Goal: Task Accomplishment & Management: Use online tool/utility

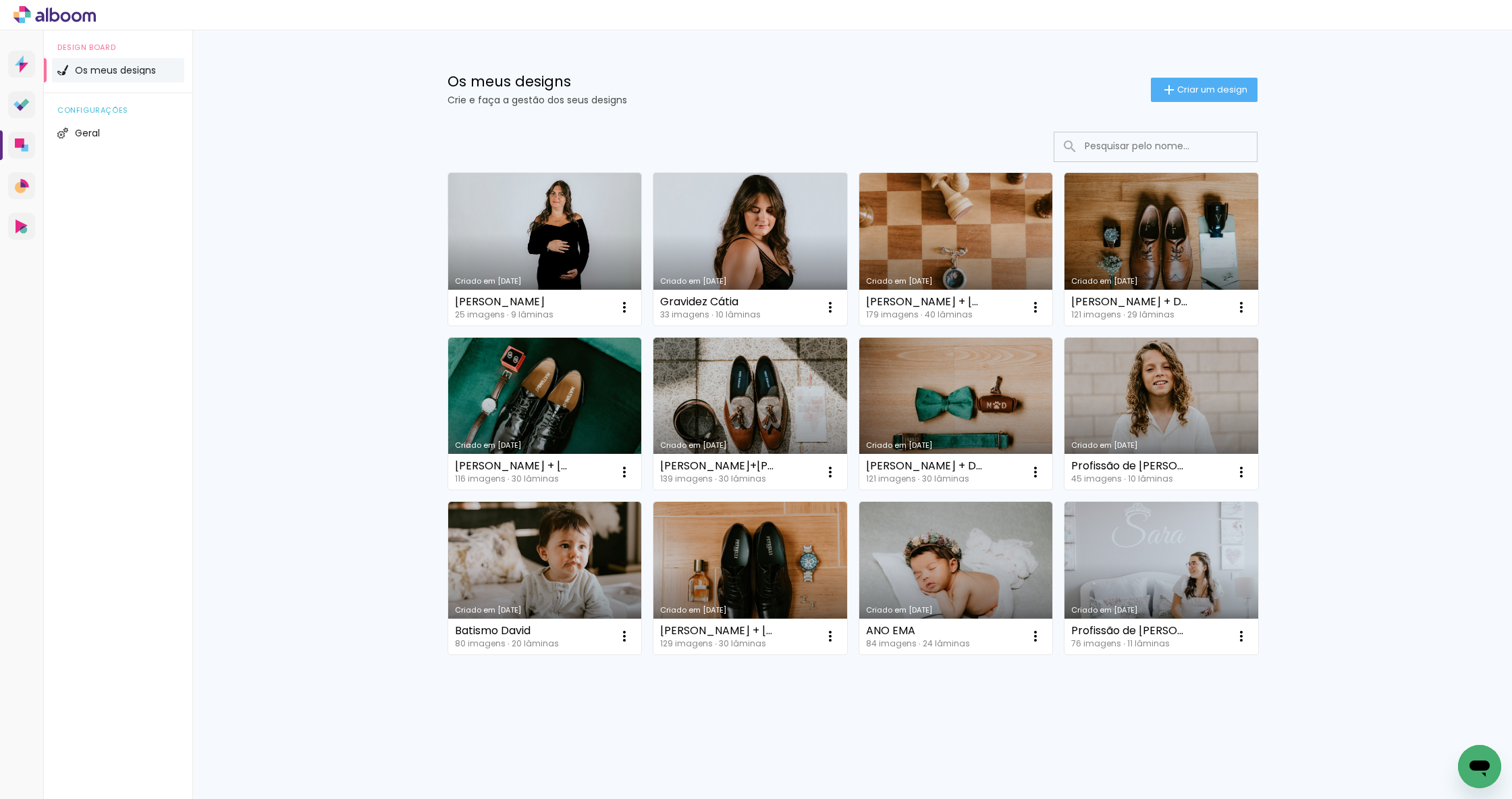
click at [781, 204] on link "Criado em [DATE]" at bounding box center [750, 249] width 194 height 152
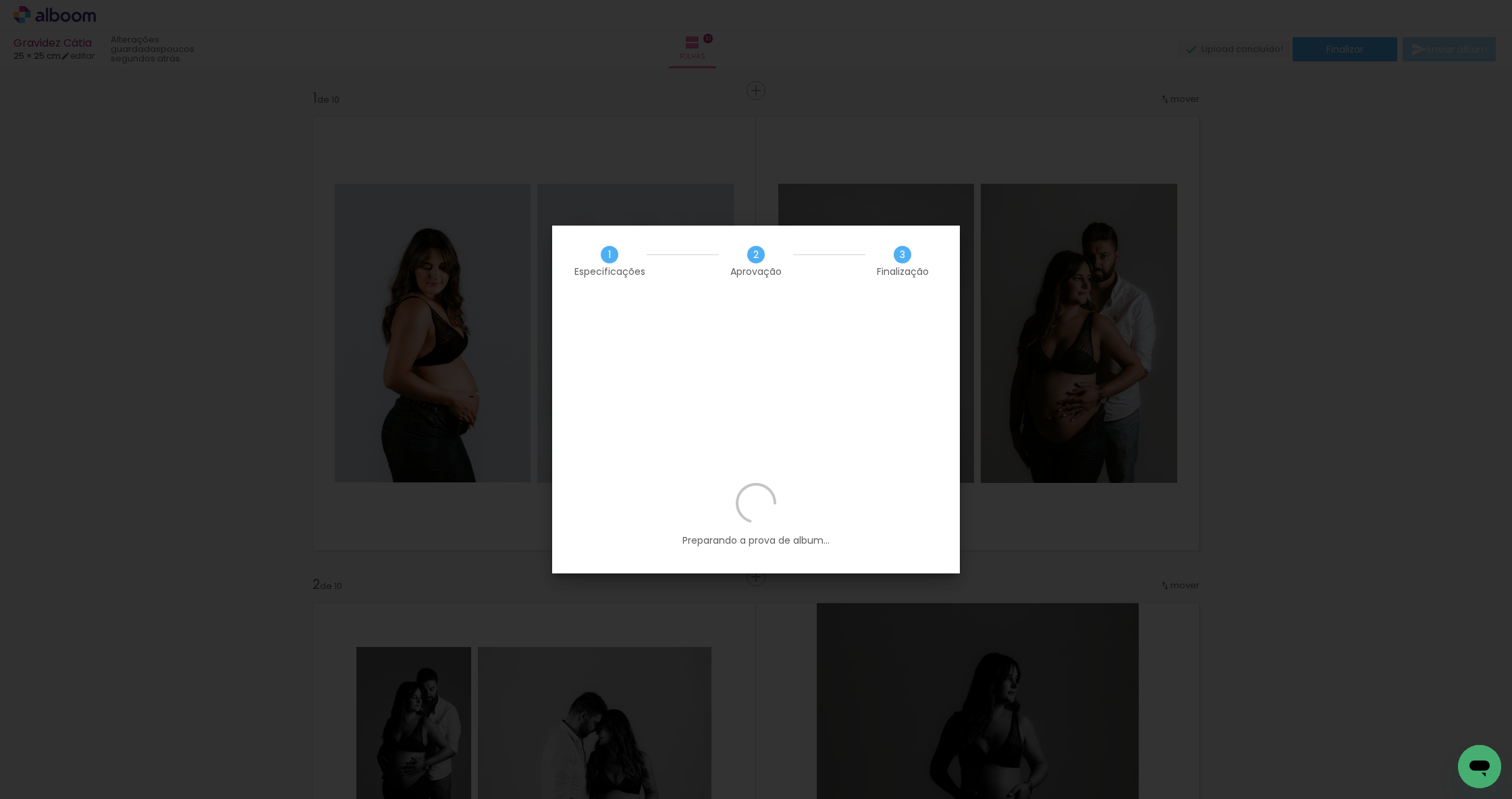
scroll to position [0, 1084]
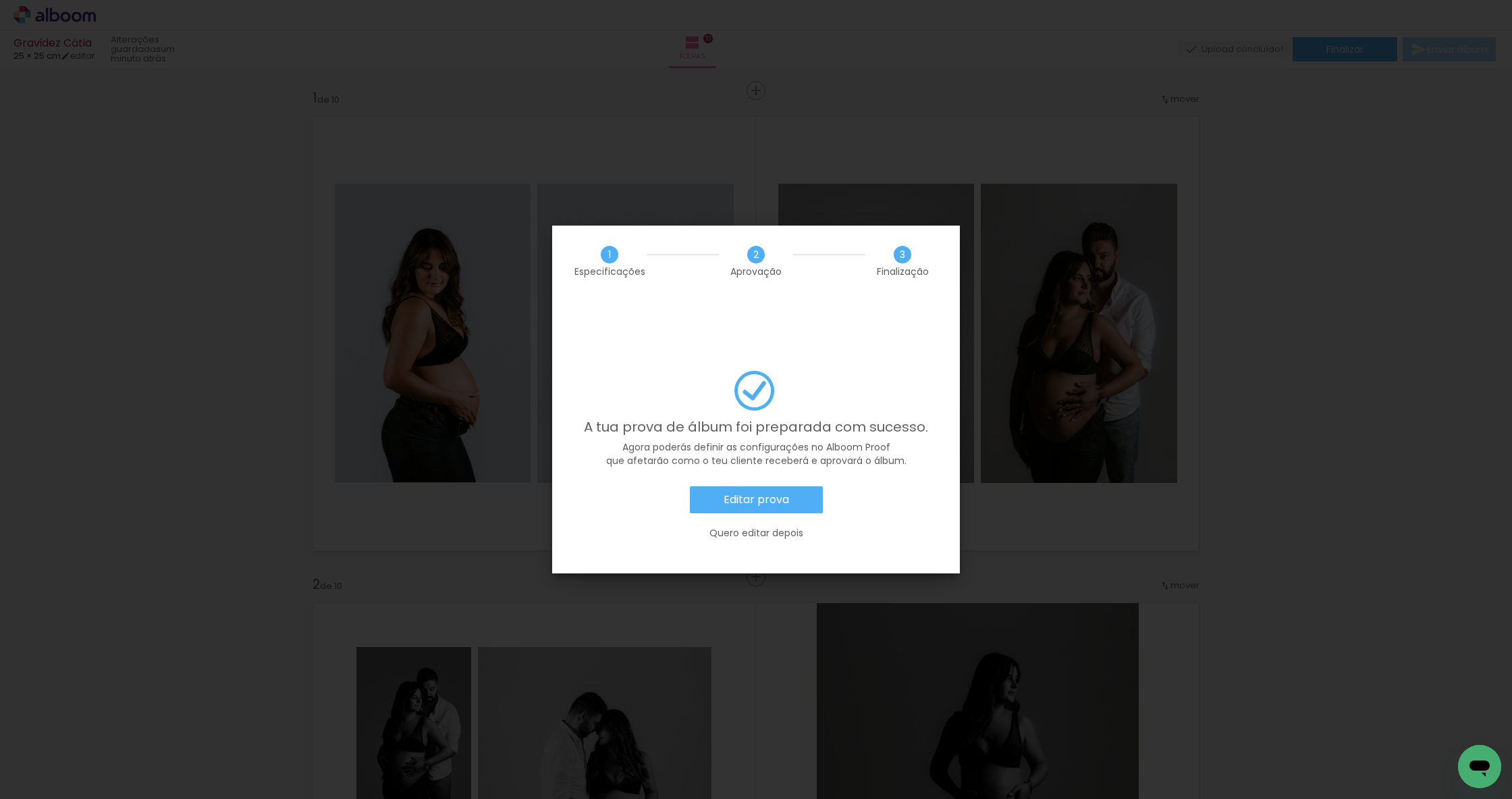
click at [798, 486] on paper-button "Editar prova" at bounding box center [757, 500] width 133 height 27
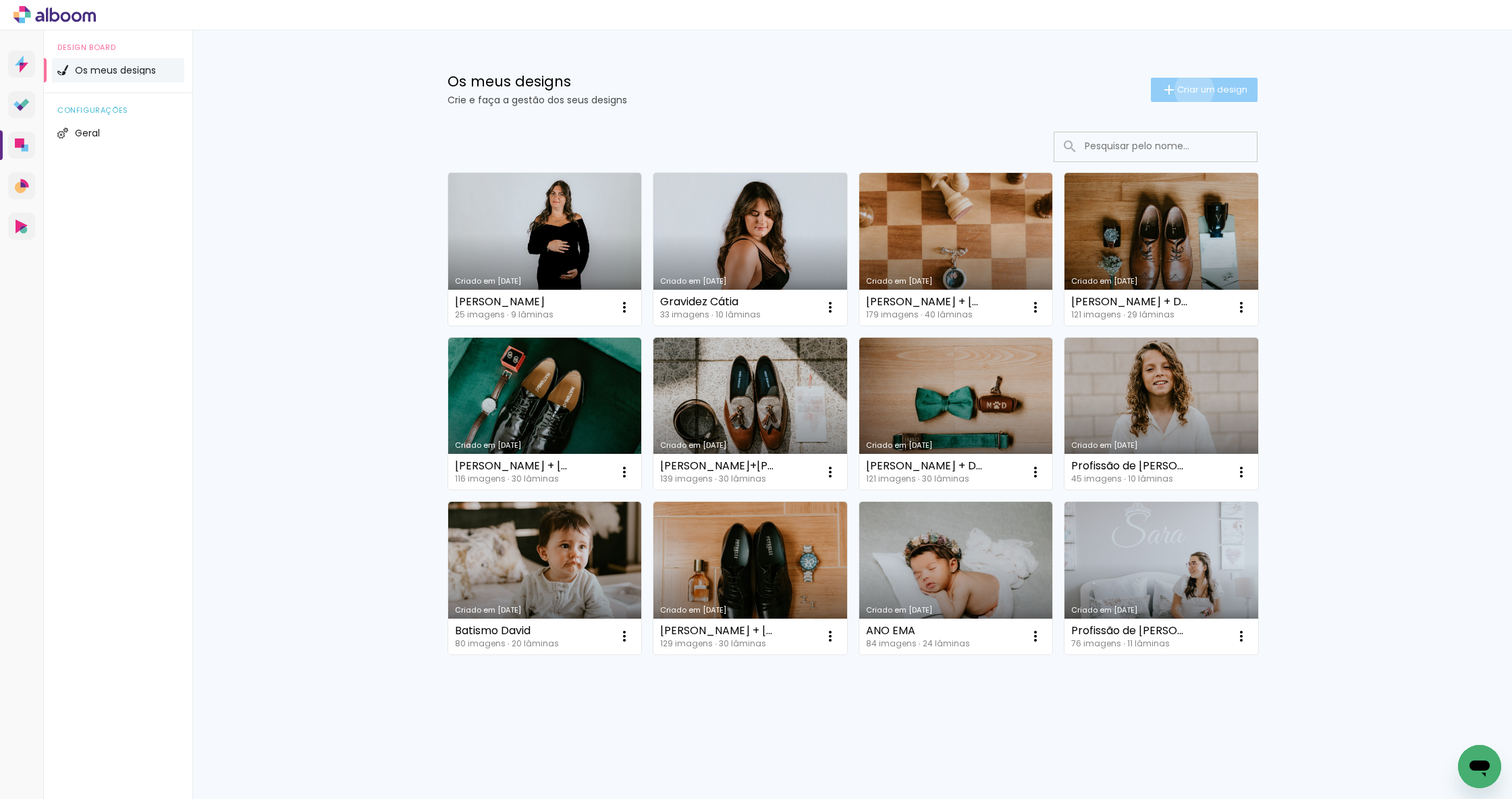
click at [1191, 90] on span "Criar um design" at bounding box center [1213, 89] width 70 height 9
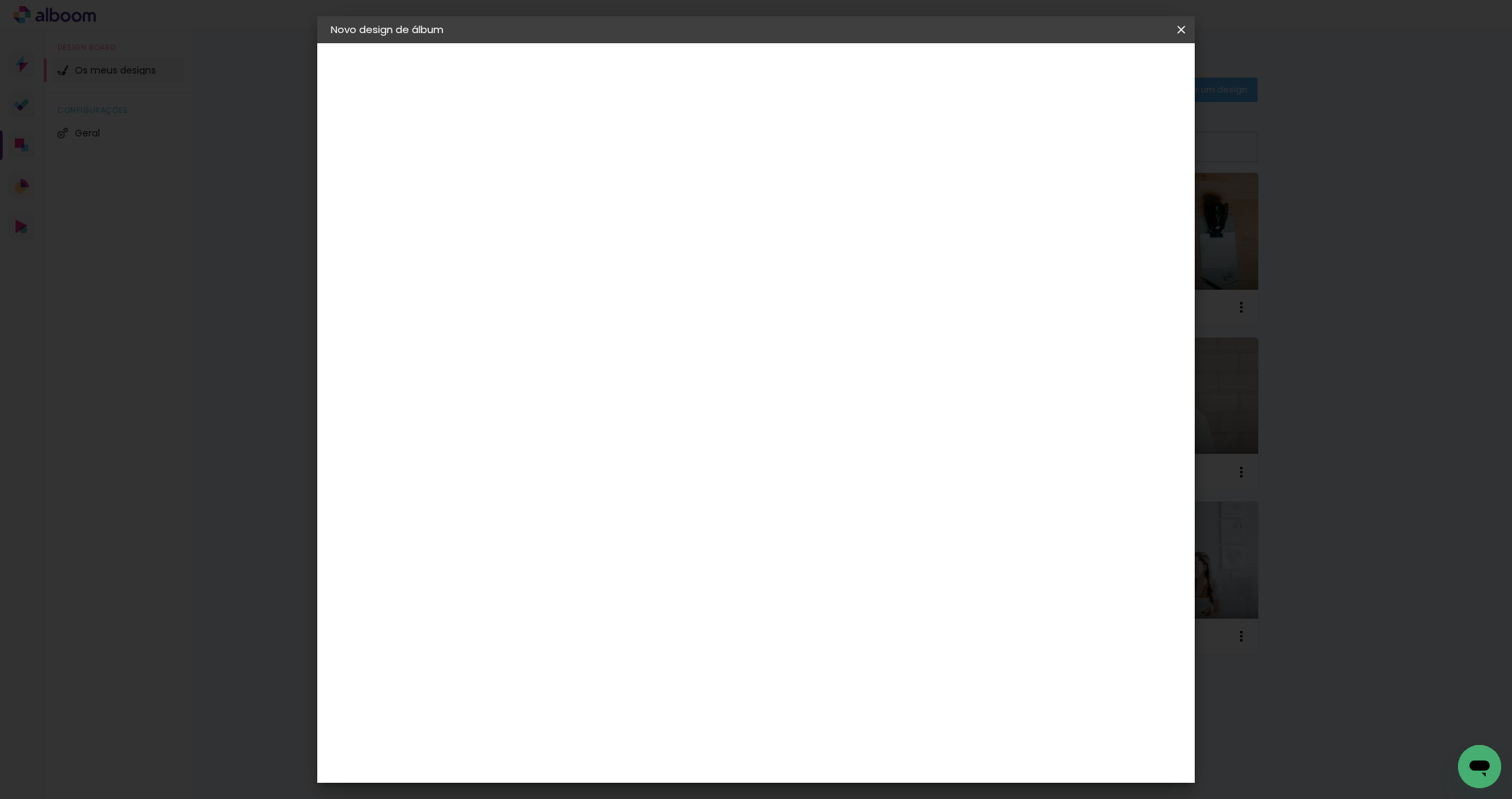
click at [552, 189] on input at bounding box center [552, 181] width 0 height 21
type input "COMUNHÃO MARIA"
type paper-input "COMUNHÃO MARIA"
click at [0, 0] on slot "Avançar" at bounding box center [0, 0] width 0 height 0
click at [749, 212] on paper-item "Tamanho Livre" at bounding box center [698, 208] width 102 height 35
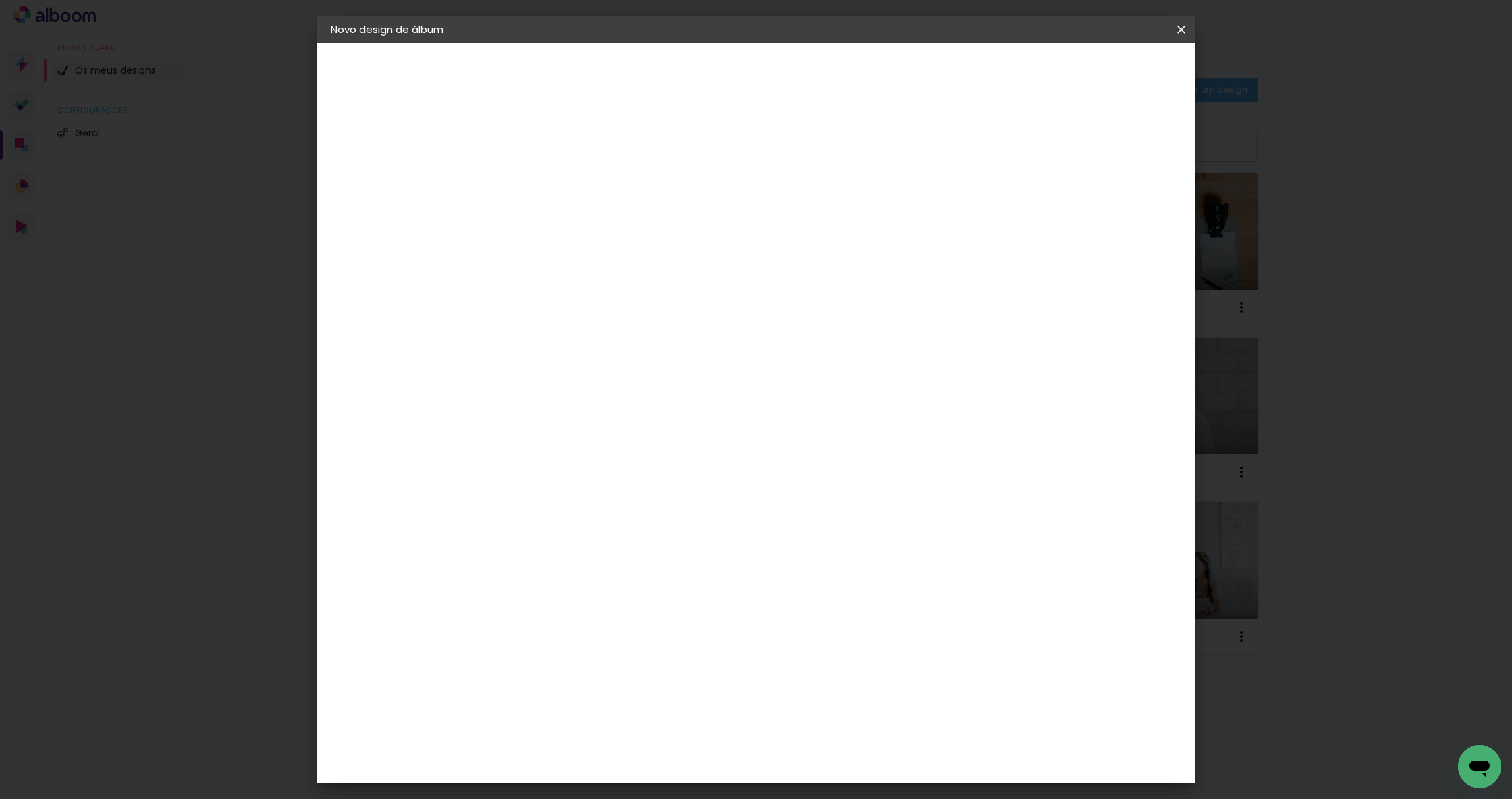
click at [0, 0] on slot "Avançar" at bounding box center [0, 0] width 0 height 0
type input "3"
type paper-input "3"
click at [559, 150] on input "3" at bounding box center [542, 155] width 46 height 17
type input "4"
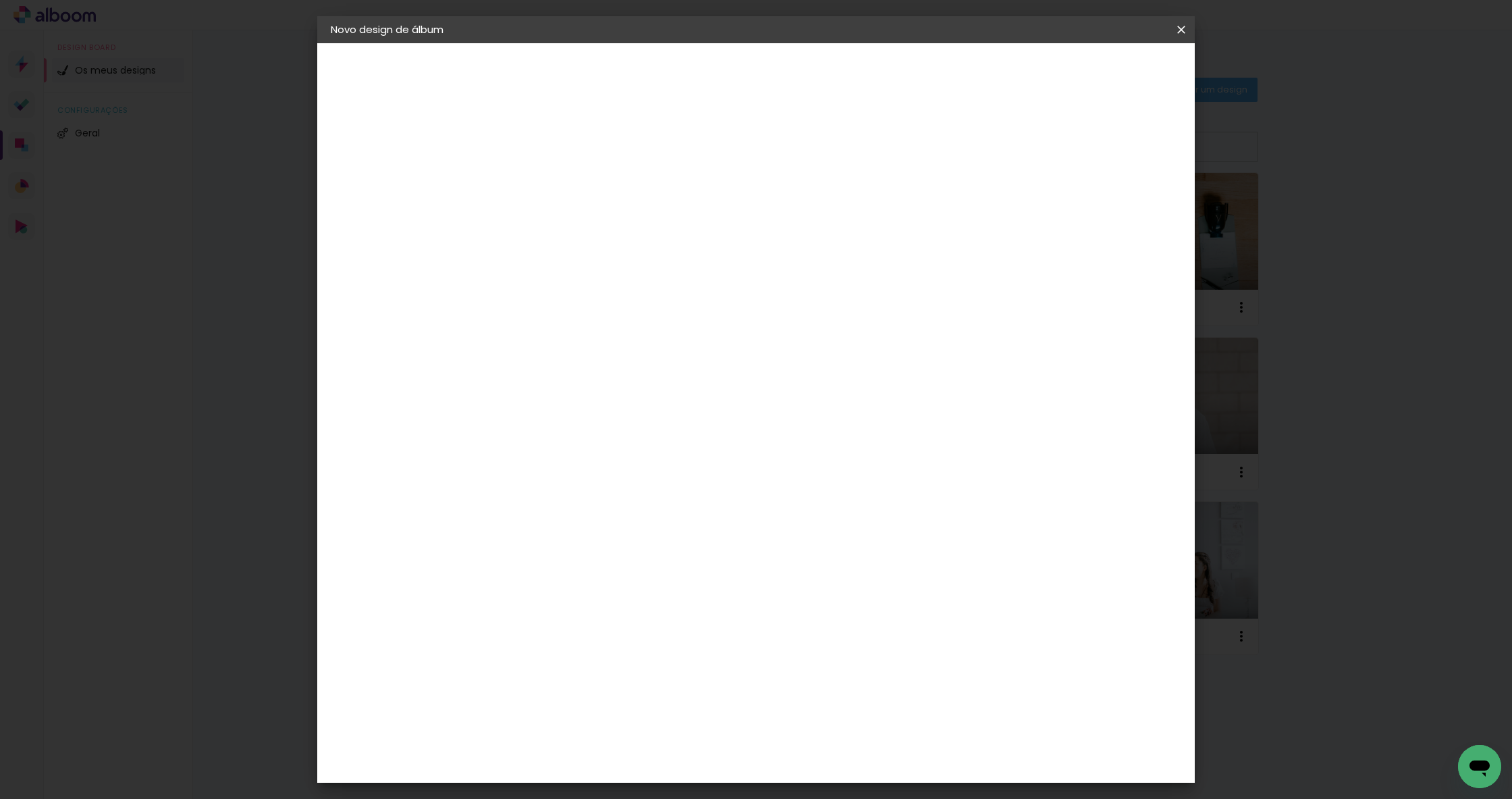
type paper-input "4"
click at [559, 150] on input "4" at bounding box center [542, 155] width 46 height 17
click at [850, 570] on input "60" at bounding box center [836, 569] width 35 height 21
type input "50"
type paper-input "50"
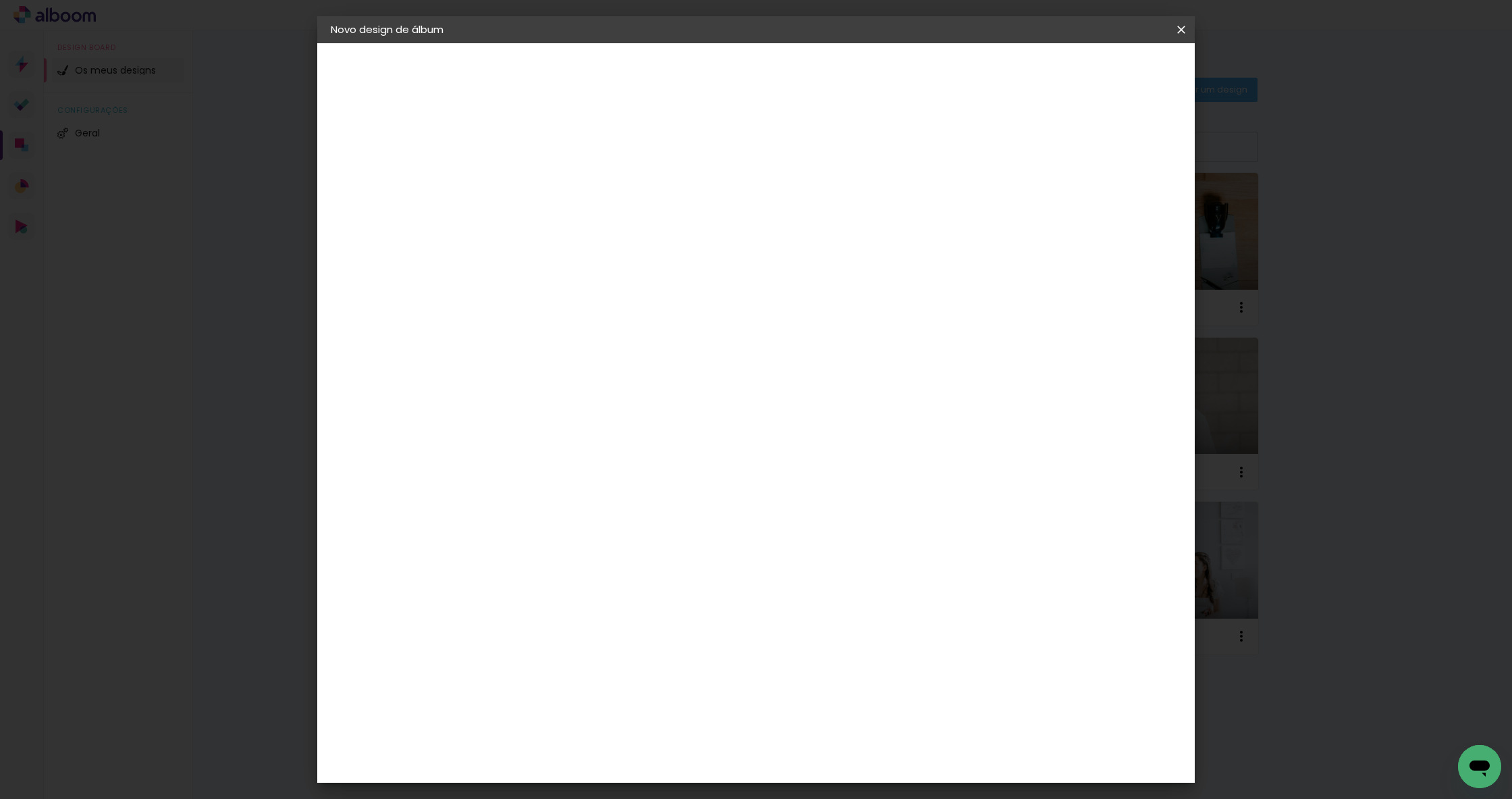
click at [522, 411] on input "30" at bounding box center [509, 413] width 35 height 21
type input "3"
type input "25"
type paper-input "25"
click at [1107, 73] on span "Iniciar design" at bounding box center [1077, 71] width 62 height 9
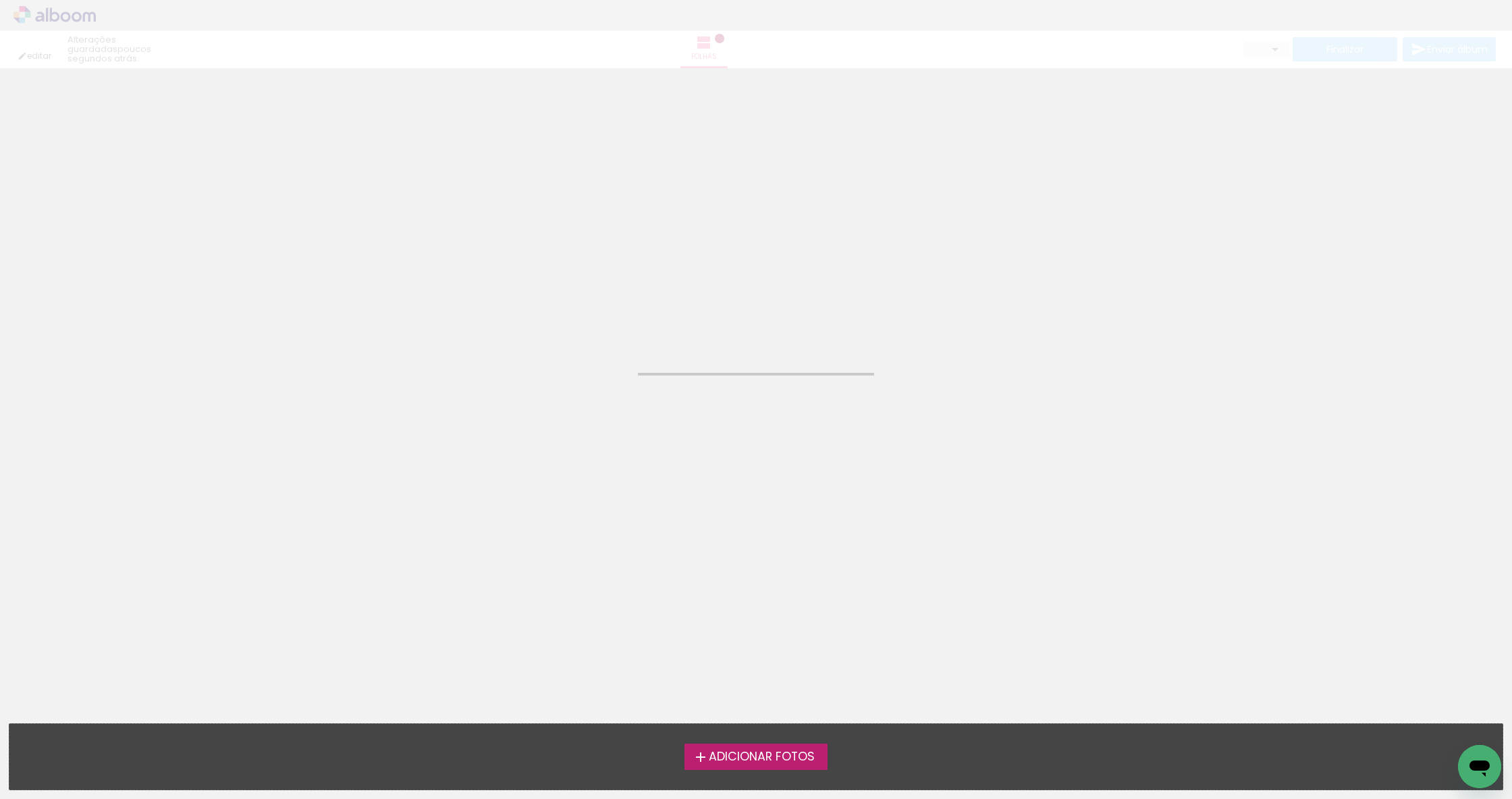
click at [783, 769] on label "Adicionar Fotos" at bounding box center [757, 756] width 144 height 26
click at [0, 0] on input "file" at bounding box center [0, 0] width 0 height 0
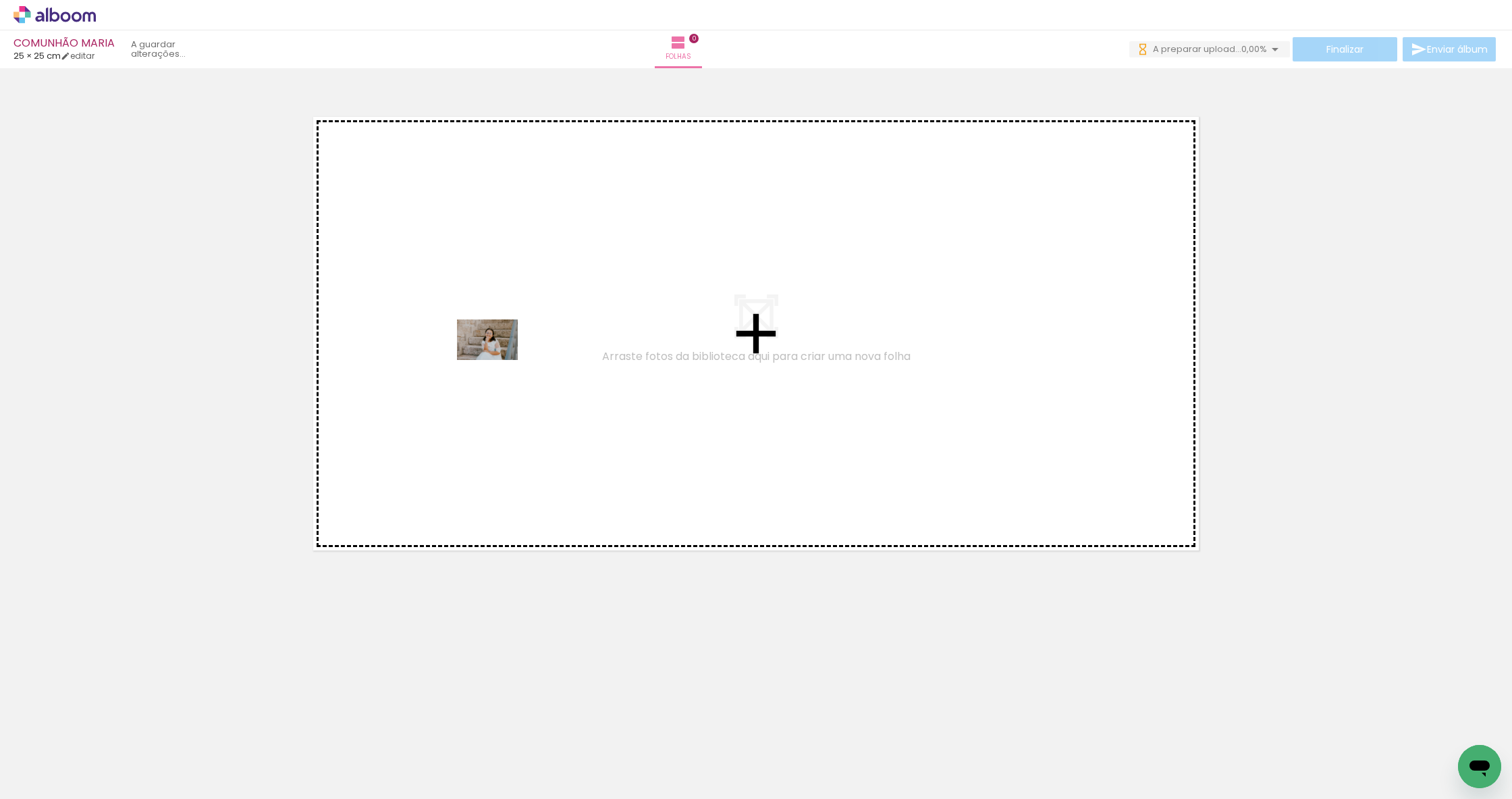
drag, startPoint x: 153, startPoint y: 761, endPoint x: 498, endPoint y: 360, distance: 529.0
click at [498, 360] on quentale-workspace at bounding box center [756, 400] width 1512 height 799
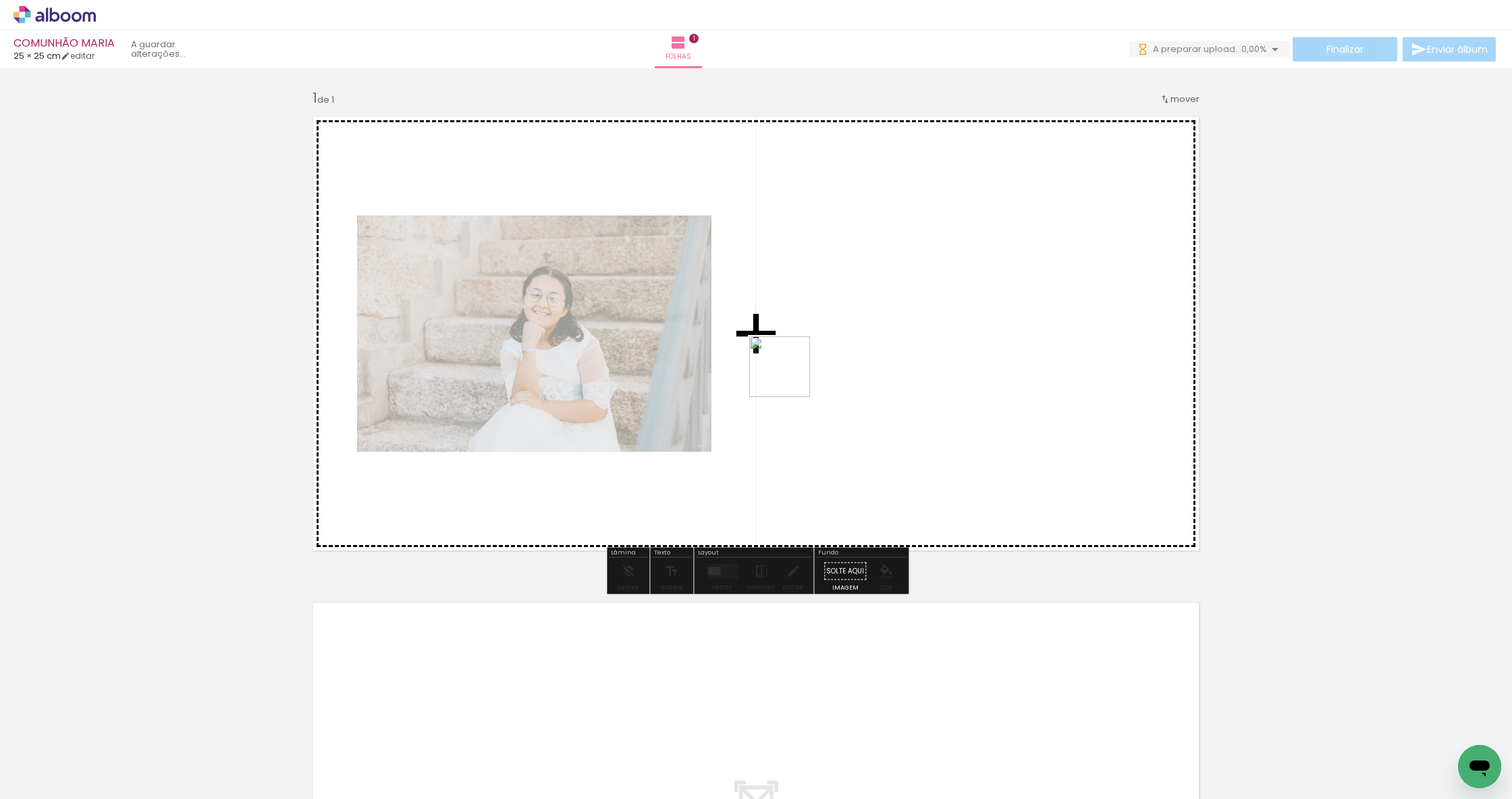
drag, startPoint x: 310, startPoint y: 739, endPoint x: 803, endPoint y: 354, distance: 625.5
click at [803, 354] on quentale-workspace at bounding box center [756, 400] width 1512 height 799
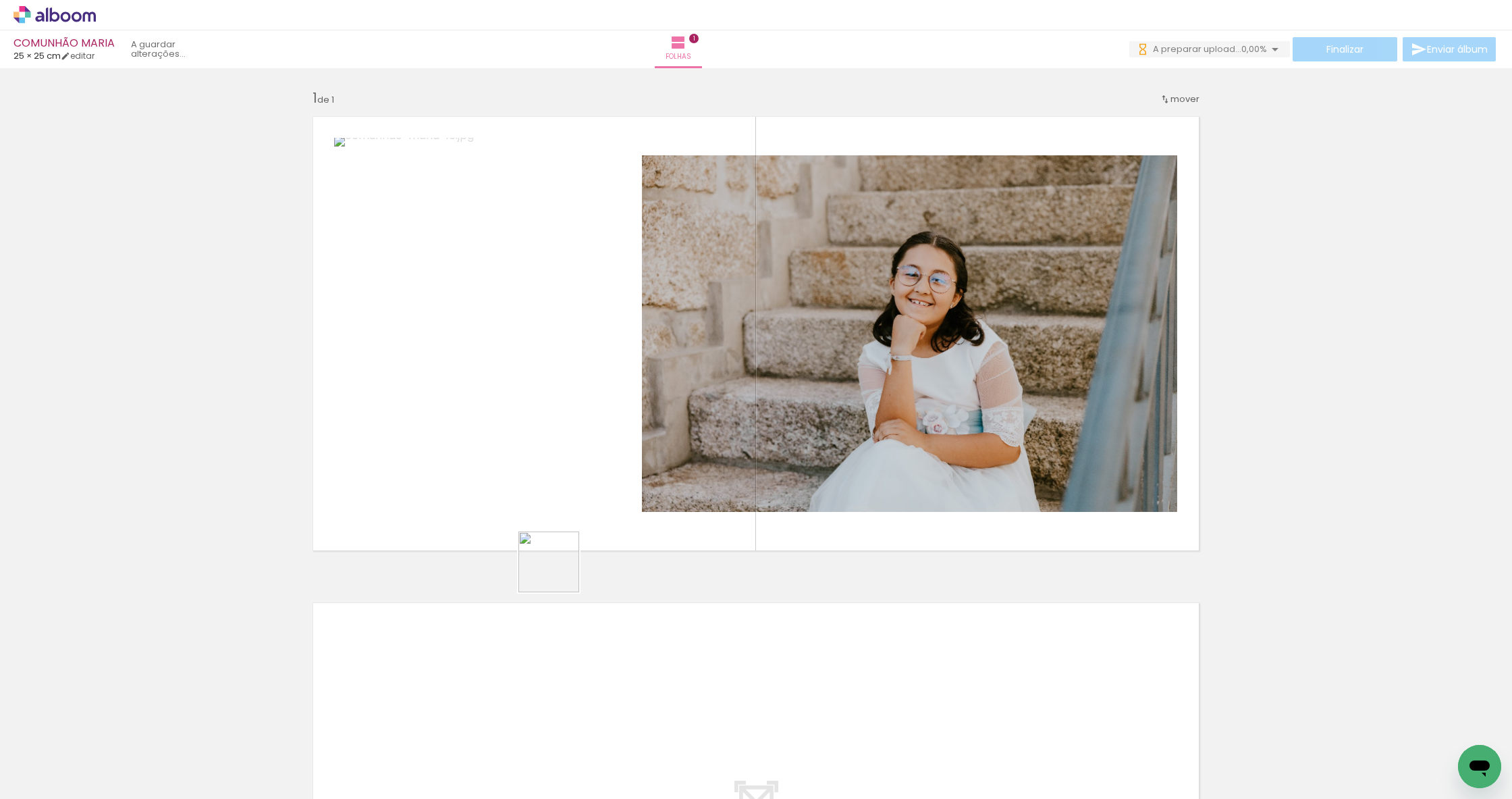
drag, startPoint x: 381, startPoint y: 772, endPoint x: 592, endPoint y: 524, distance: 325.6
click at [592, 524] on quentale-workspace at bounding box center [756, 400] width 1512 height 799
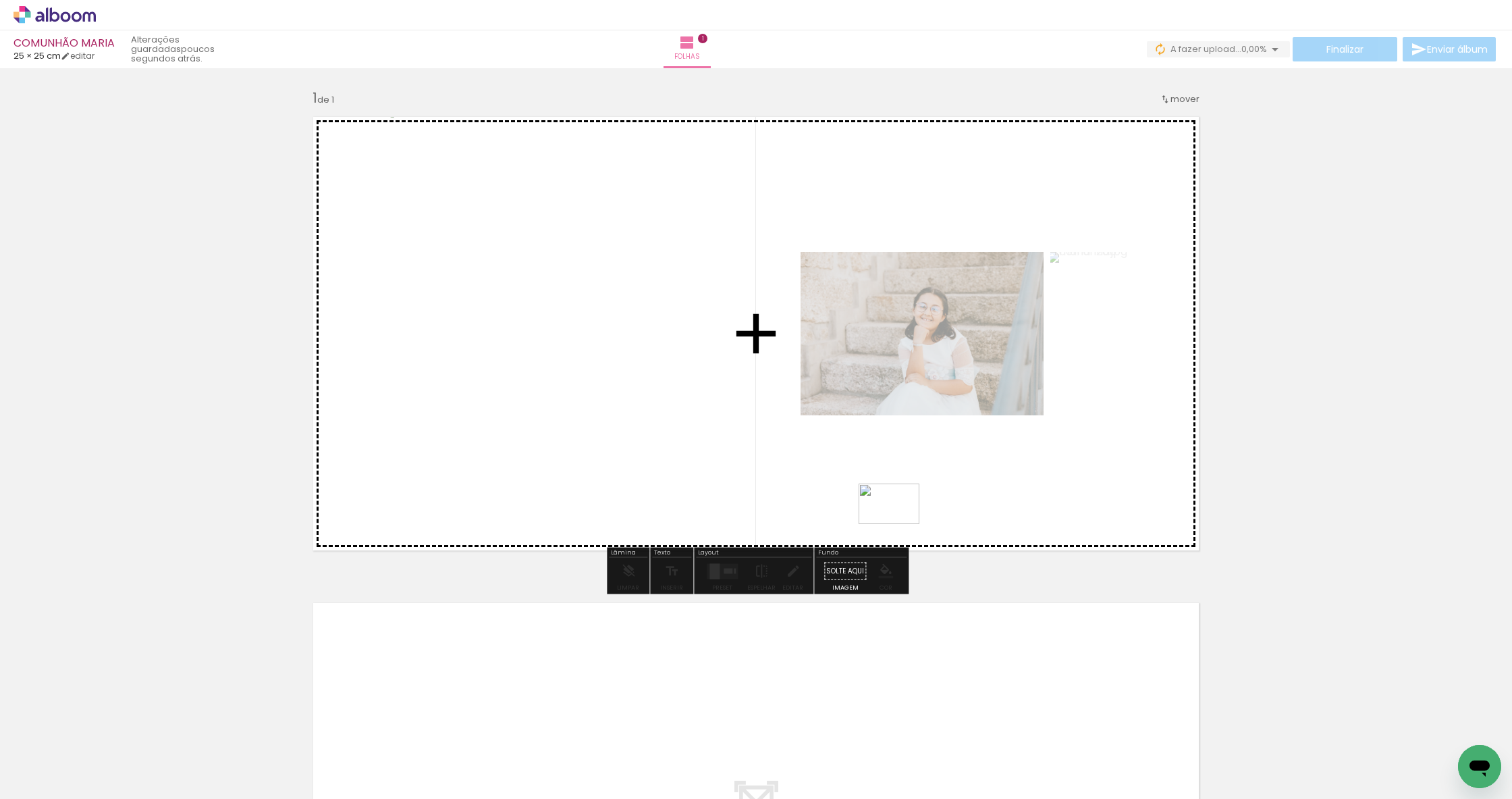
drag, startPoint x: 490, startPoint y: 761, endPoint x: 900, endPoint y: 524, distance: 473.6
click at [900, 524] on quentale-workspace at bounding box center [756, 400] width 1512 height 799
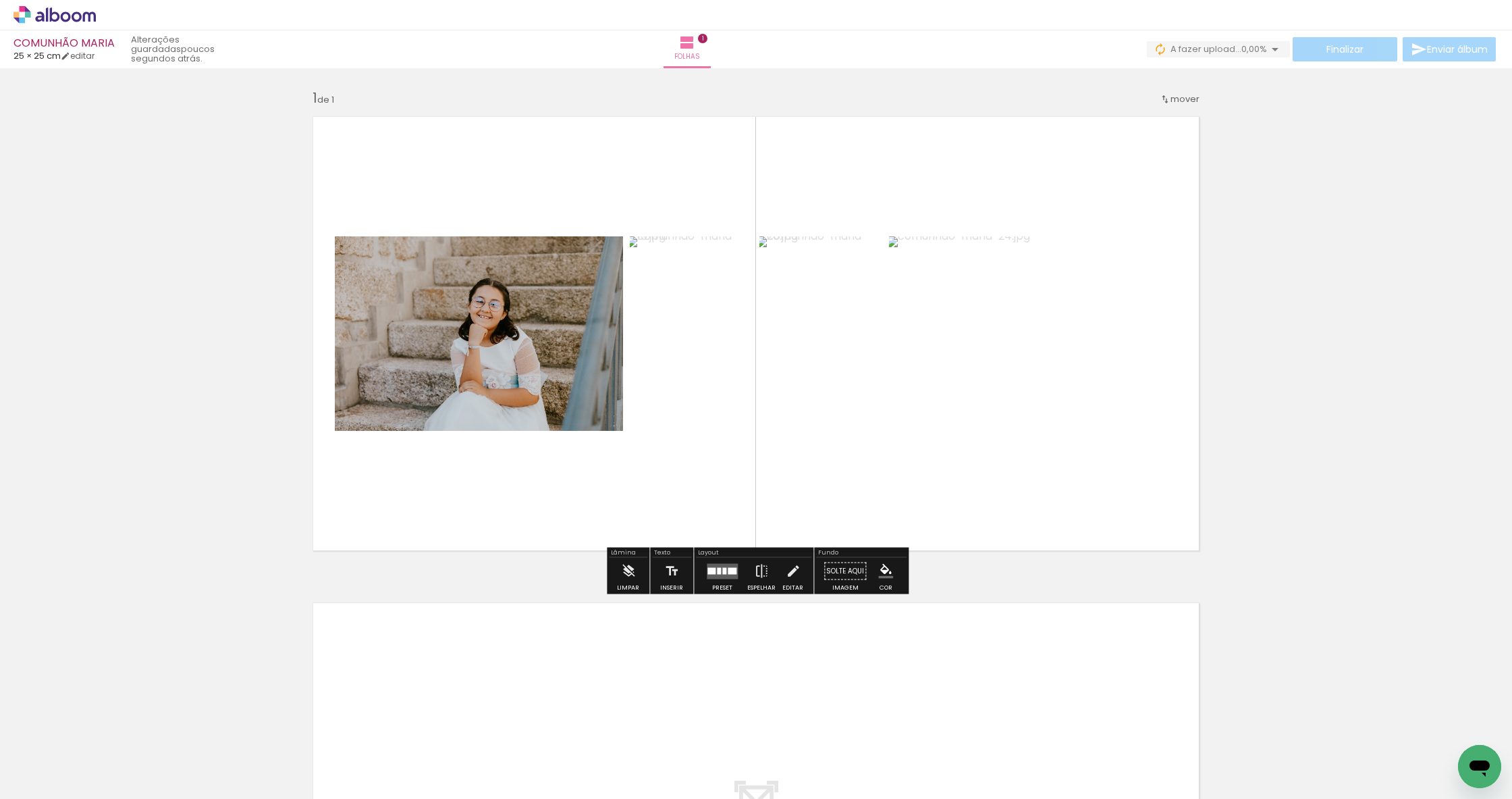
click at [712, 562] on div at bounding box center [722, 571] width 37 height 27
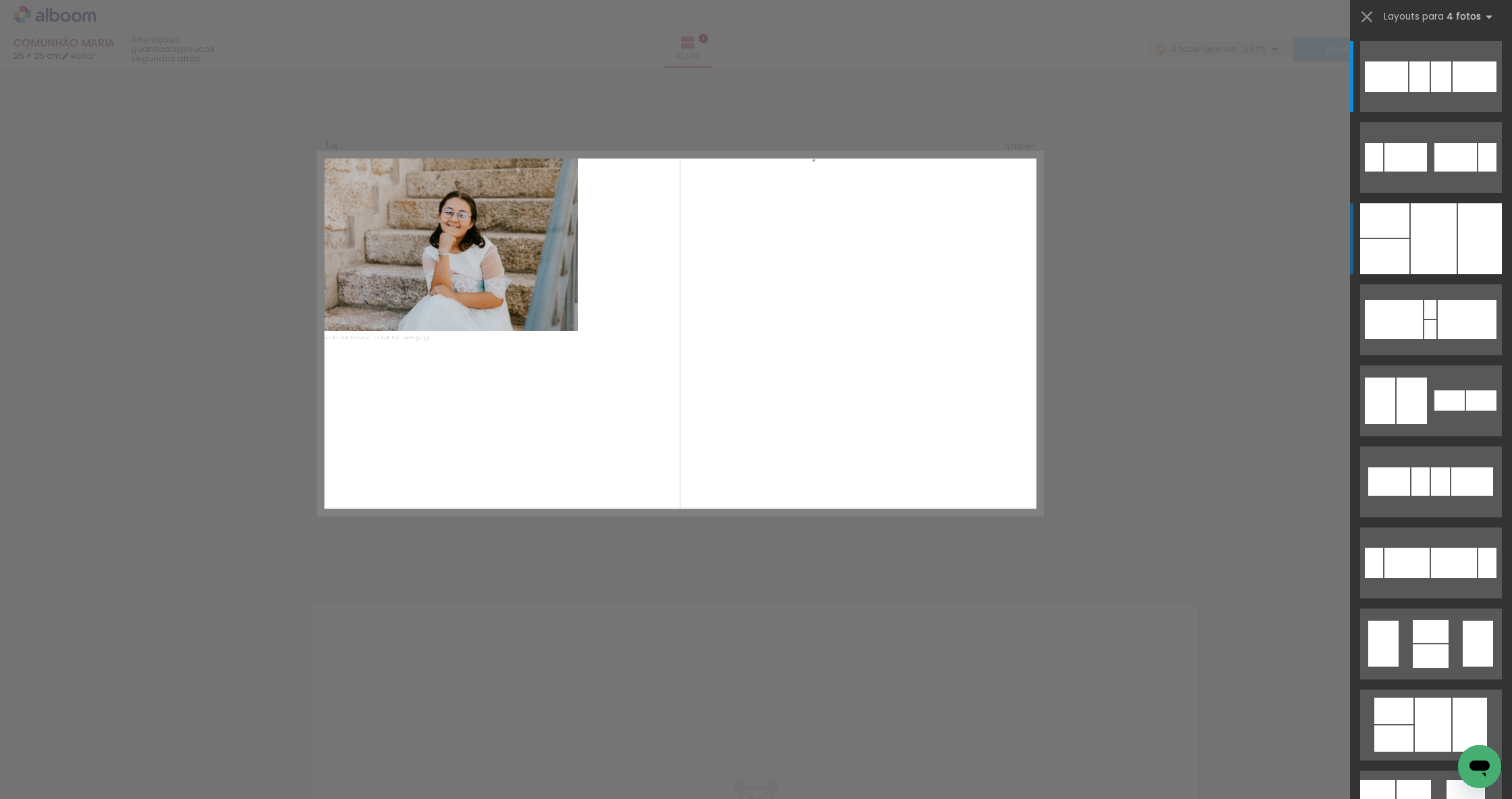
click at [1409, 218] on quentale-layouter at bounding box center [1432, 239] width 142 height 71
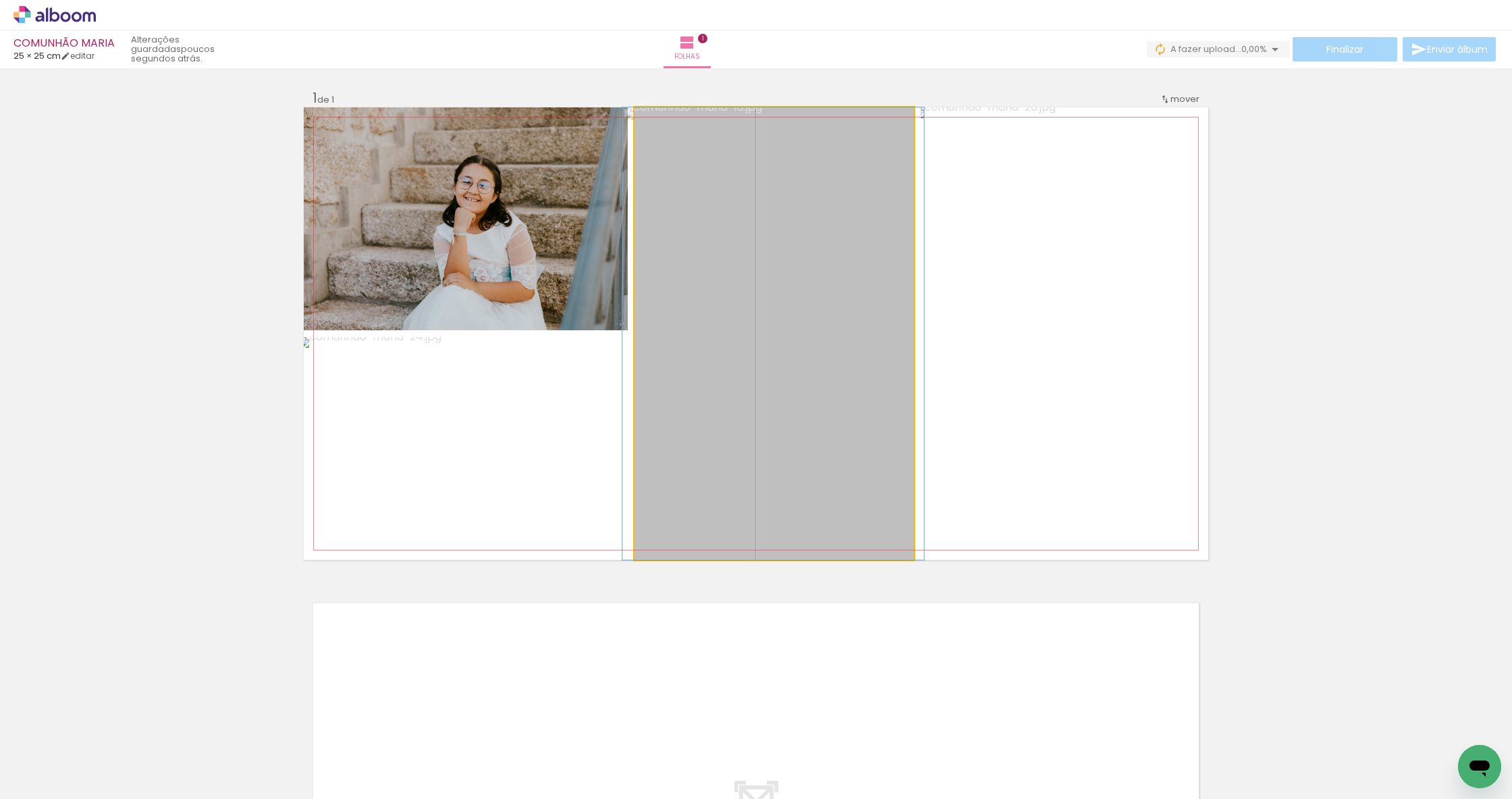
drag, startPoint x: 793, startPoint y: 306, endPoint x: 792, endPoint y: 346, distance: 40.0
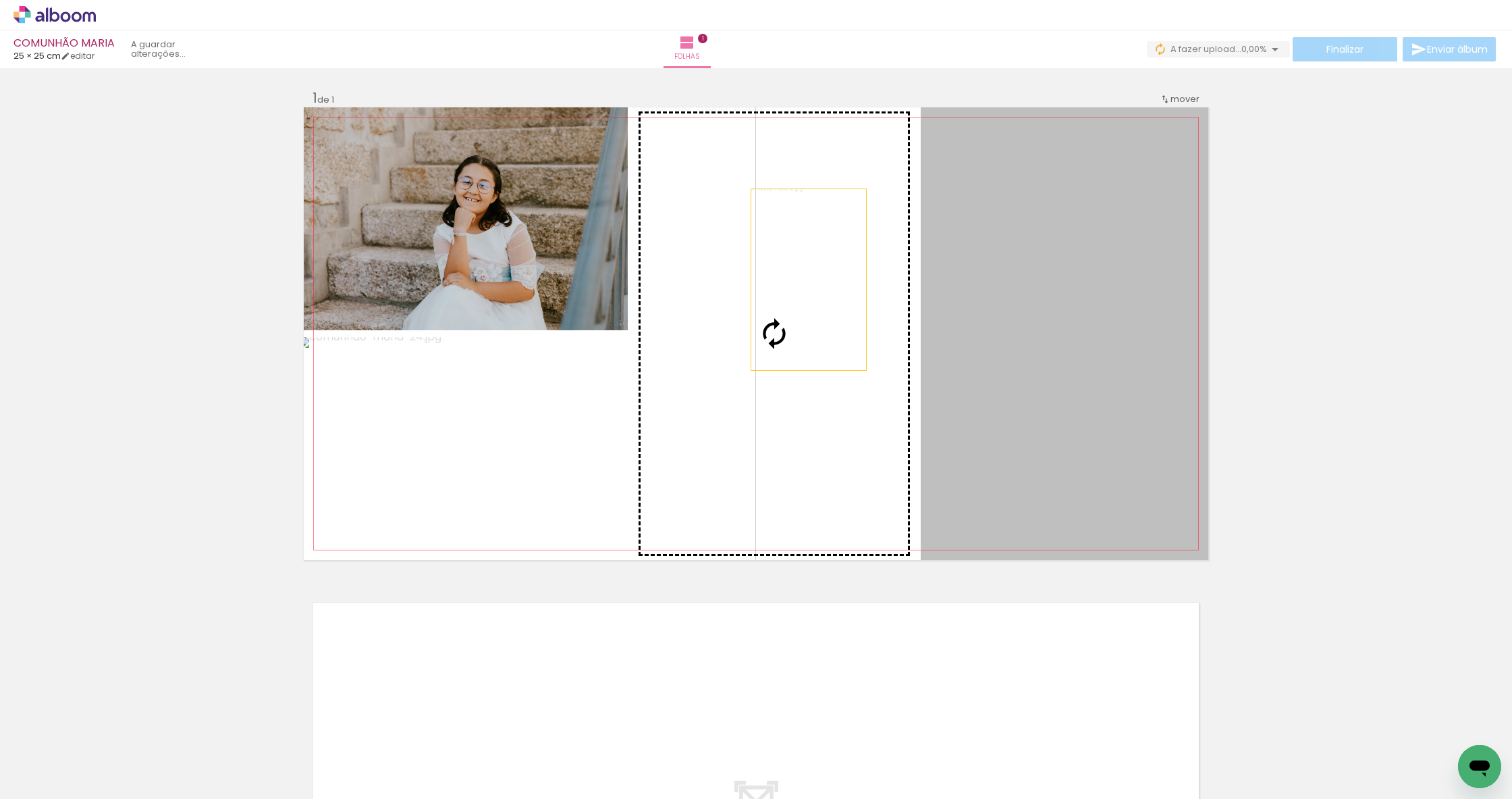
drag, startPoint x: 1008, startPoint y: 297, endPoint x: 809, endPoint y: 280, distance: 199.7
click at [0, 0] on slot at bounding box center [0, 0] width 0 height 0
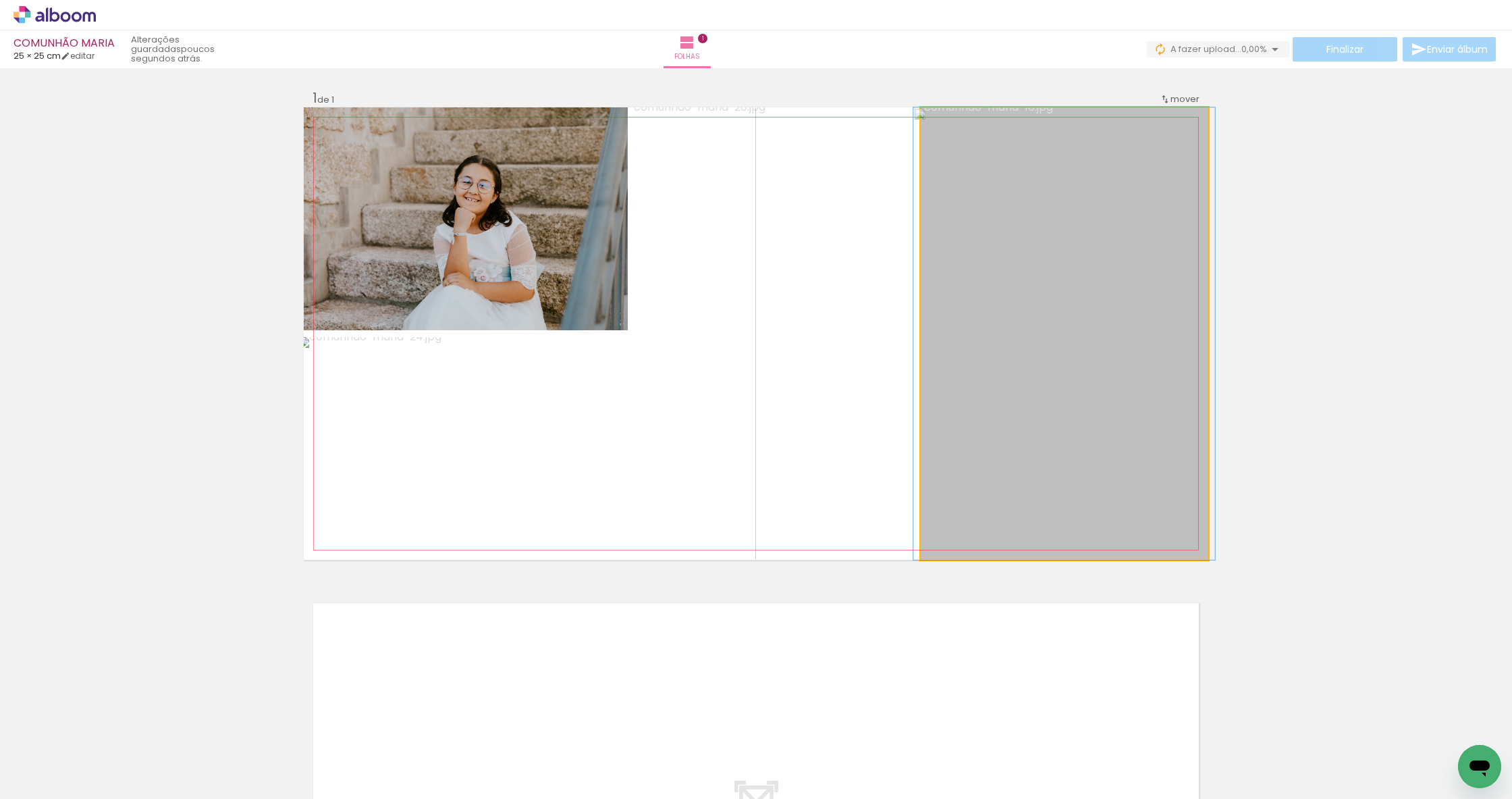
drag, startPoint x: 1065, startPoint y: 304, endPoint x: 1065, endPoint y: 323, distance: 19.0
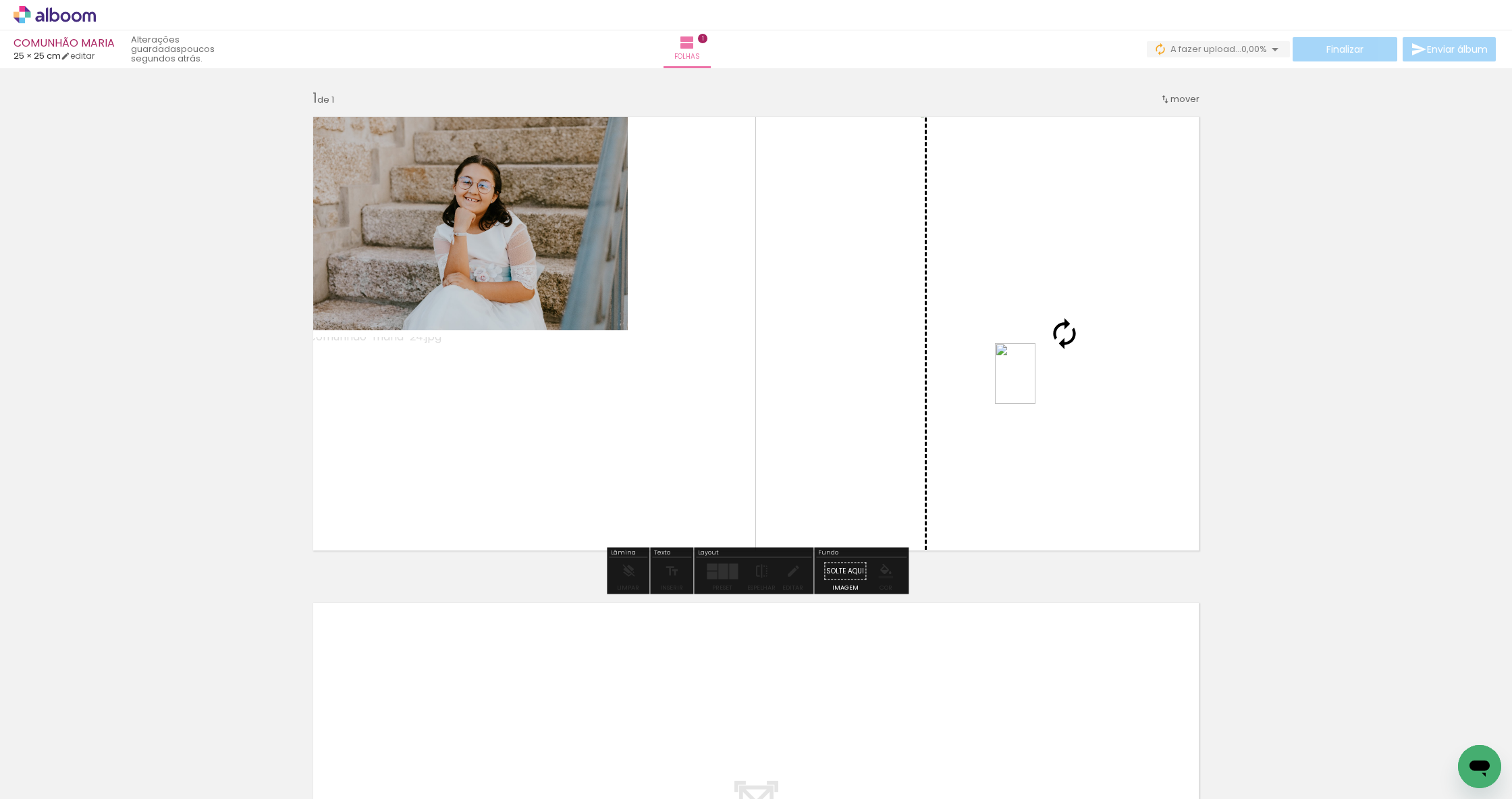
drag, startPoint x: 228, startPoint y: 749, endPoint x: 1035, endPoint y: 384, distance: 885.7
click at [1035, 384] on quentale-workspace at bounding box center [756, 400] width 1512 height 799
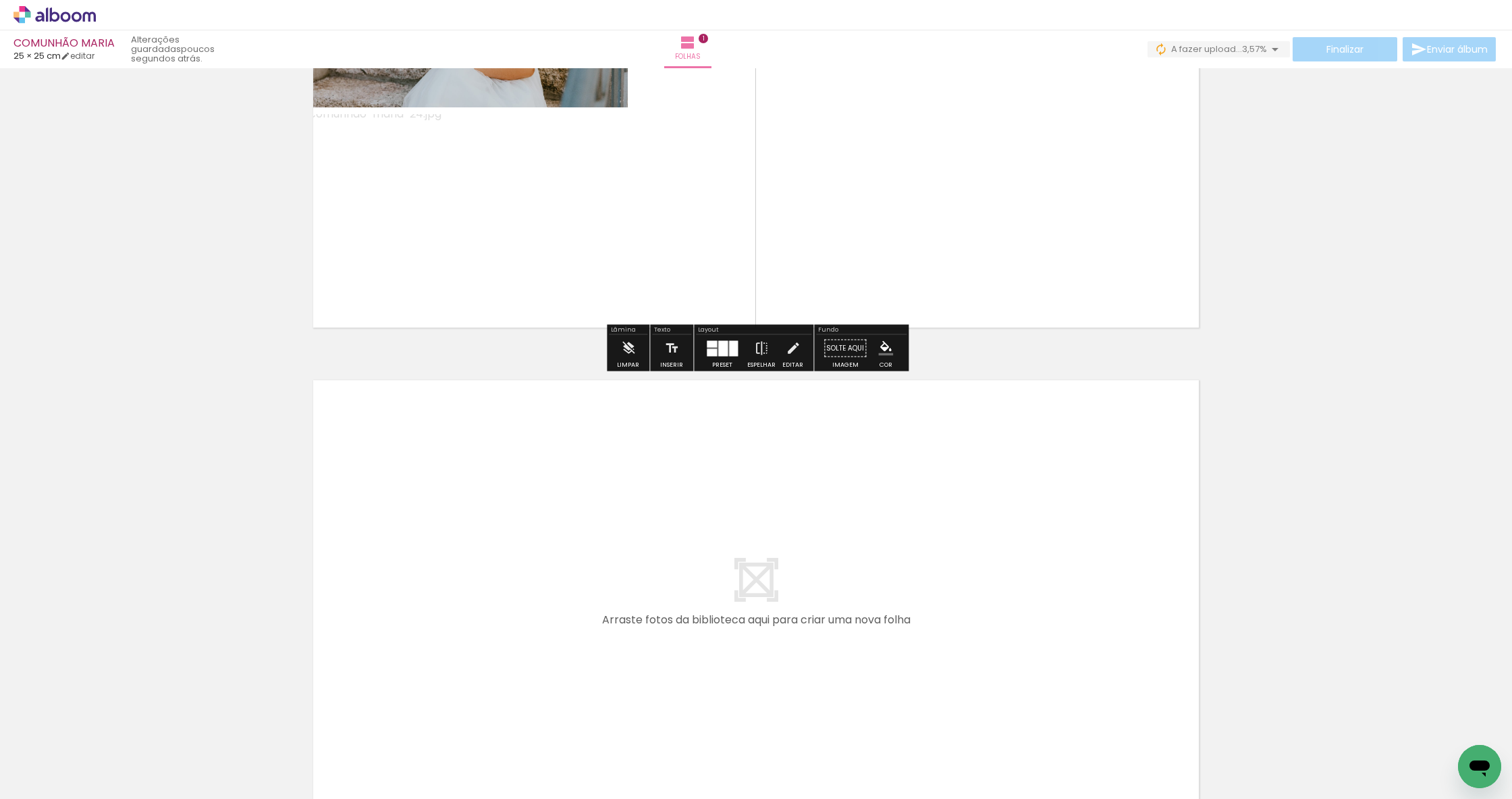
scroll to position [277, 0]
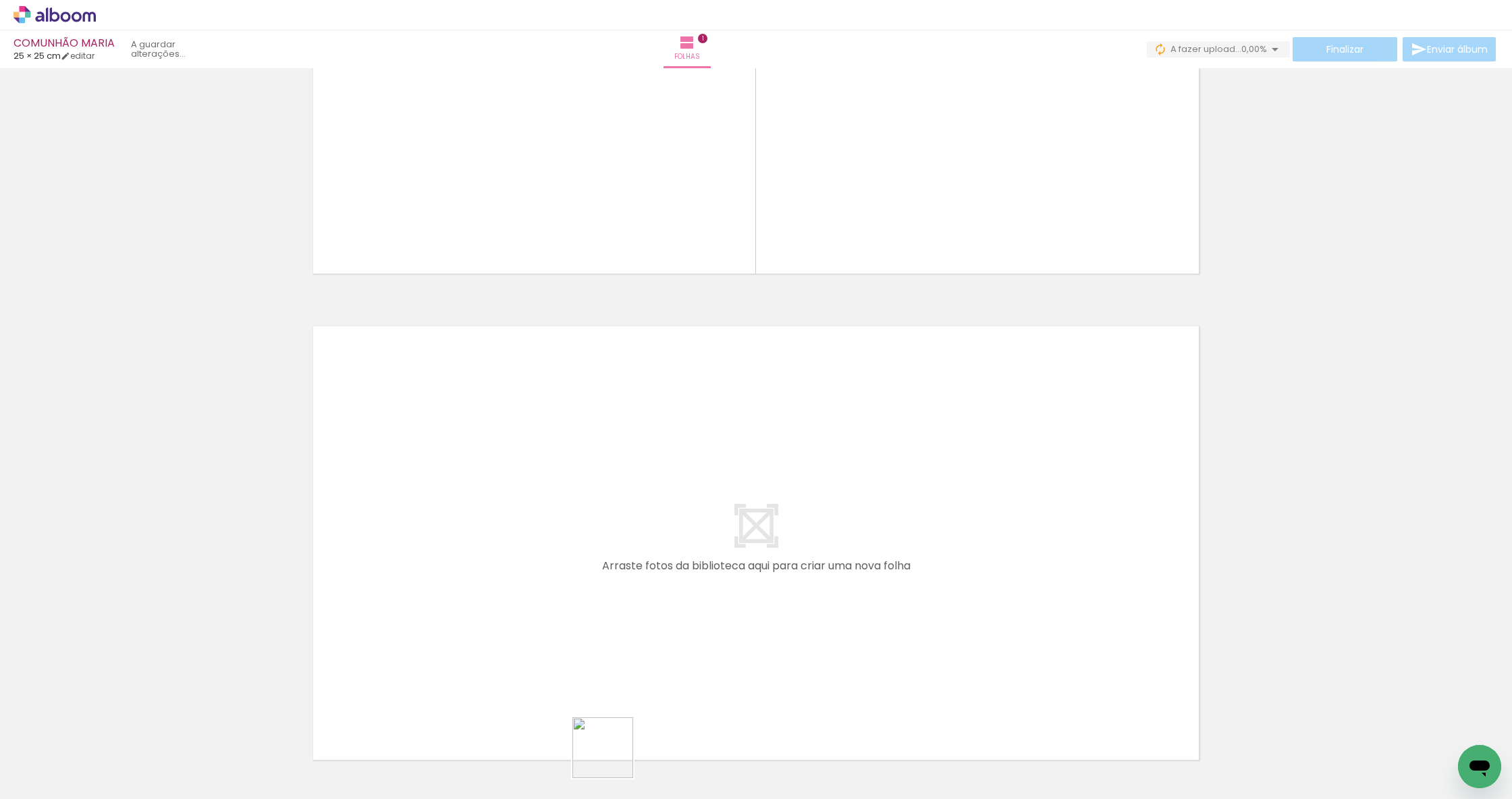
drag, startPoint x: 616, startPoint y: 762, endPoint x: 550, endPoint y: 580, distance: 193.6
click at [550, 580] on quentale-workspace at bounding box center [756, 400] width 1512 height 799
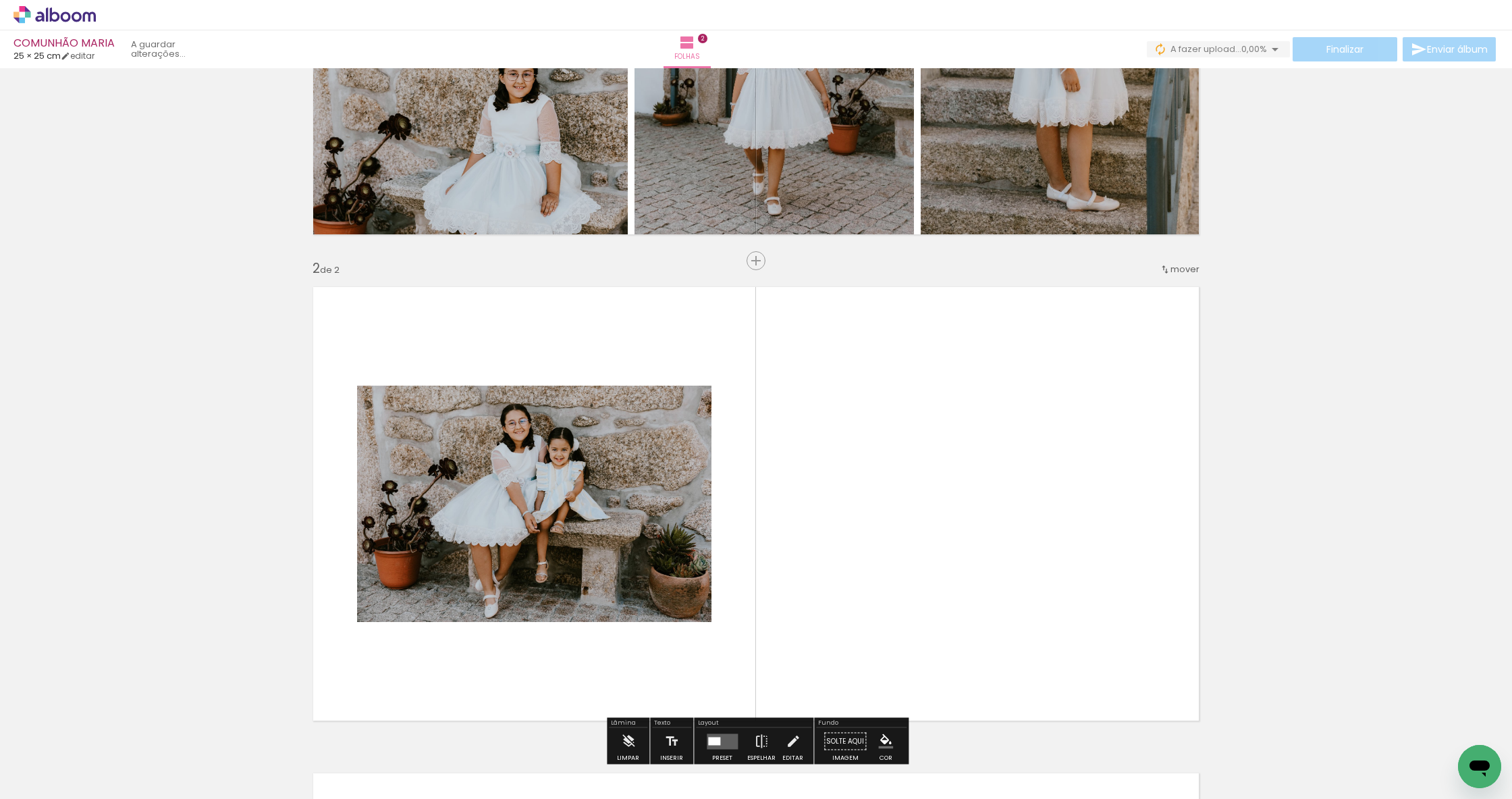
scroll to position [429, 0]
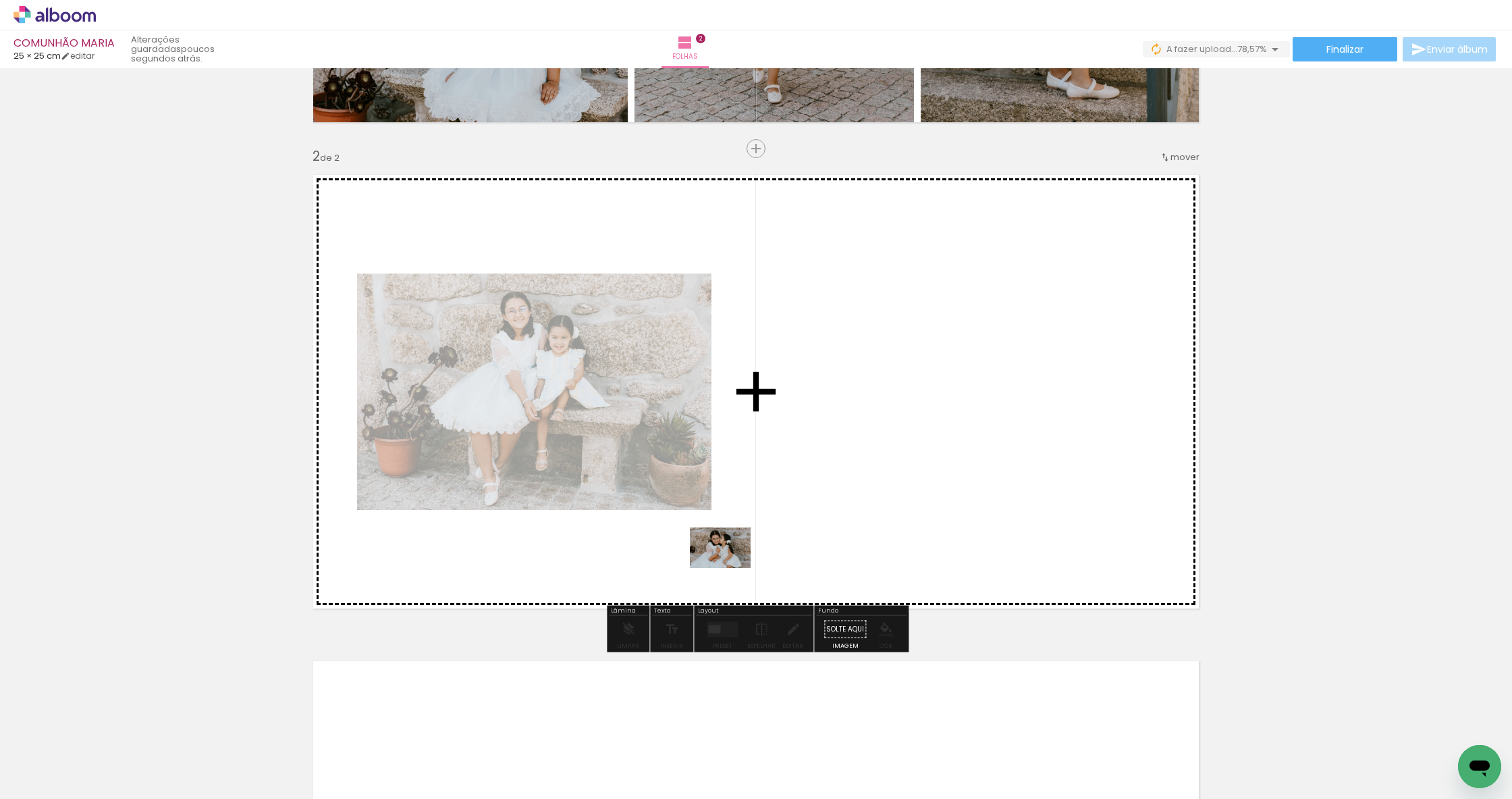
drag, startPoint x: 665, startPoint y: 755, endPoint x: 733, endPoint y: 565, distance: 201.8
click at [733, 565] on quentale-workspace at bounding box center [756, 400] width 1512 height 799
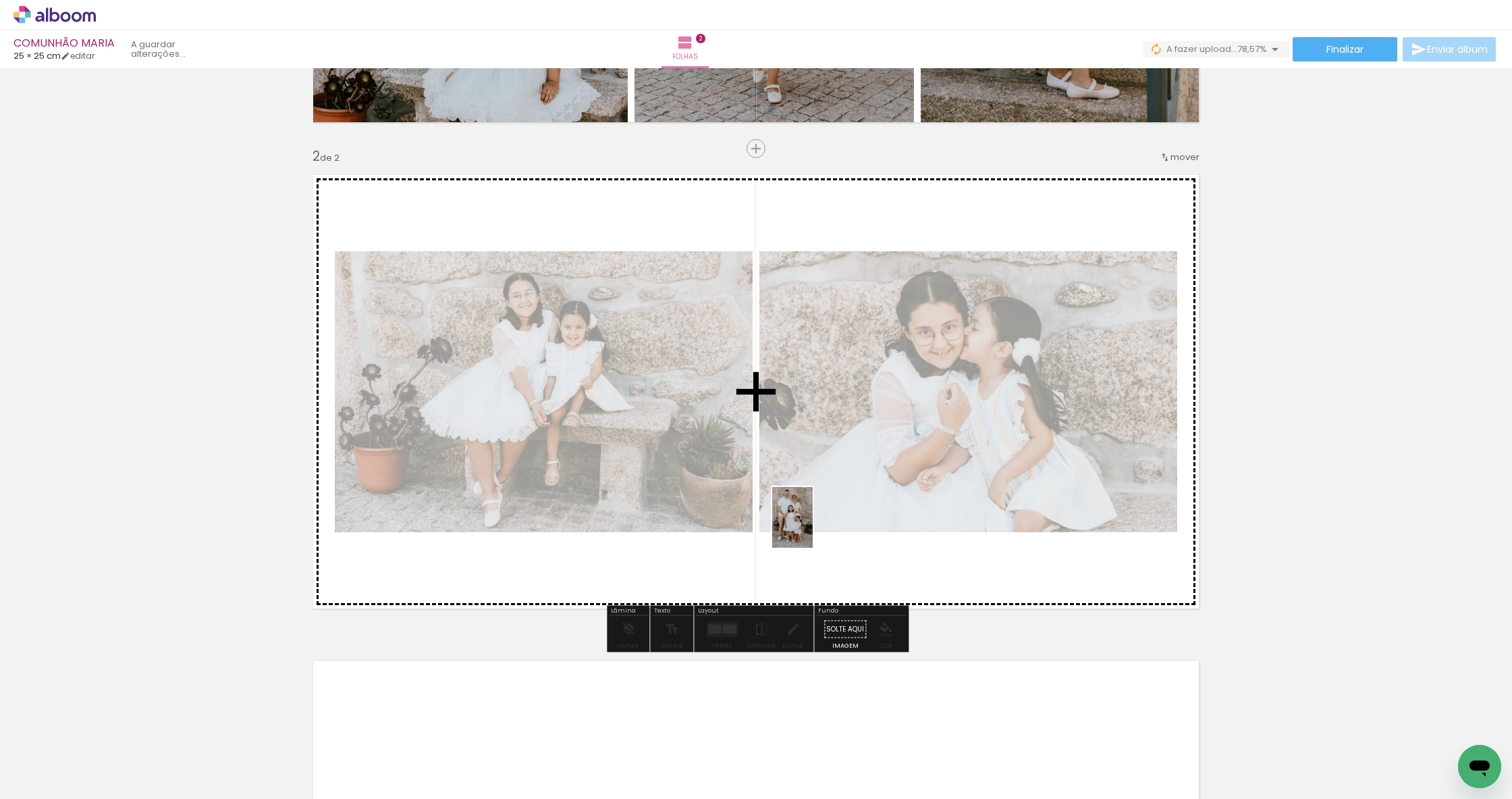
drag, startPoint x: 752, startPoint y: 777, endPoint x: 813, endPoint y: 528, distance: 256.4
click at [813, 528] on quentale-workspace at bounding box center [756, 400] width 1512 height 799
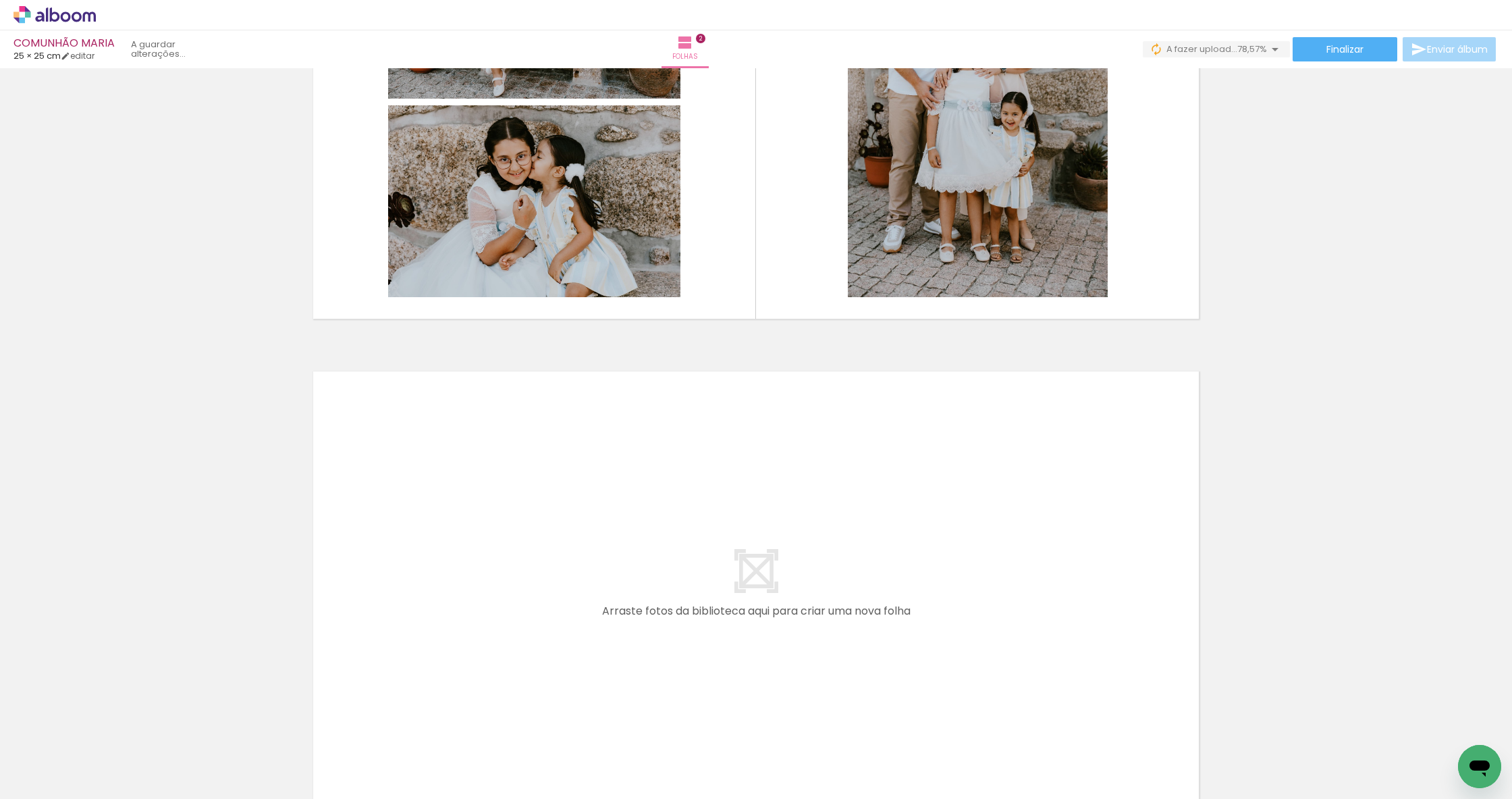
scroll to position [720, 0]
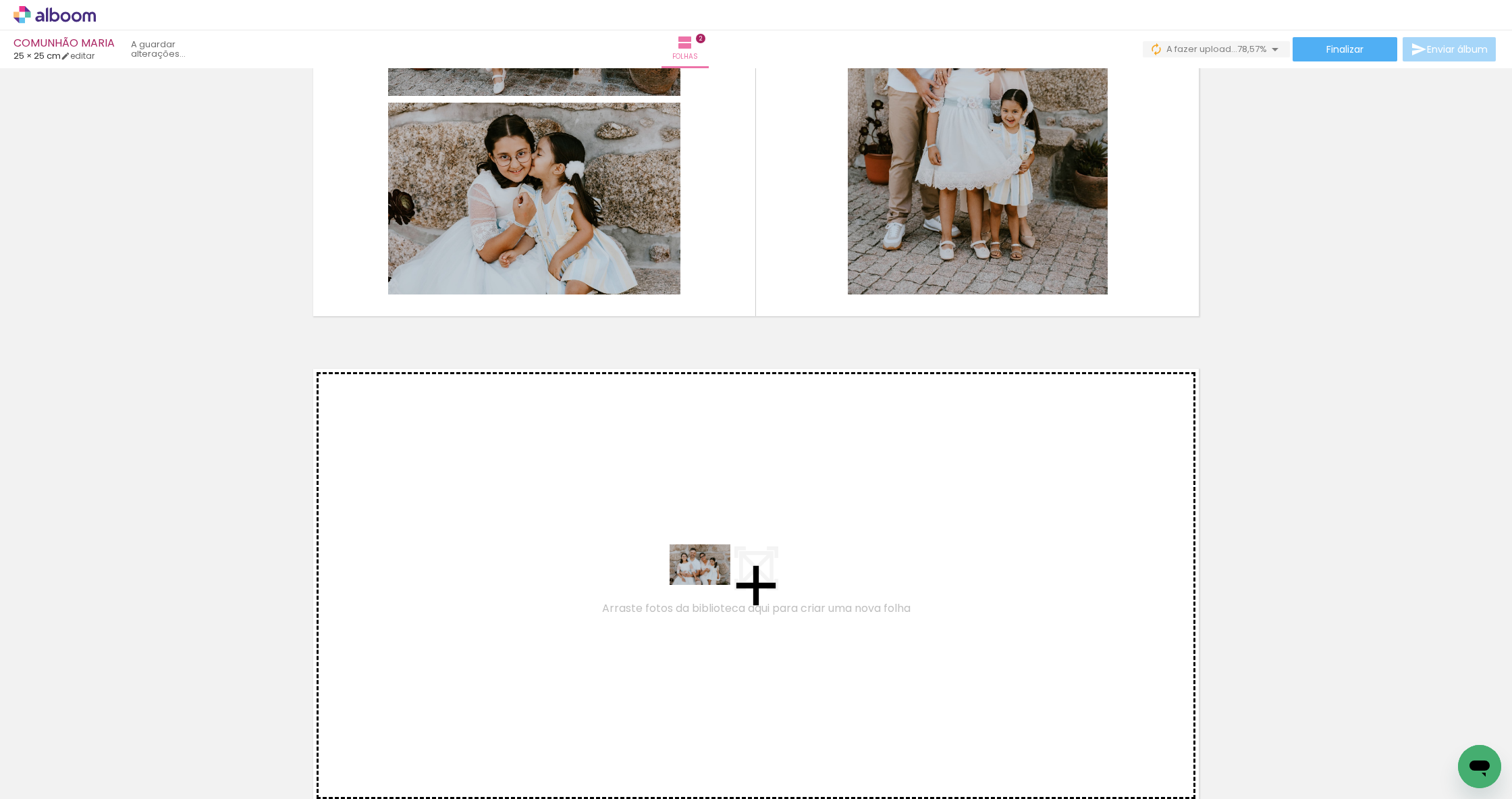
drag, startPoint x: 977, startPoint y: 762, endPoint x: 711, endPoint y: 585, distance: 319.5
click at [711, 585] on quentale-workspace at bounding box center [756, 400] width 1512 height 799
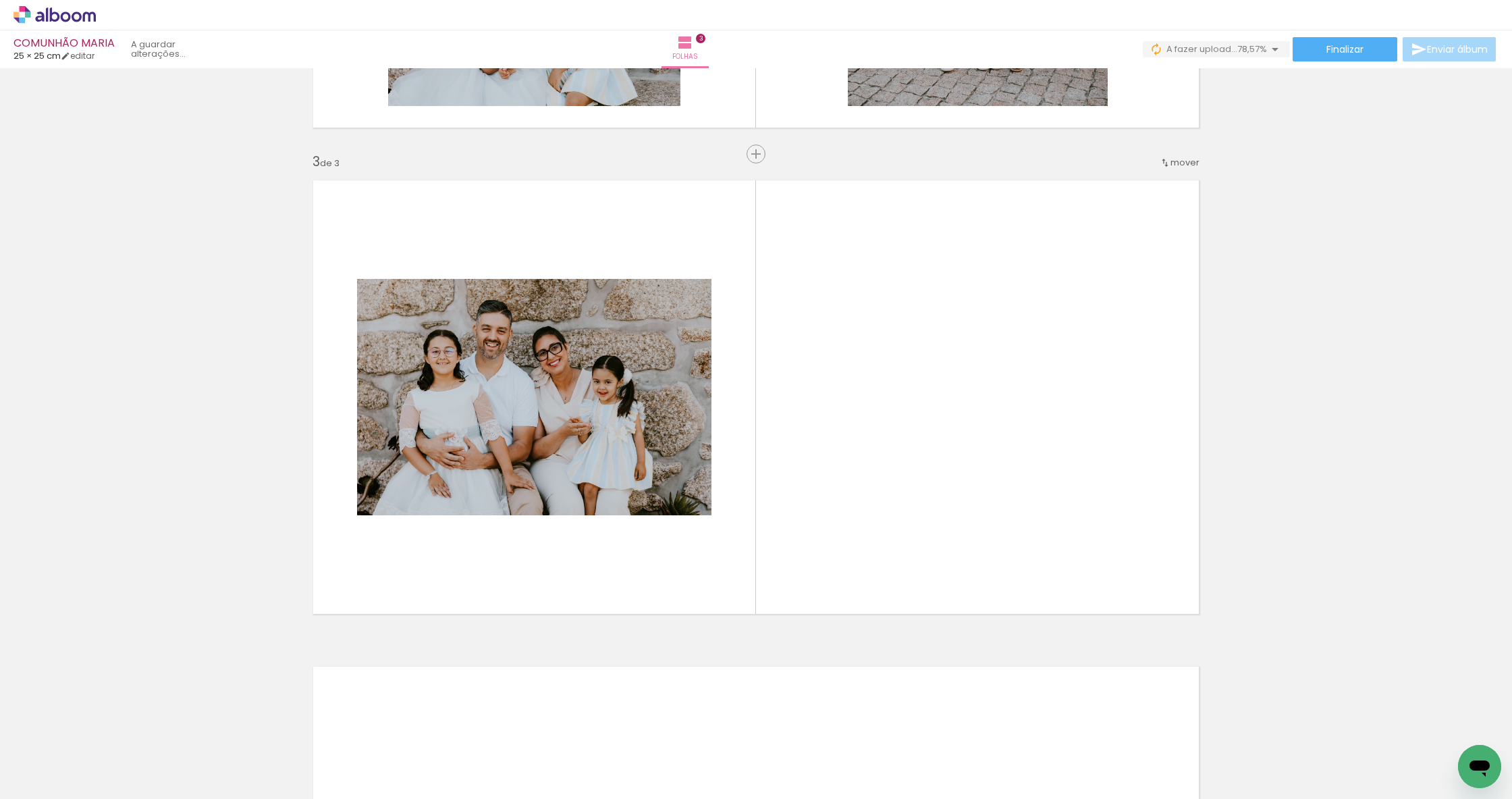
scroll to position [914, 0]
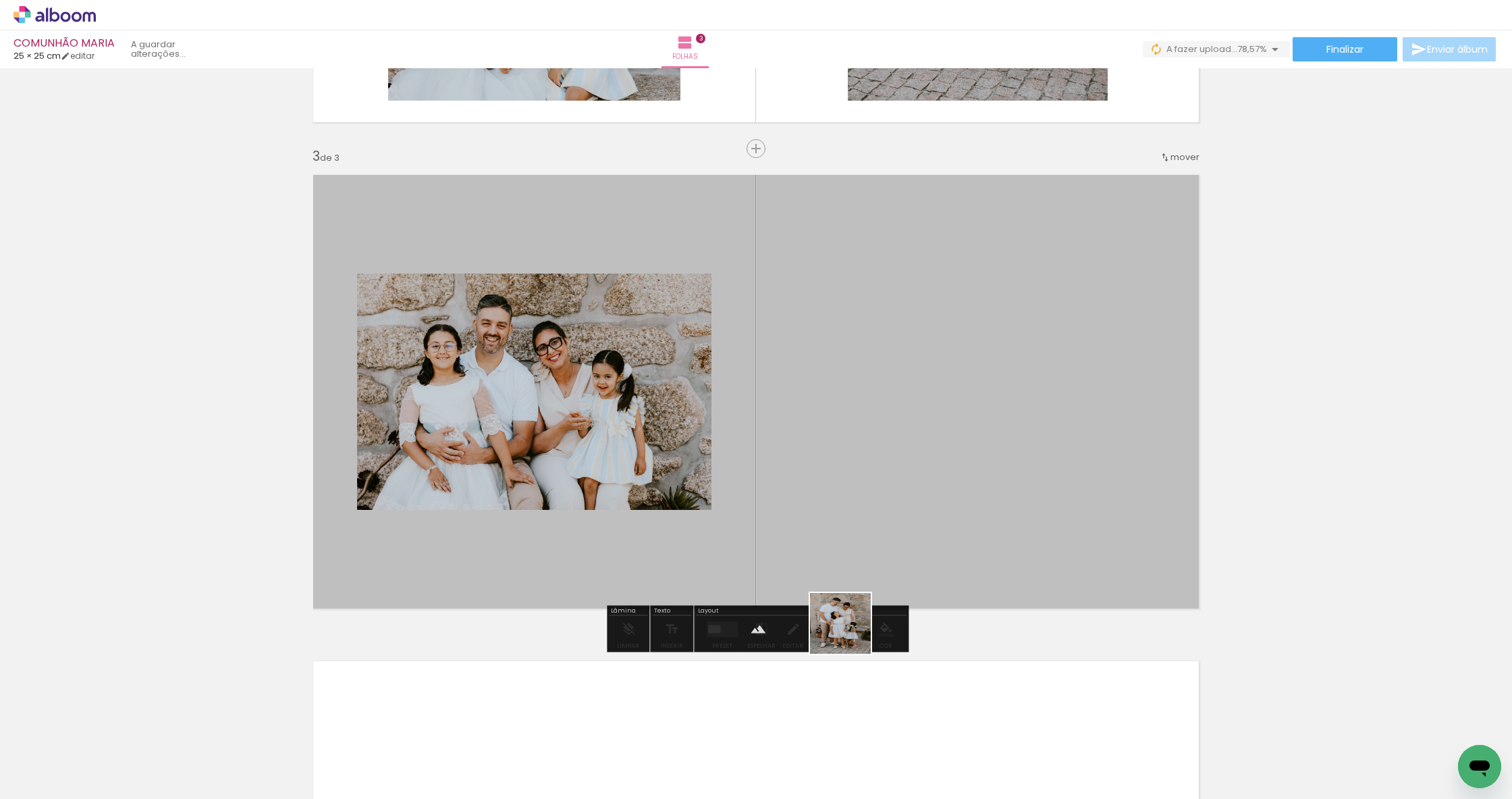
drag, startPoint x: 832, startPoint y: 775, endPoint x: 864, endPoint y: 515, distance: 262.0
click at [864, 515] on quentale-workspace at bounding box center [756, 400] width 1512 height 799
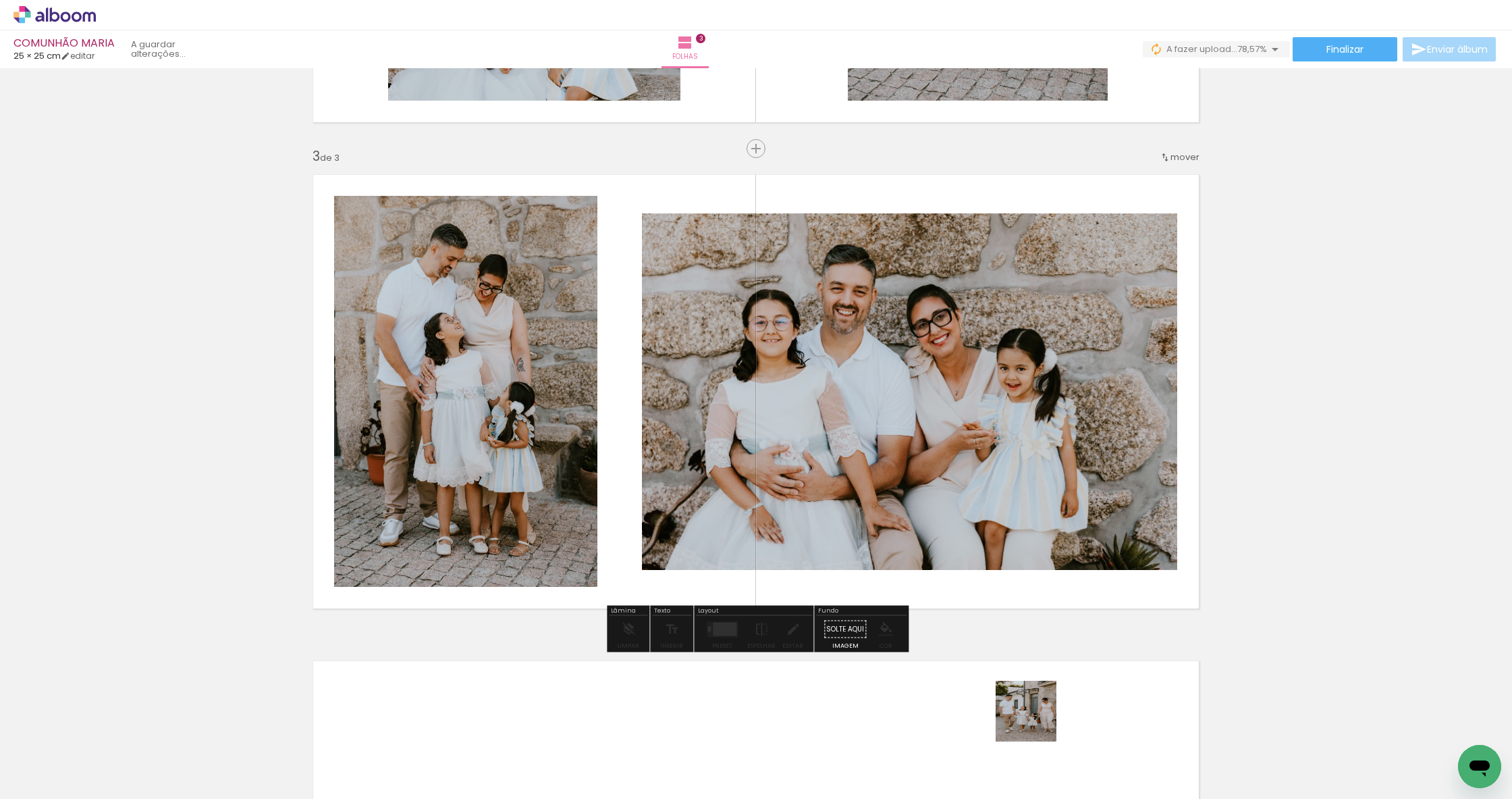
drag, startPoint x: 1041, startPoint y: 746, endPoint x: 996, endPoint y: 544, distance: 207.0
click at [996, 544] on quentale-workspace at bounding box center [756, 400] width 1512 height 799
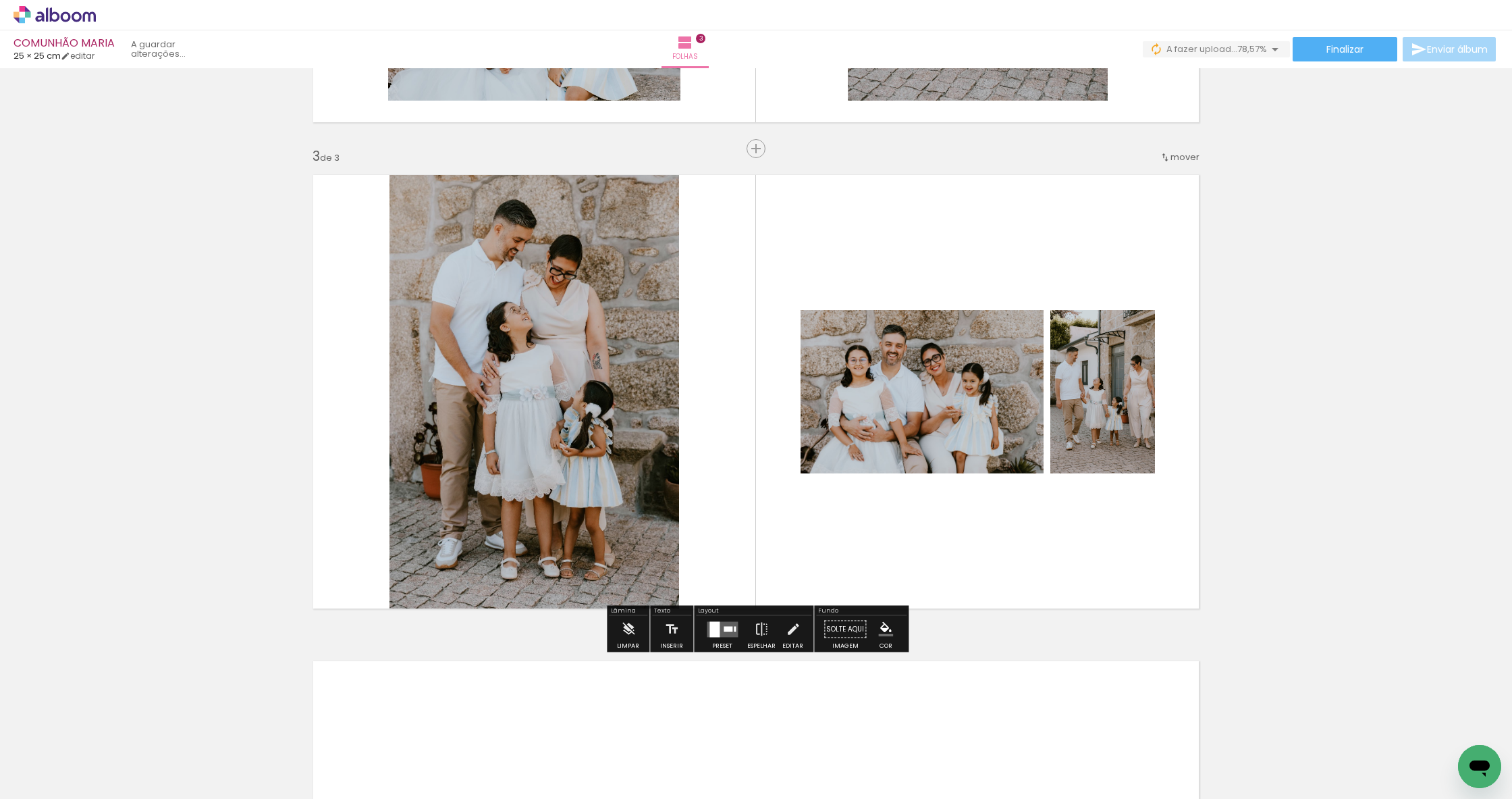
click at [724, 630] on div at bounding box center [728, 629] width 9 height 5
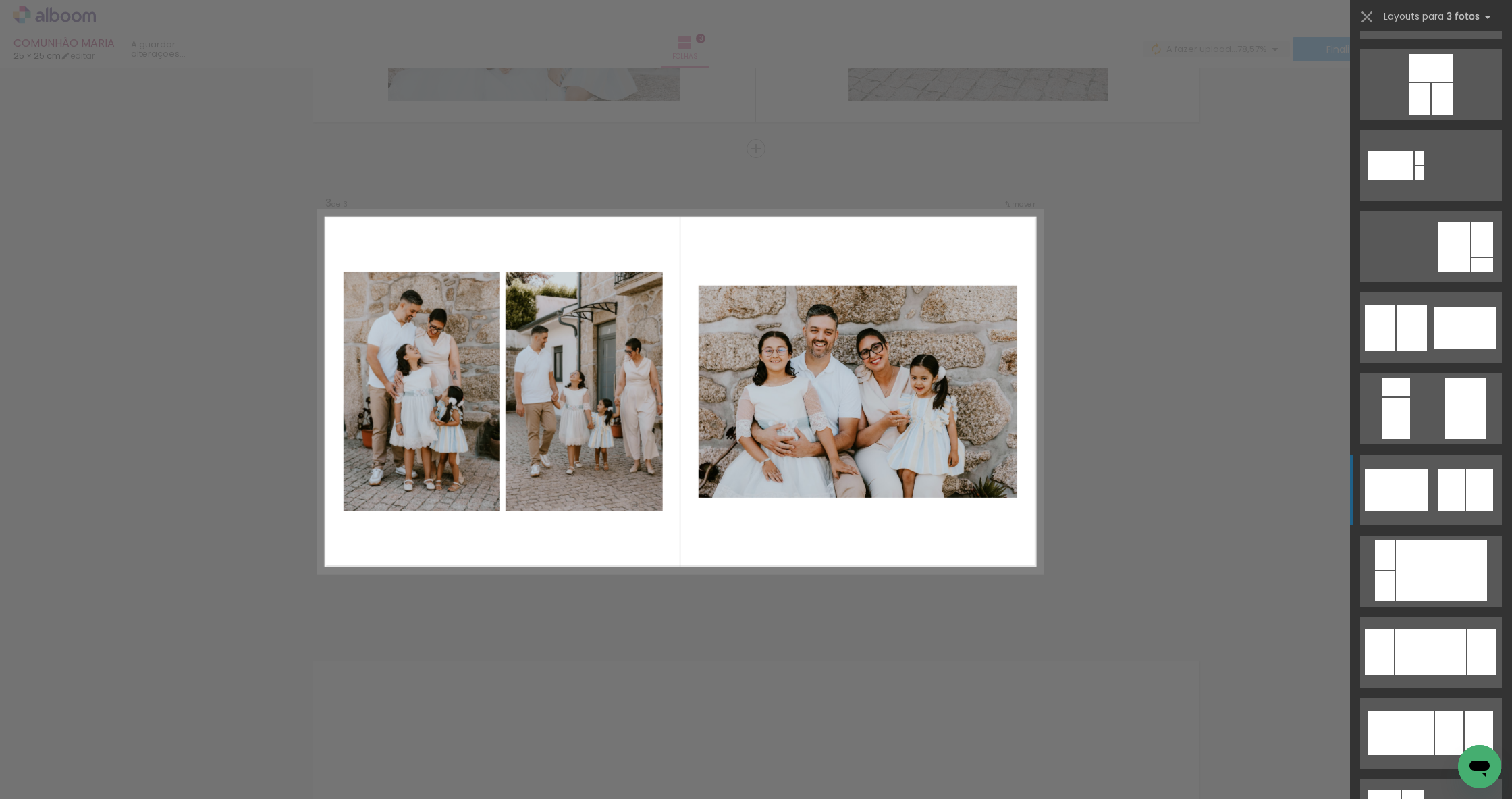
scroll to position [236, 0]
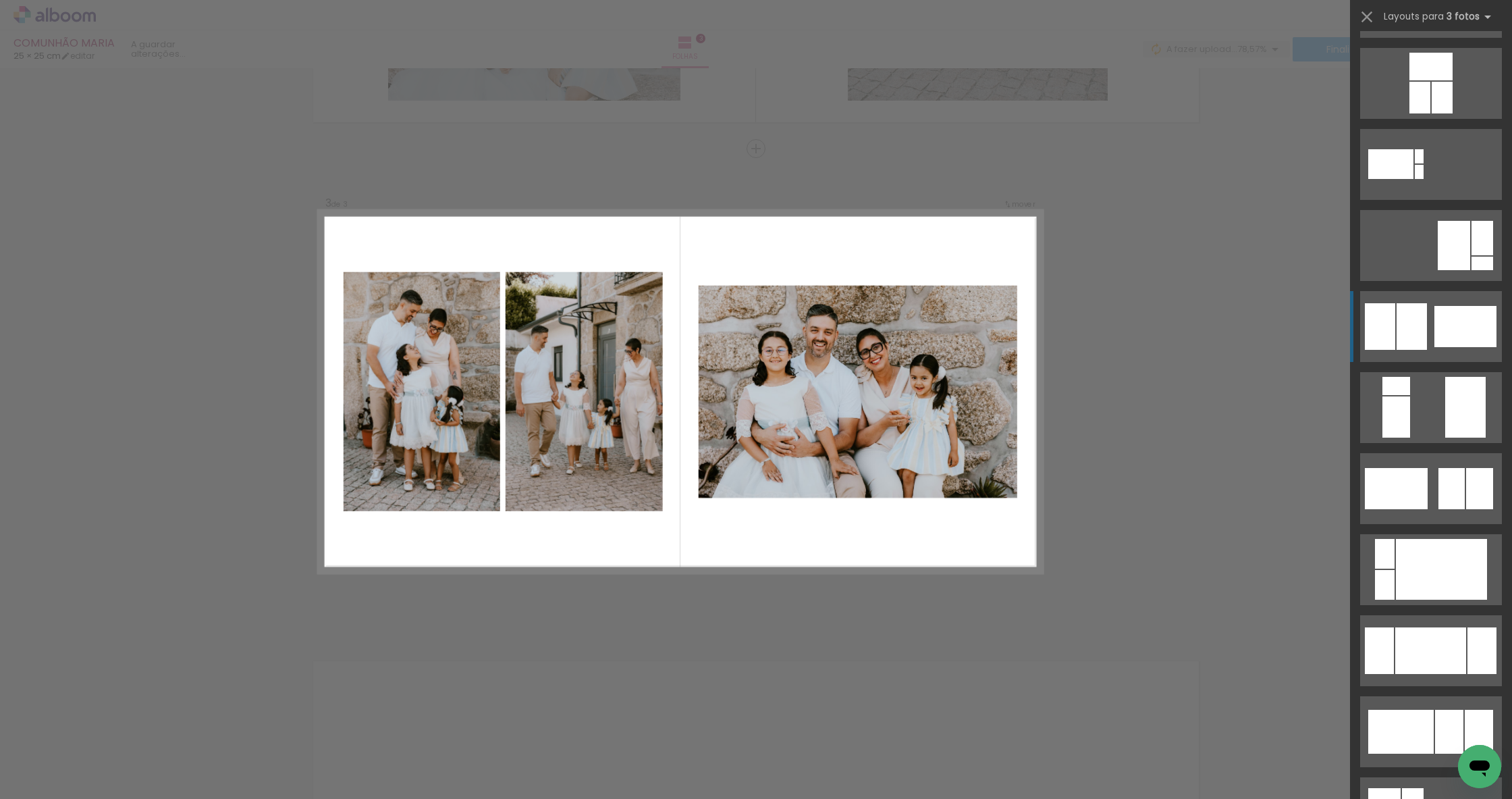
click at [1455, 312] on div at bounding box center [1466, 327] width 62 height 41
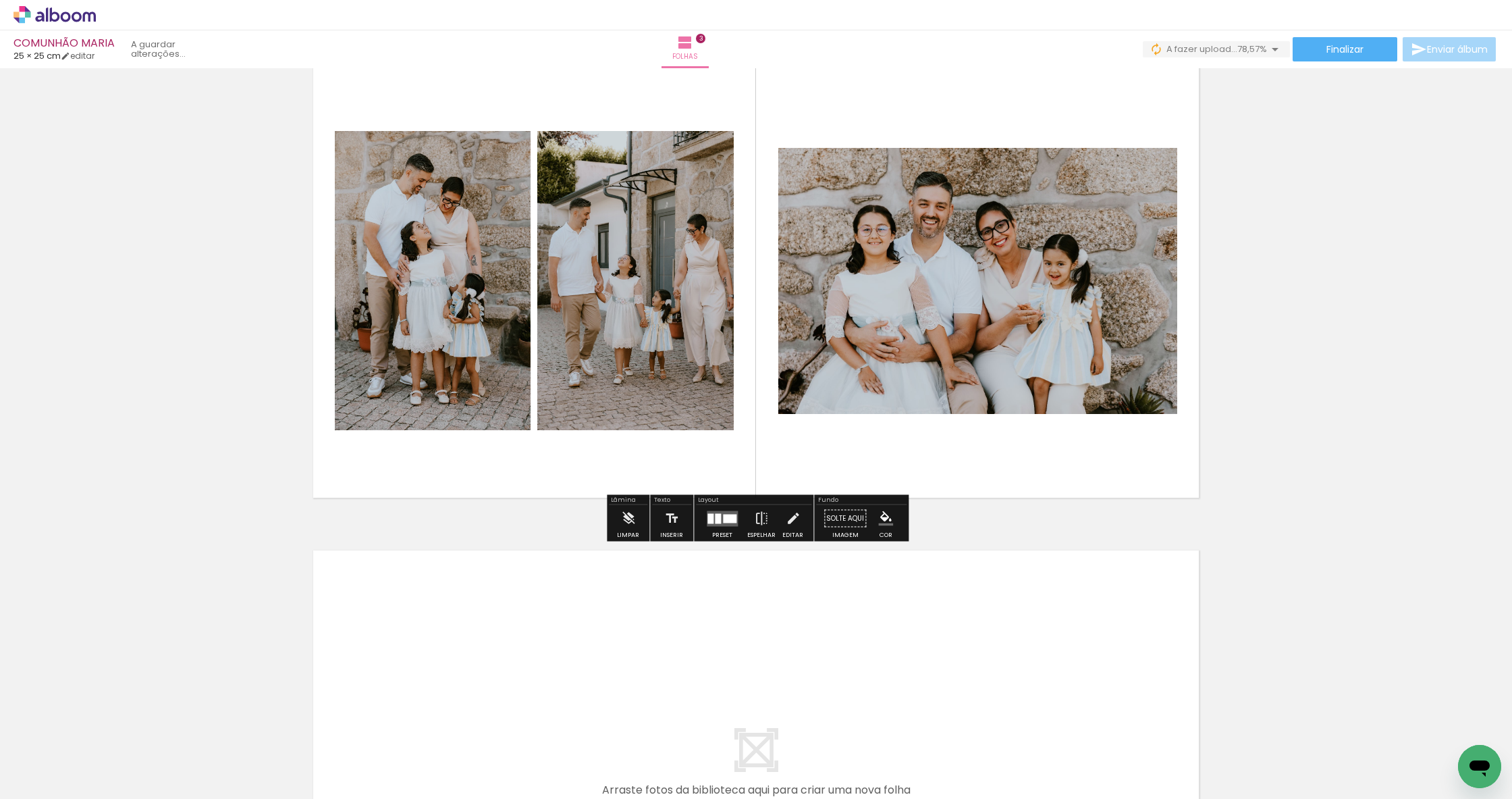
scroll to position [1189, 0]
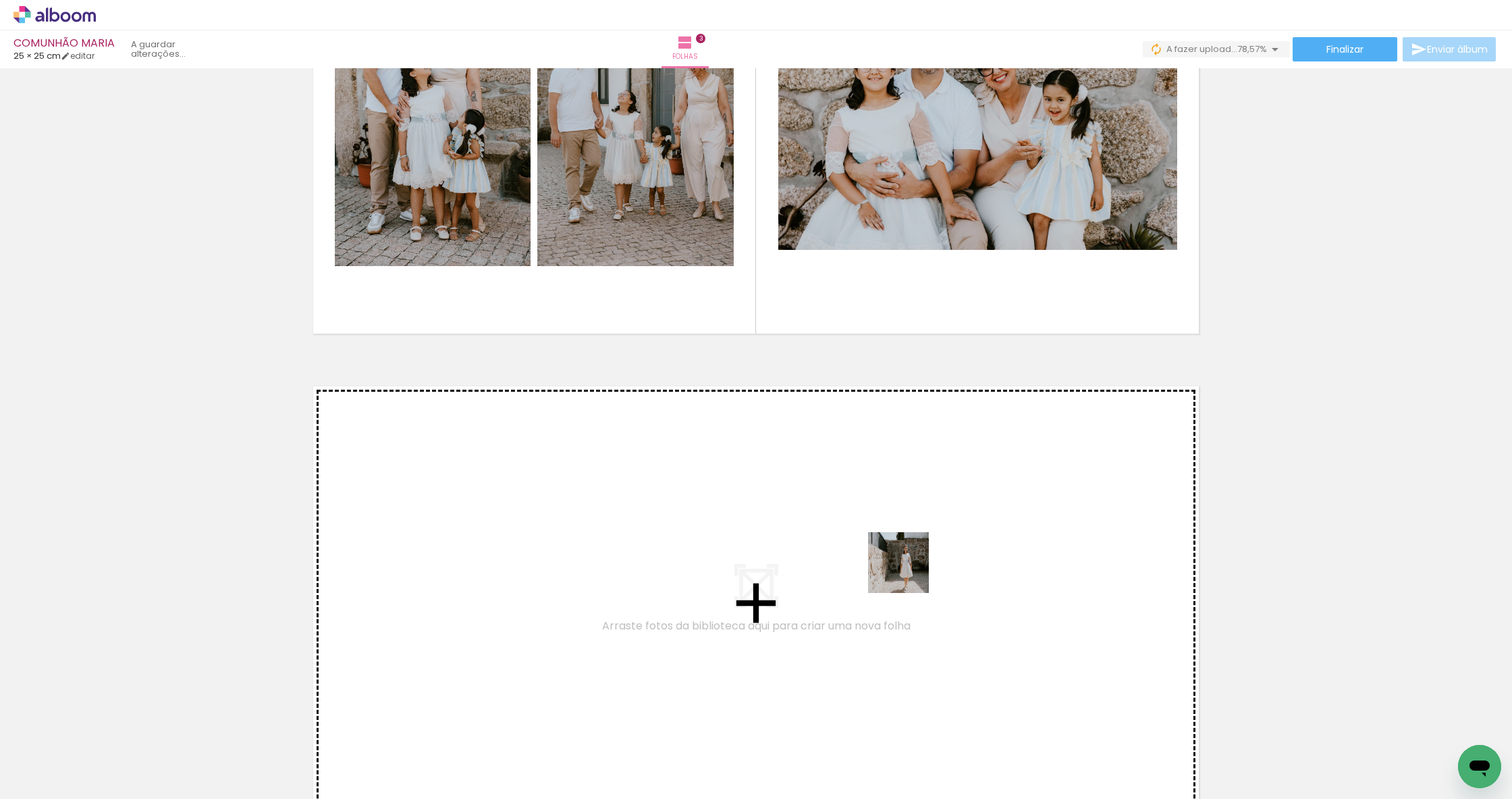
click at [894, 563] on quentale-workspace at bounding box center [756, 400] width 1512 height 799
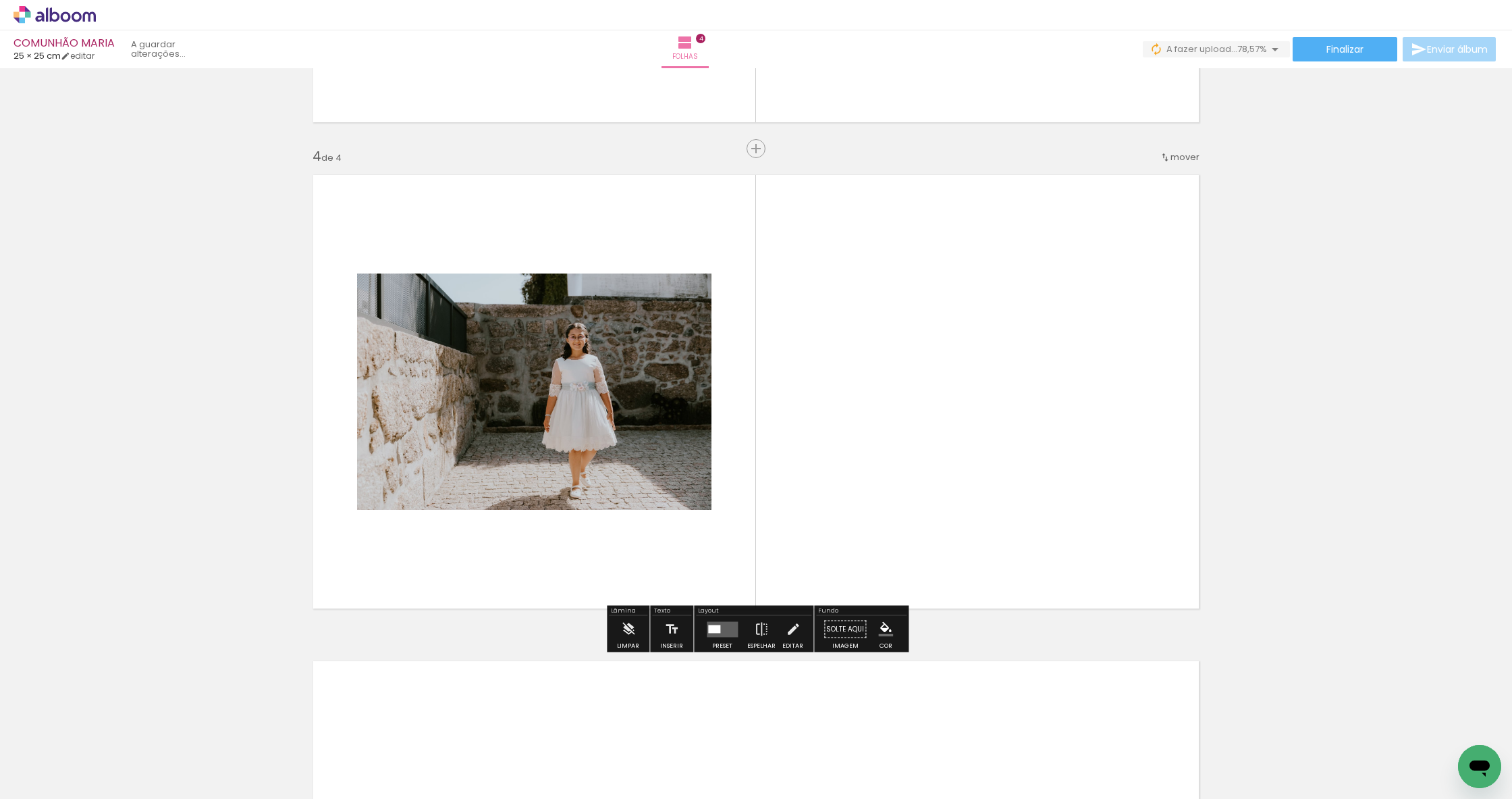
scroll to position [0, 152]
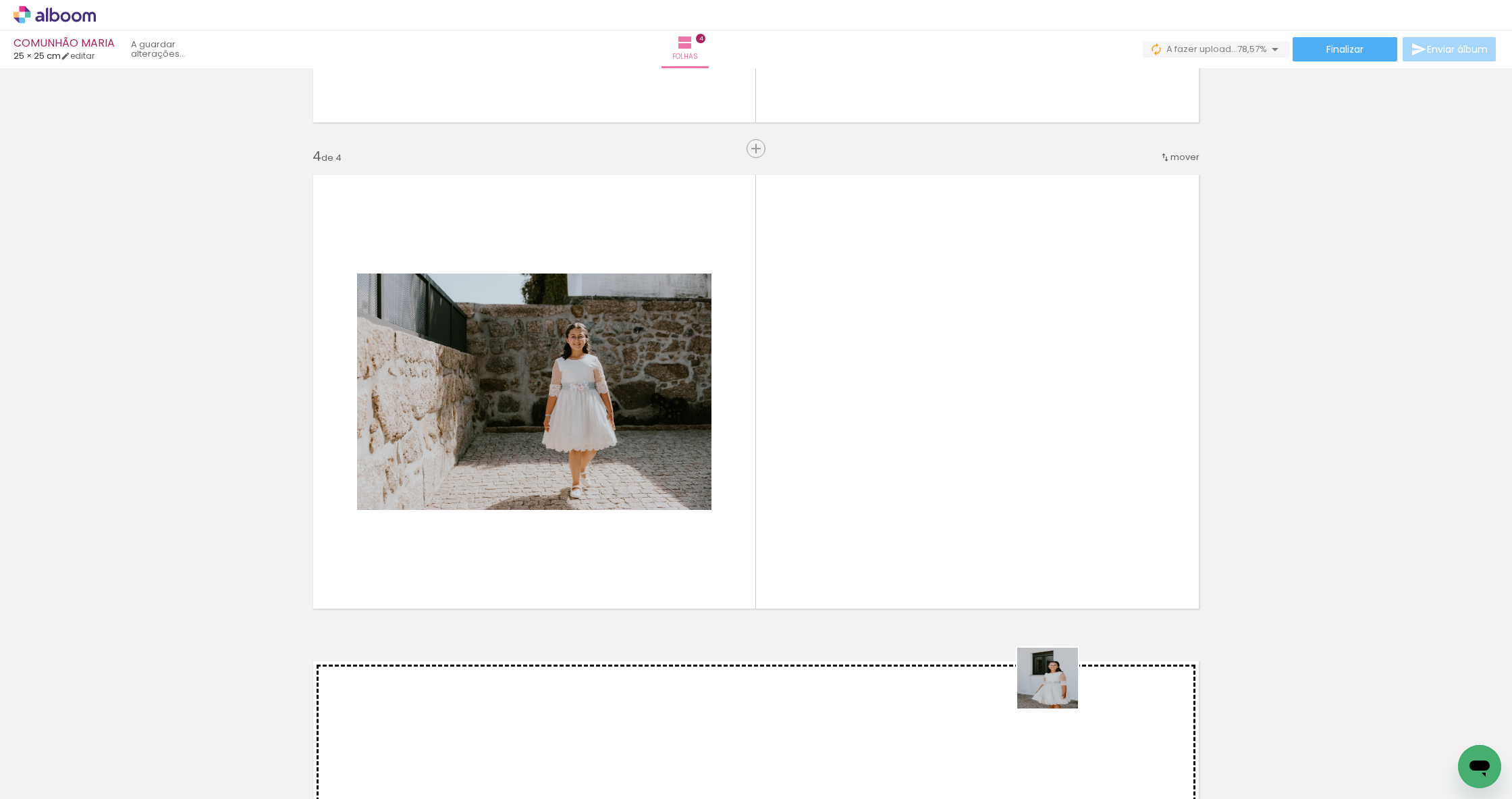
drag, startPoint x: 1119, startPoint y: 765, endPoint x: 924, endPoint y: 441, distance: 378.2
click at [924, 441] on quentale-workspace at bounding box center [756, 400] width 1512 height 799
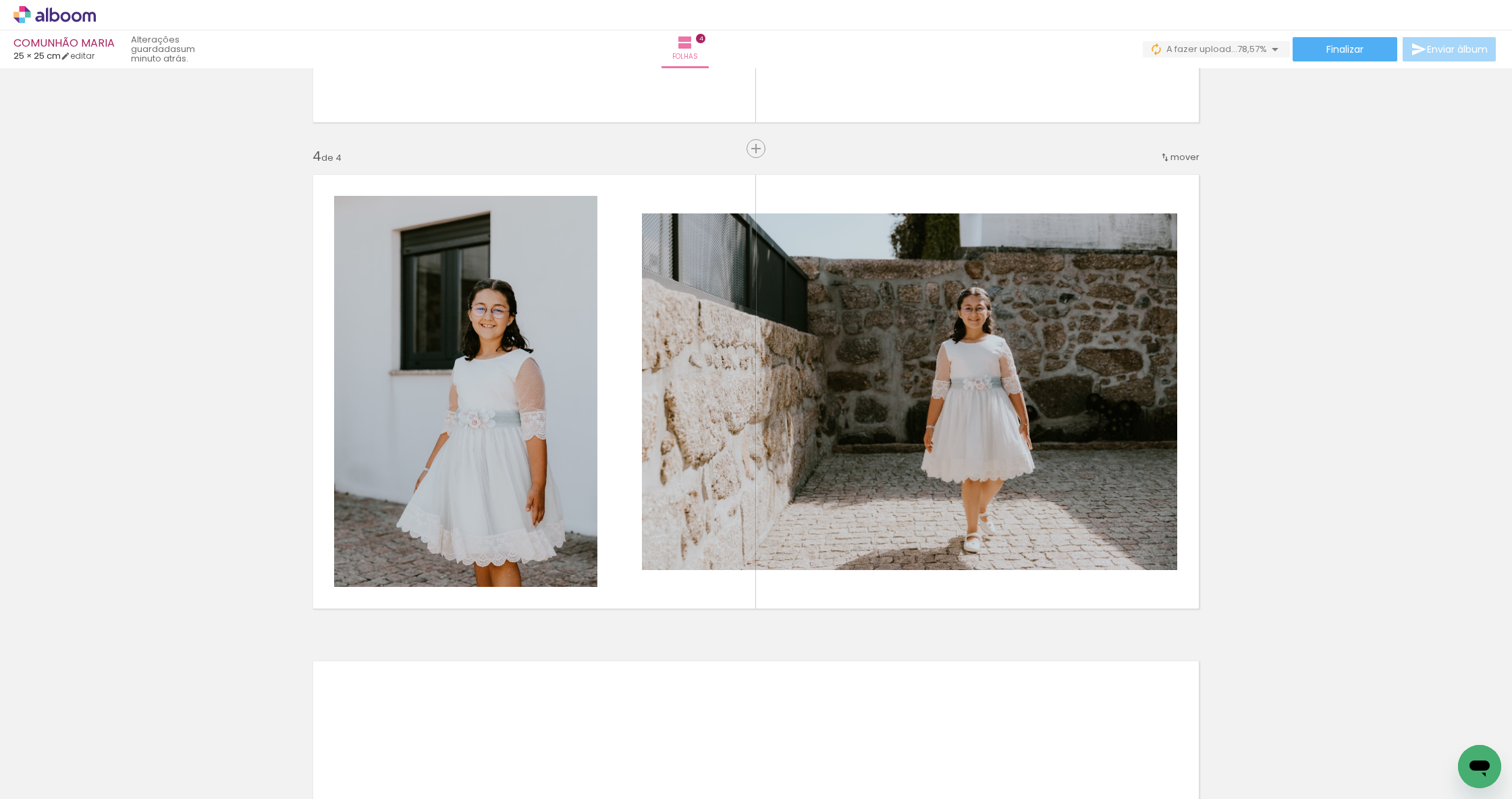
scroll to position [0, 353]
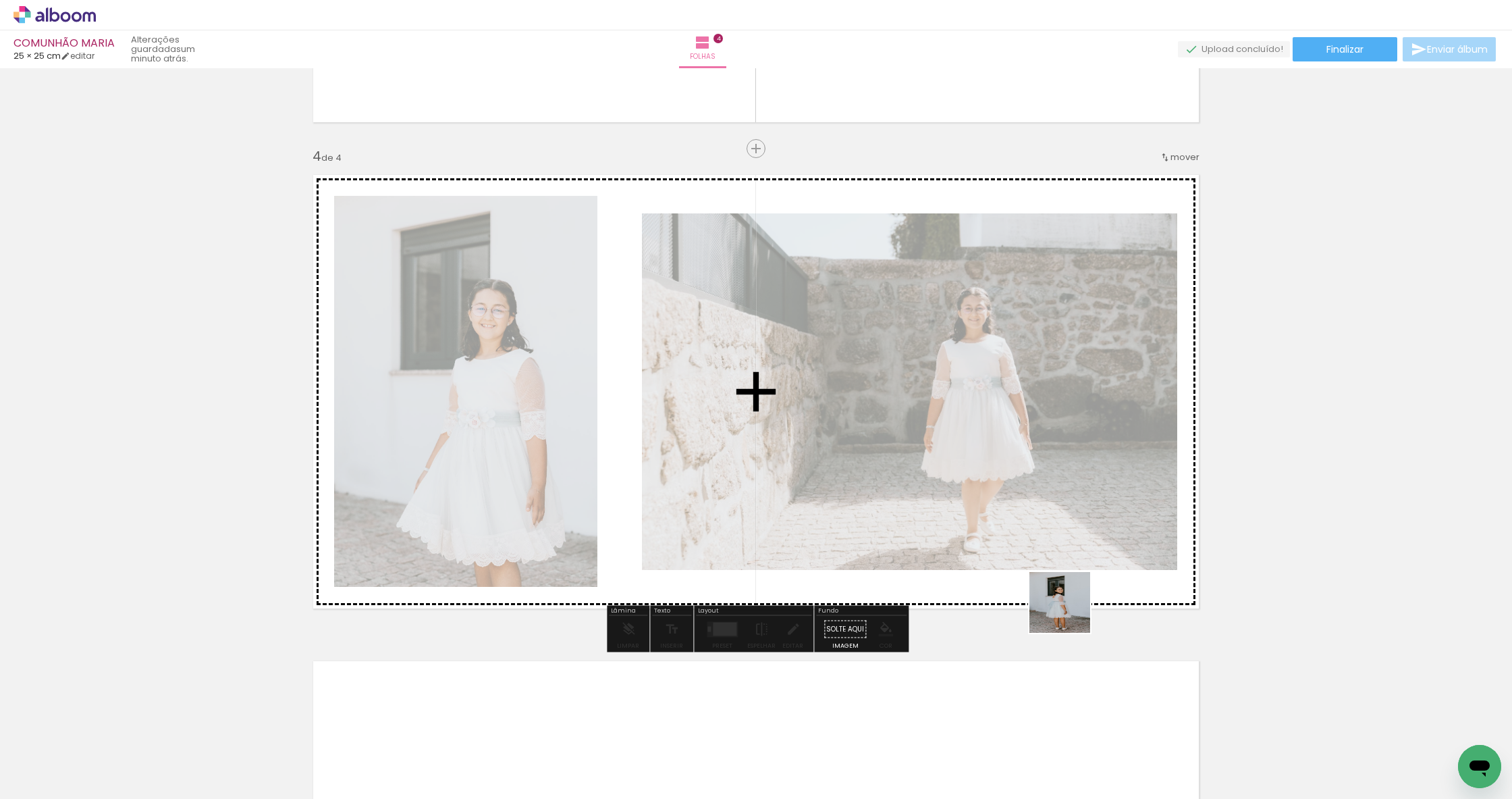
drag, startPoint x: 1065, startPoint y: 765, endPoint x: 1070, endPoint y: 608, distance: 157.1
click at [1070, 608] on quentale-workspace at bounding box center [756, 400] width 1512 height 799
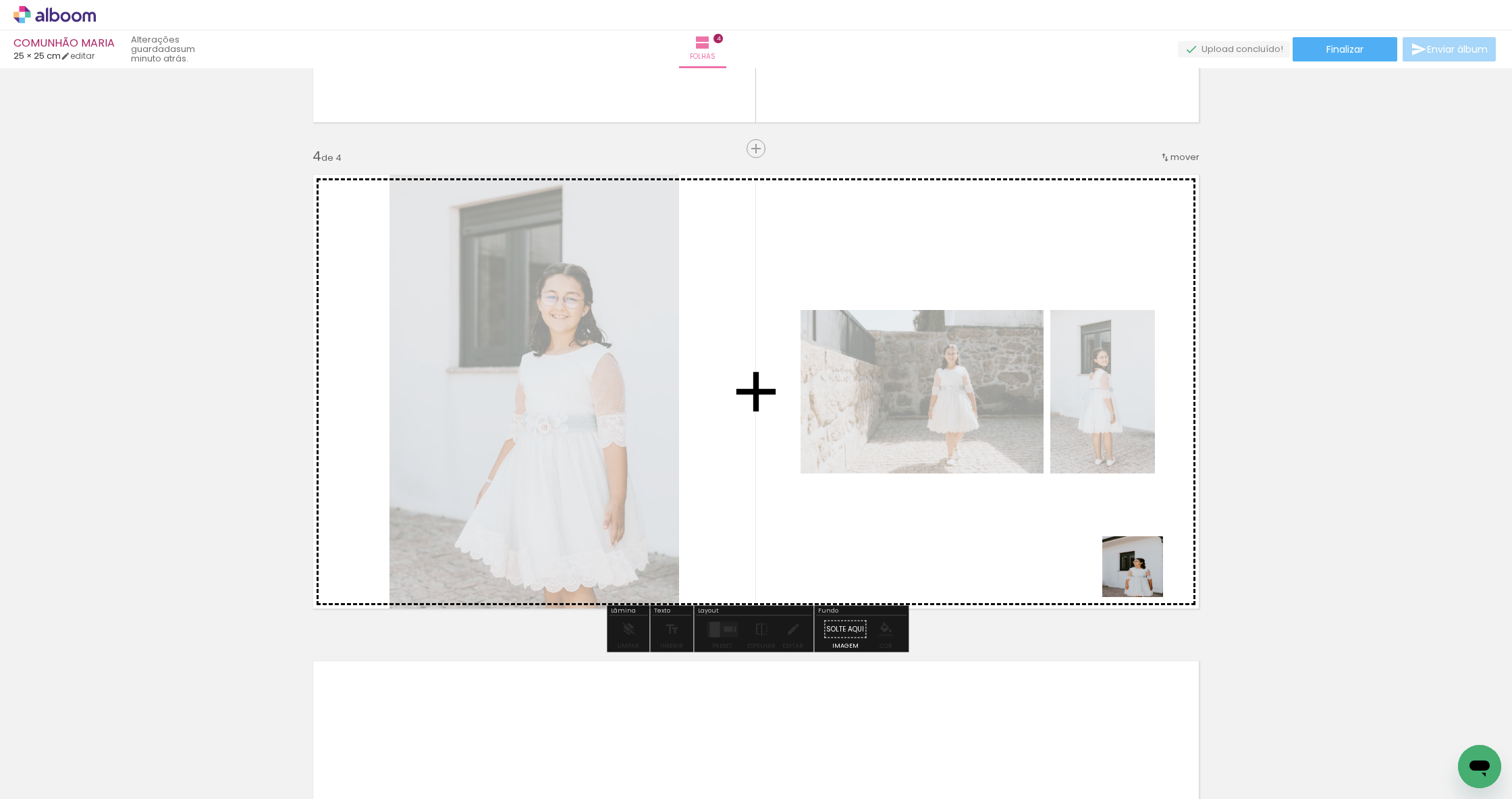
drag, startPoint x: 1141, startPoint y: 755, endPoint x: 1137, endPoint y: 506, distance: 249.0
click at [1137, 506] on quentale-workspace at bounding box center [756, 400] width 1512 height 799
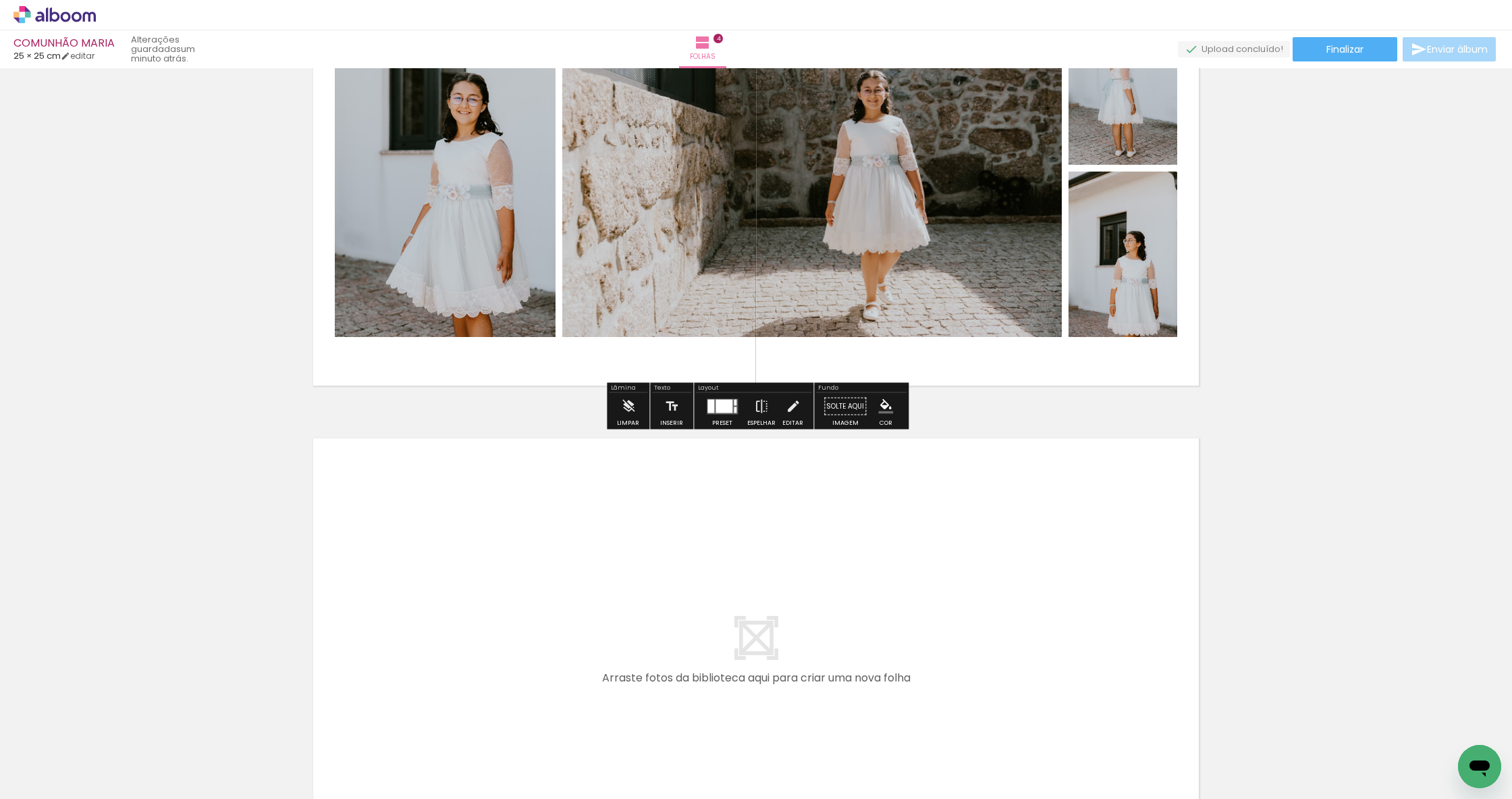
scroll to position [1665, 0]
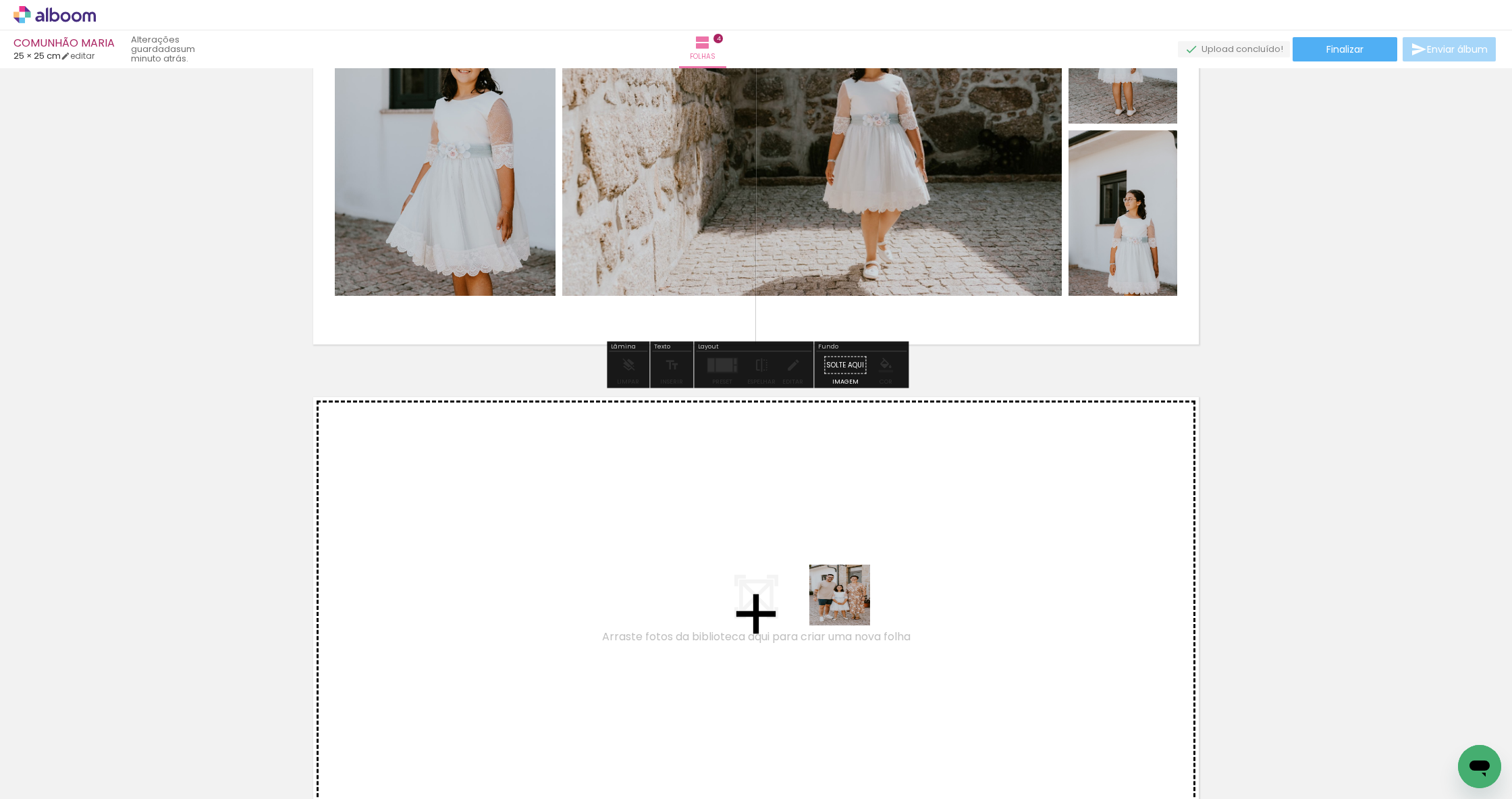
drag, startPoint x: 850, startPoint y: 605, endPoint x: 794, endPoint y: 531, distance: 92.8
click at [794, 531] on quentale-workspace at bounding box center [756, 400] width 1512 height 799
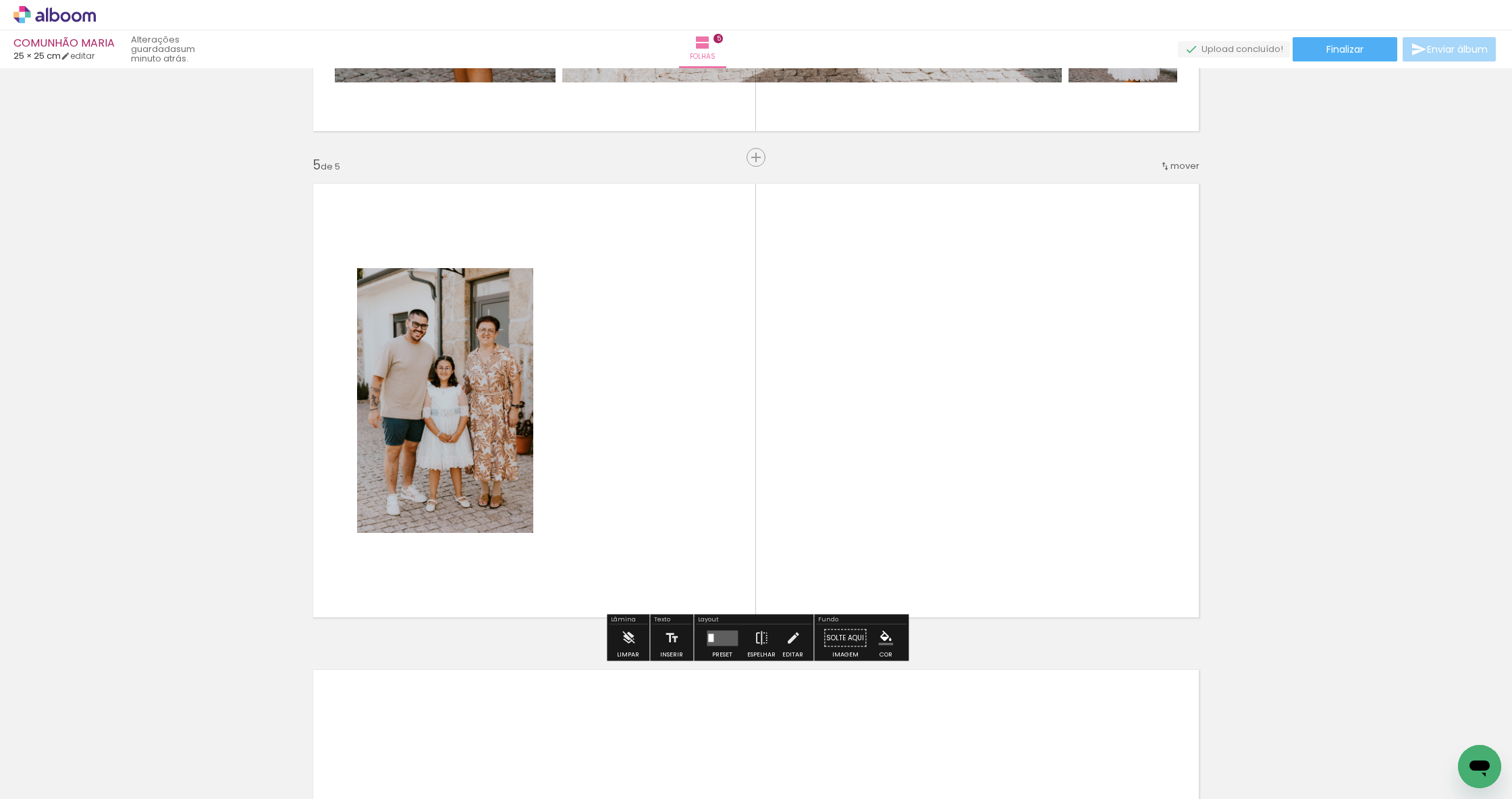
scroll to position [1887, 0]
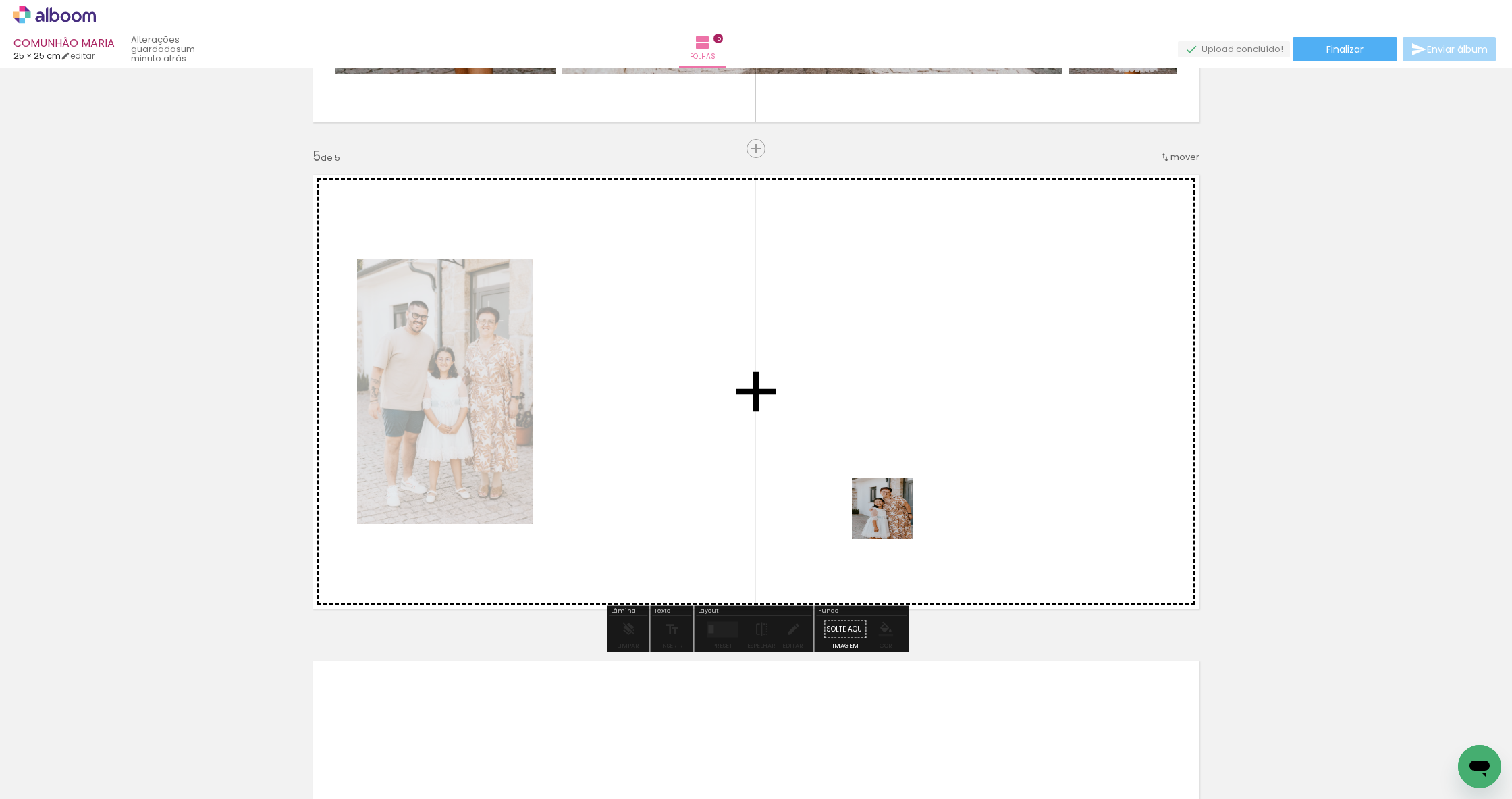
drag, startPoint x: 1028, startPoint y: 736, endPoint x: 874, endPoint y: 489, distance: 291.1
click at [874, 489] on quentale-workspace at bounding box center [756, 400] width 1512 height 799
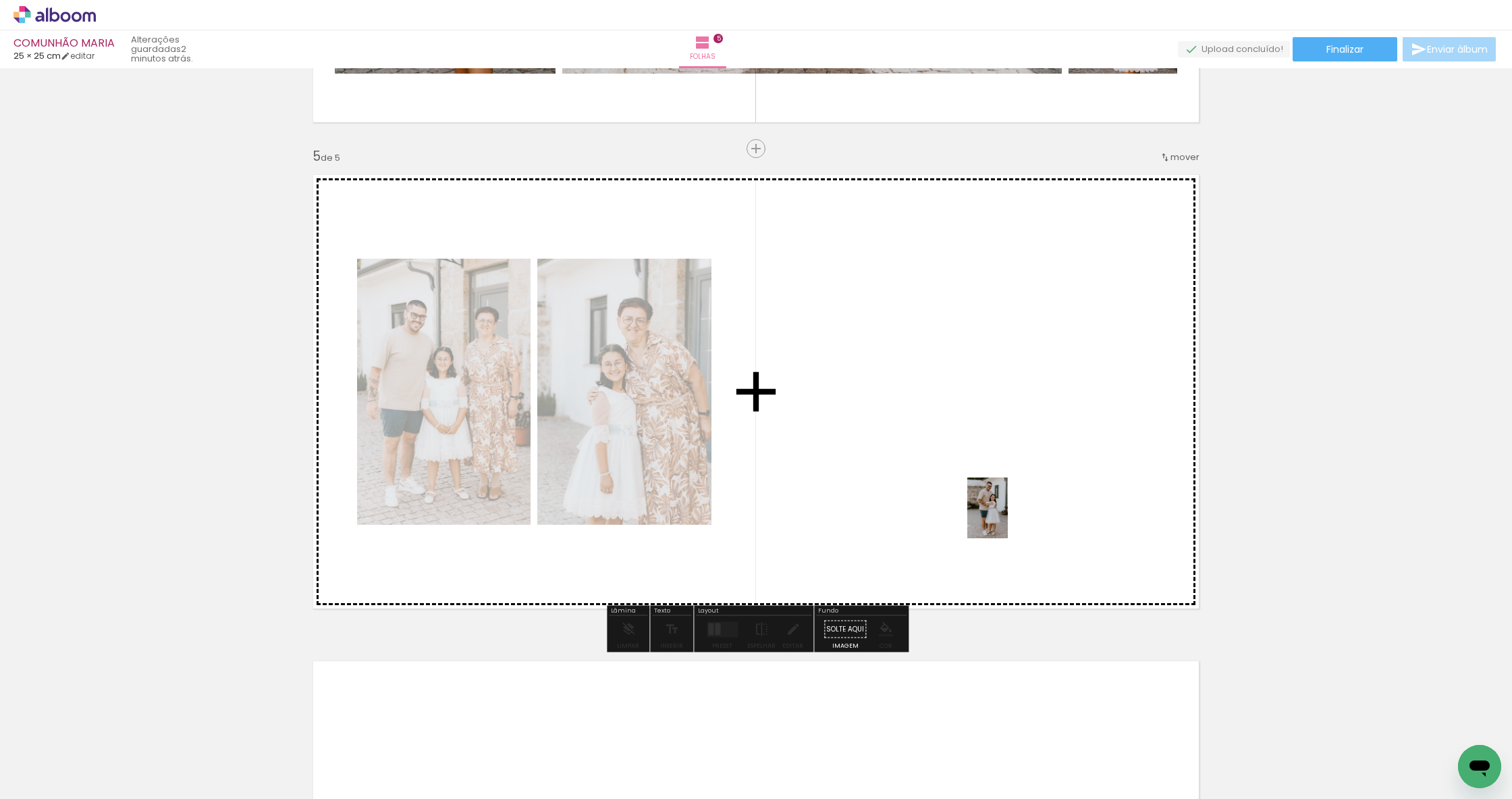
drag, startPoint x: 1173, startPoint y: 759, endPoint x: 1000, endPoint y: 500, distance: 311.5
click at [1000, 500] on quentale-workspace at bounding box center [756, 400] width 1512 height 799
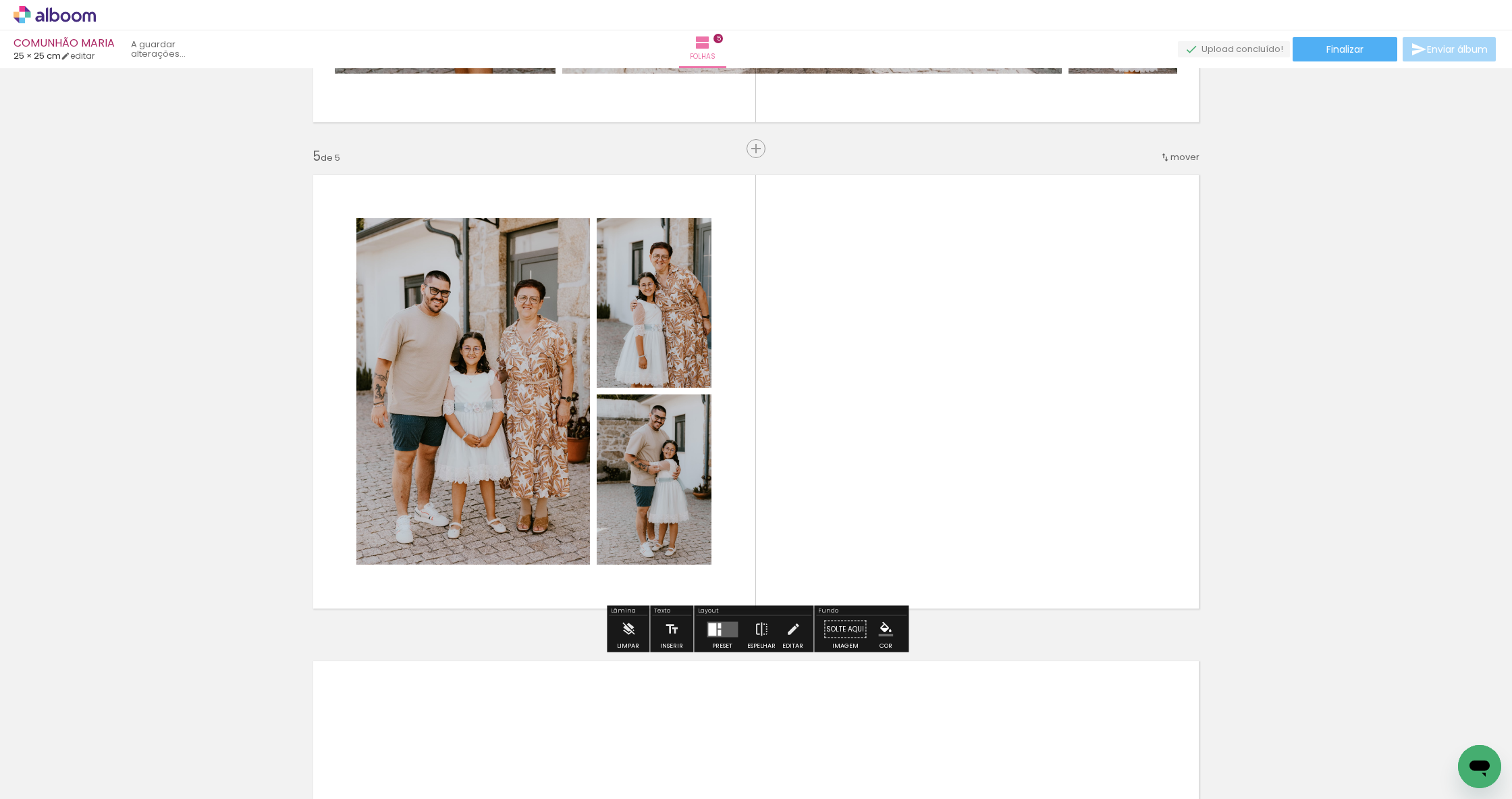
scroll to position [1889, 0]
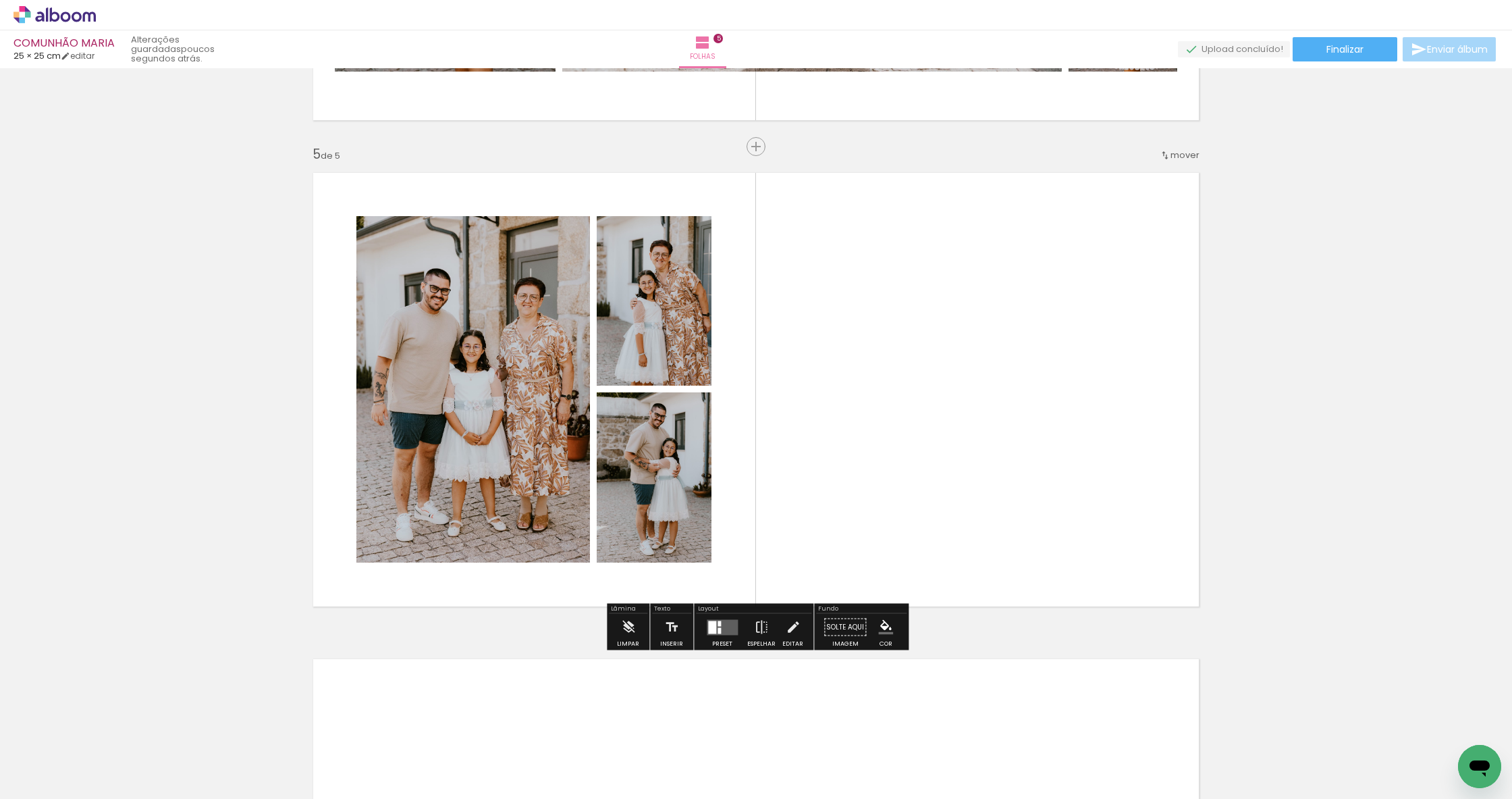
click at [66, 784] on span "Adicionar Fotos" at bounding box center [47, 780] width 40 height 15
click at [0, 0] on input "file" at bounding box center [0, 0] width 0 height 0
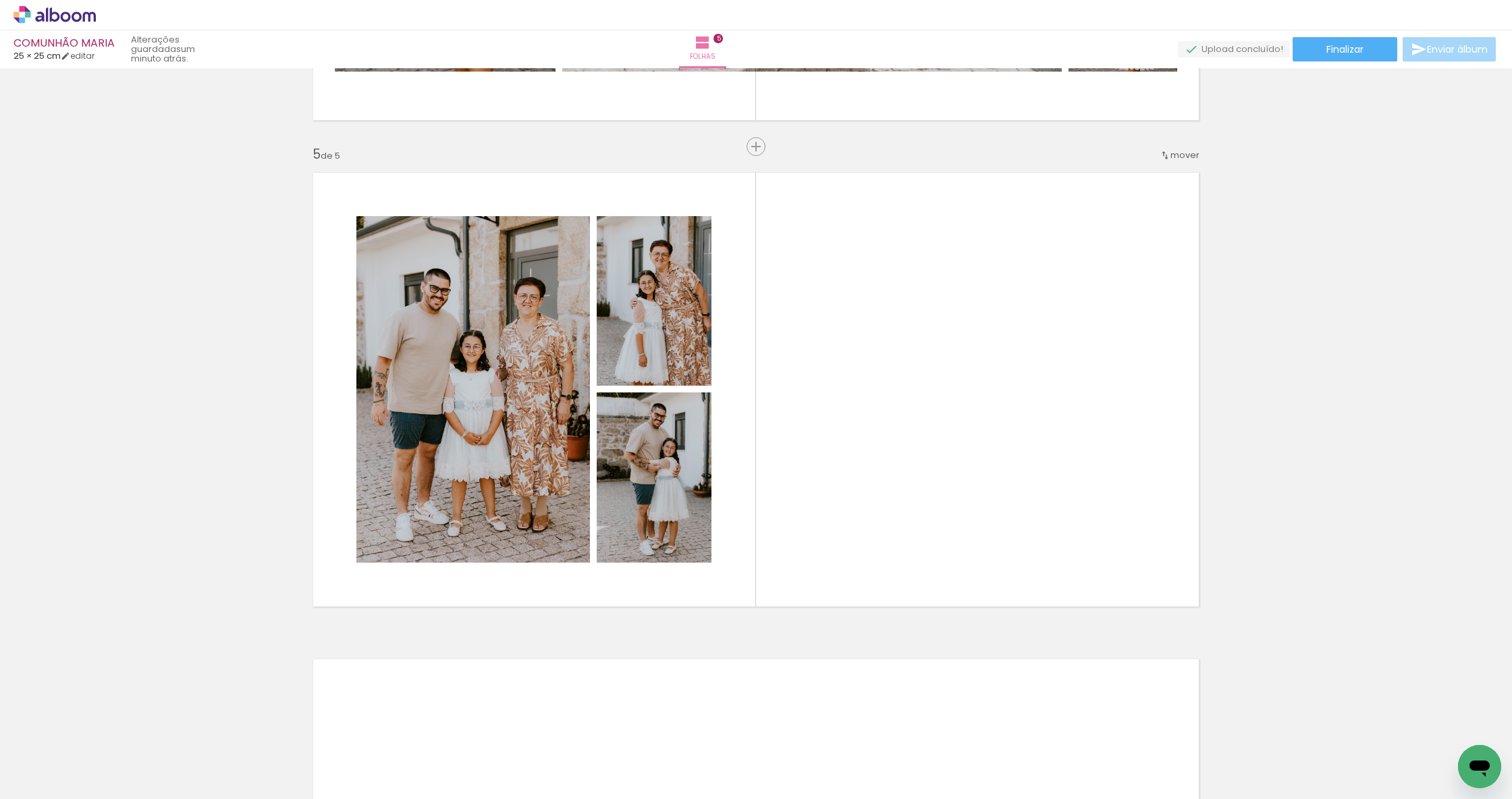
click at [68, 767] on div "Biblioteca 28 fotos Todas as fotos Não utilizadas Adicionar Fotos" at bounding box center [42, 757] width 84 height 67
click at [70, 778] on paper-button "Adicionar Fotos" at bounding box center [41, 780] width 66 height 21
click at [0, 0] on input "file" at bounding box center [0, 0] width 0 height 0
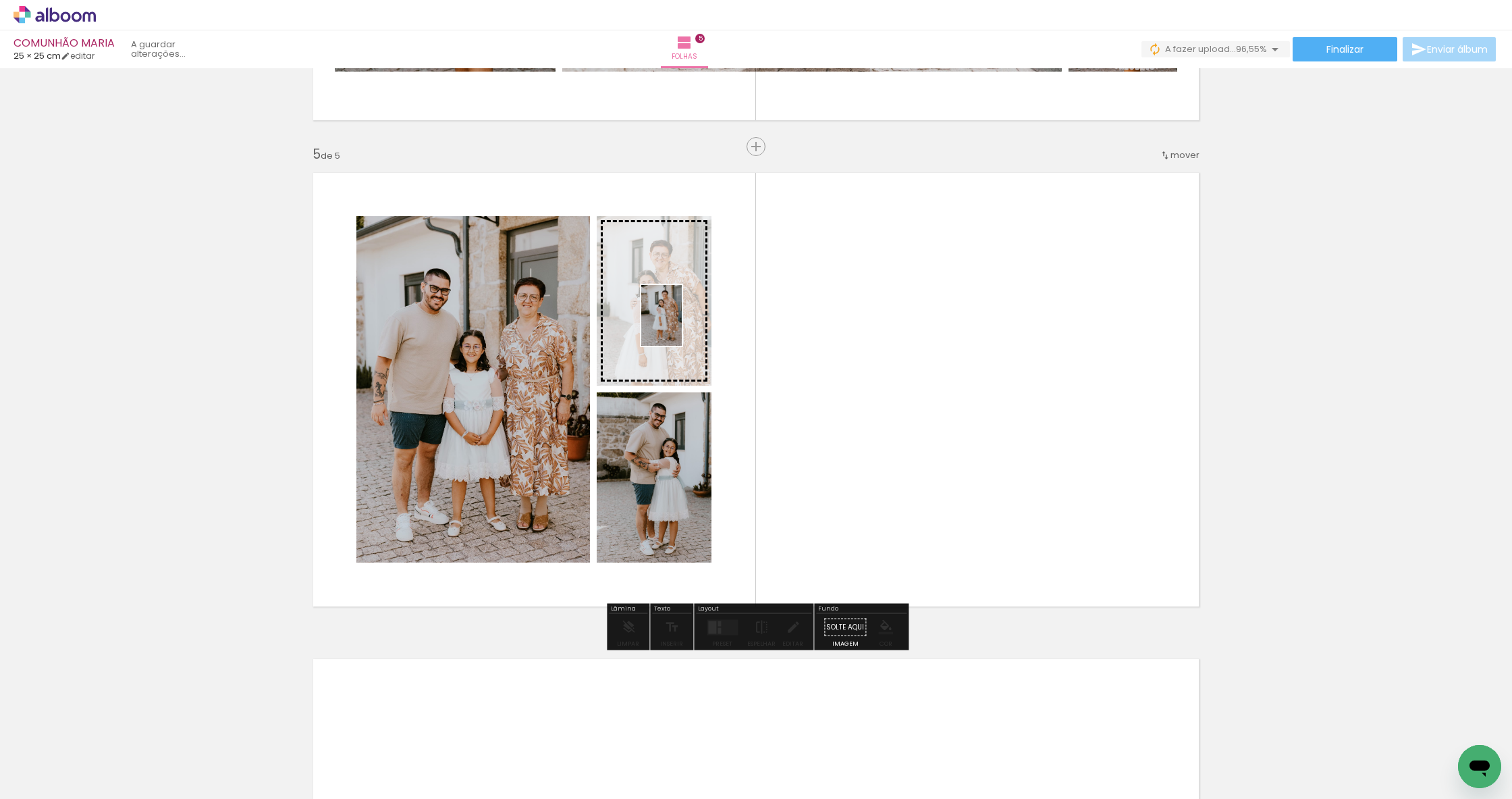
drag, startPoint x: 1466, startPoint y: 739, endPoint x: 682, endPoint y: 326, distance: 886.1
click at [682, 326] on quentale-workspace at bounding box center [756, 400] width 1512 height 799
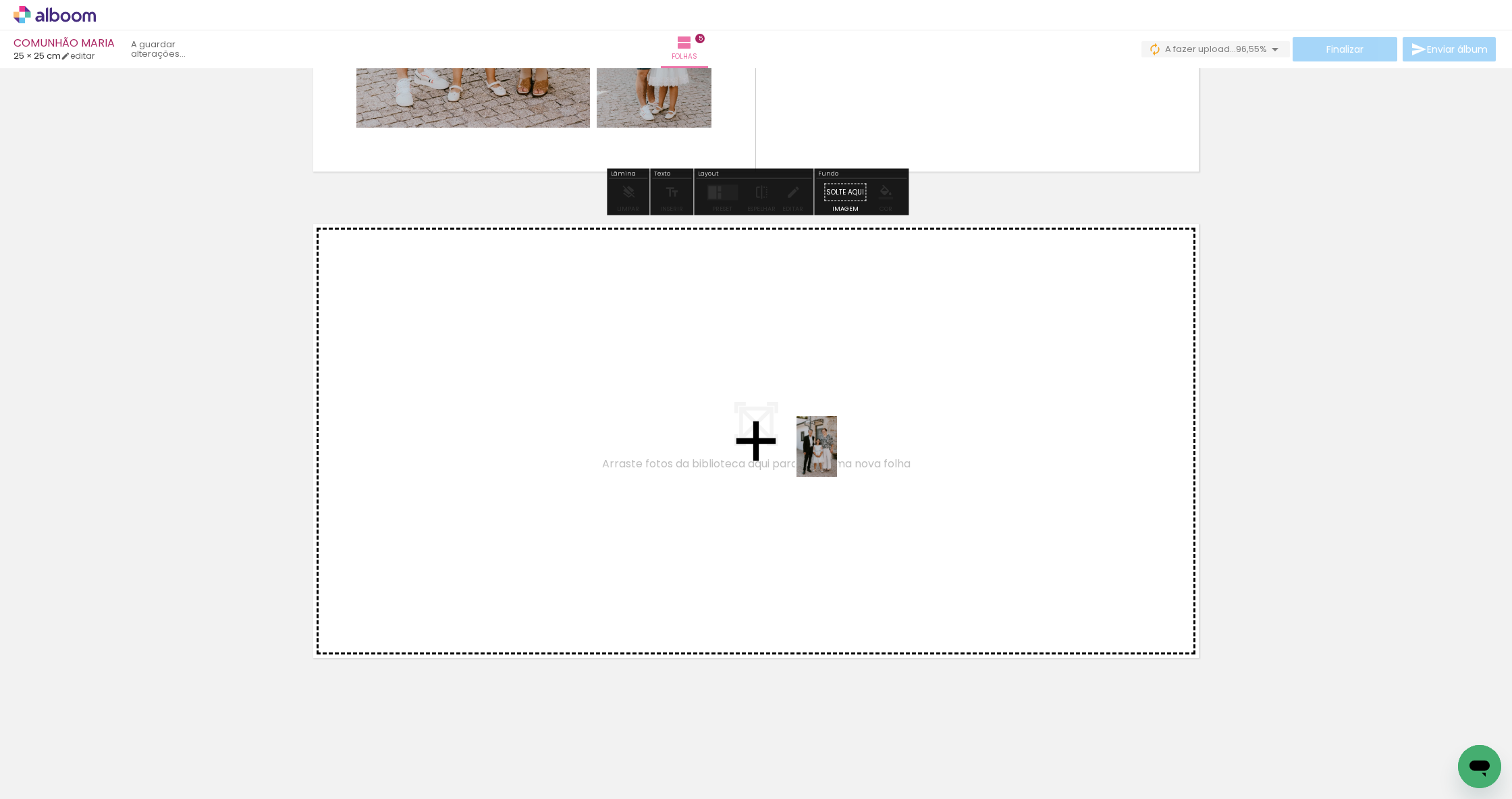
drag, startPoint x: 1265, startPoint y: 753, endPoint x: 833, endPoint y: 454, distance: 525.4
click at [833, 454] on quentale-workspace at bounding box center [756, 400] width 1512 height 799
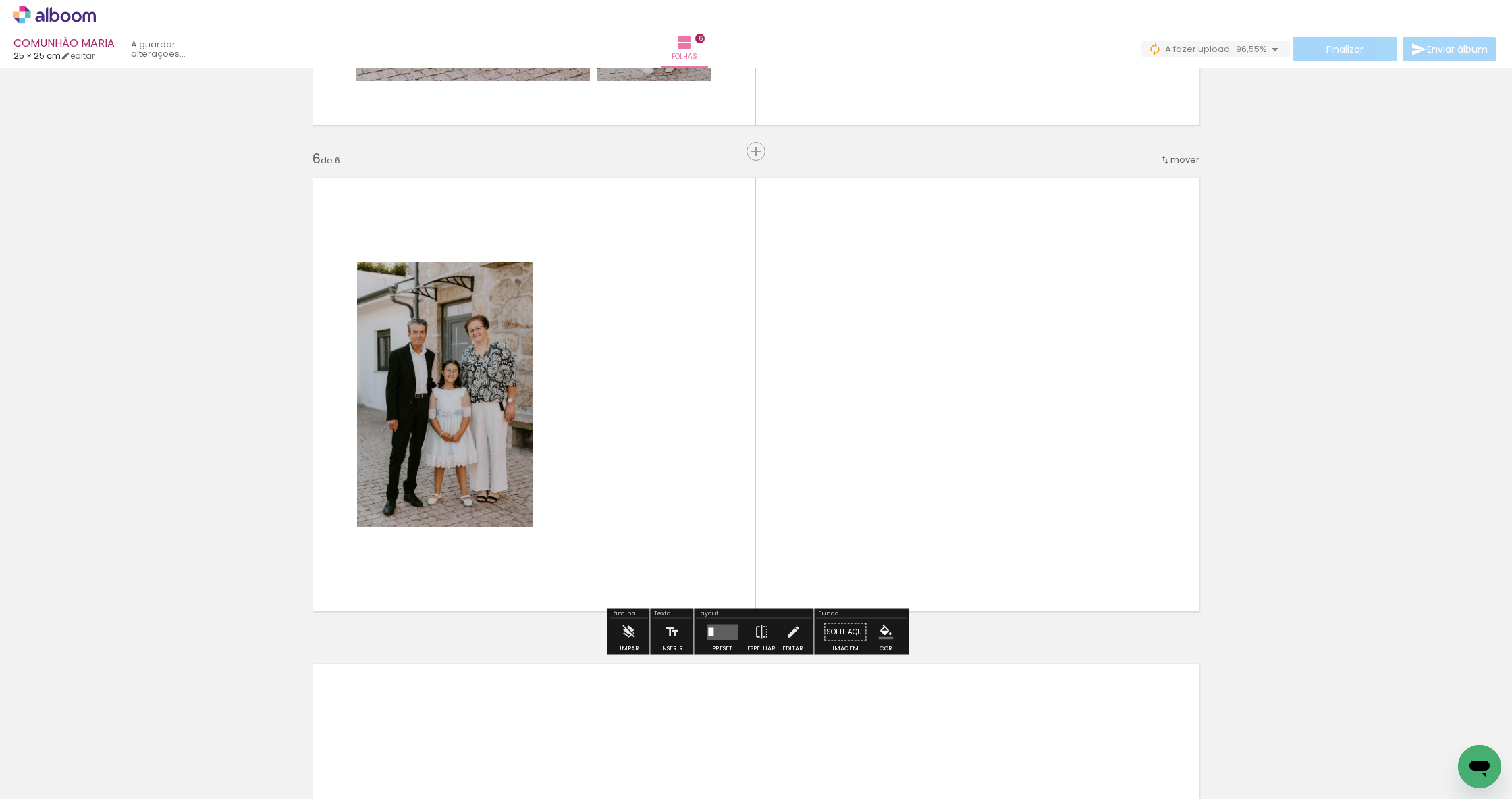
scroll to position [2373, 0]
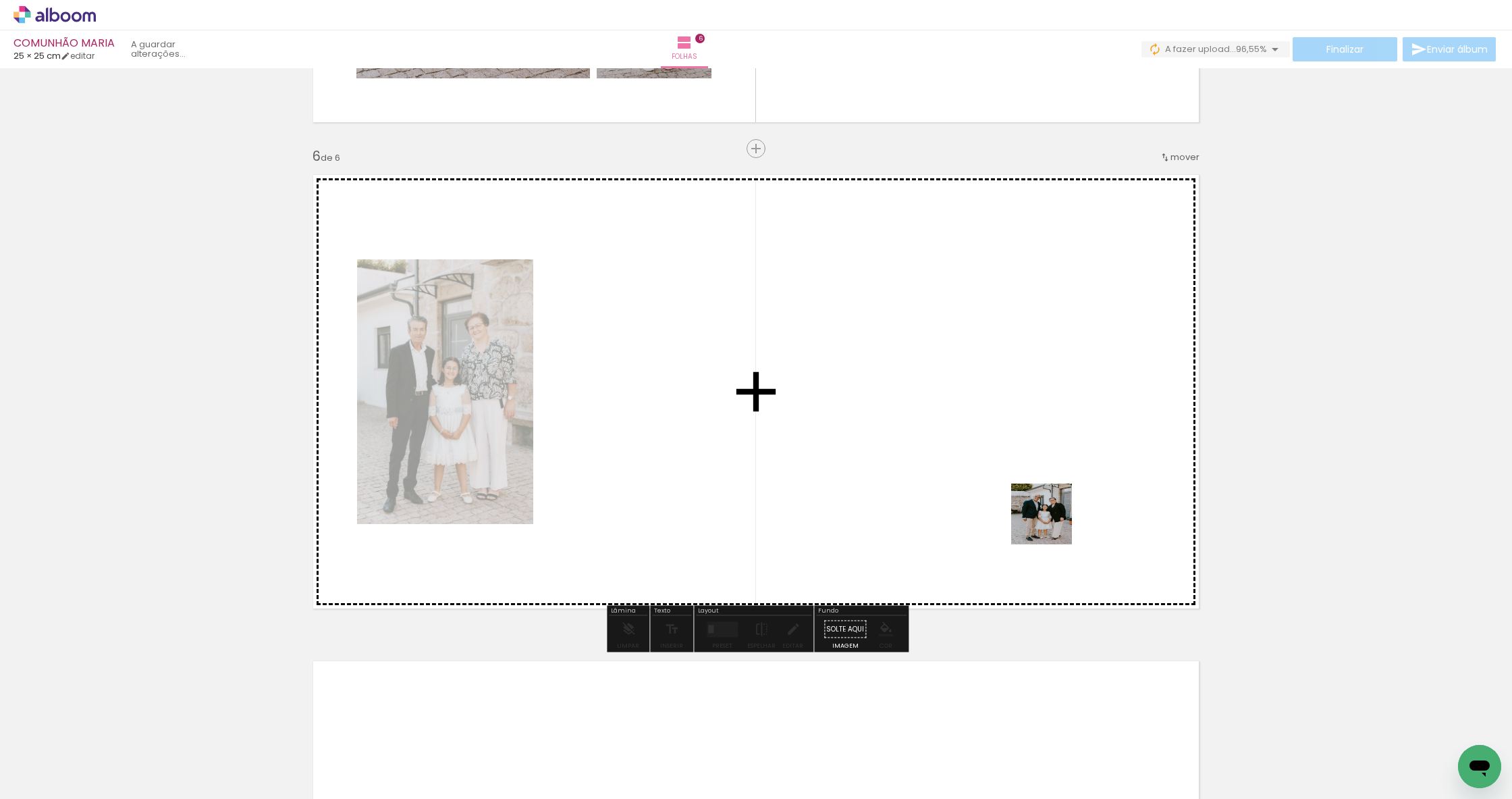
drag, startPoint x: 1138, startPoint y: 598, endPoint x: 992, endPoint y: 471, distance: 193.5
click at [992, 471] on quentale-workspace at bounding box center [756, 400] width 1512 height 799
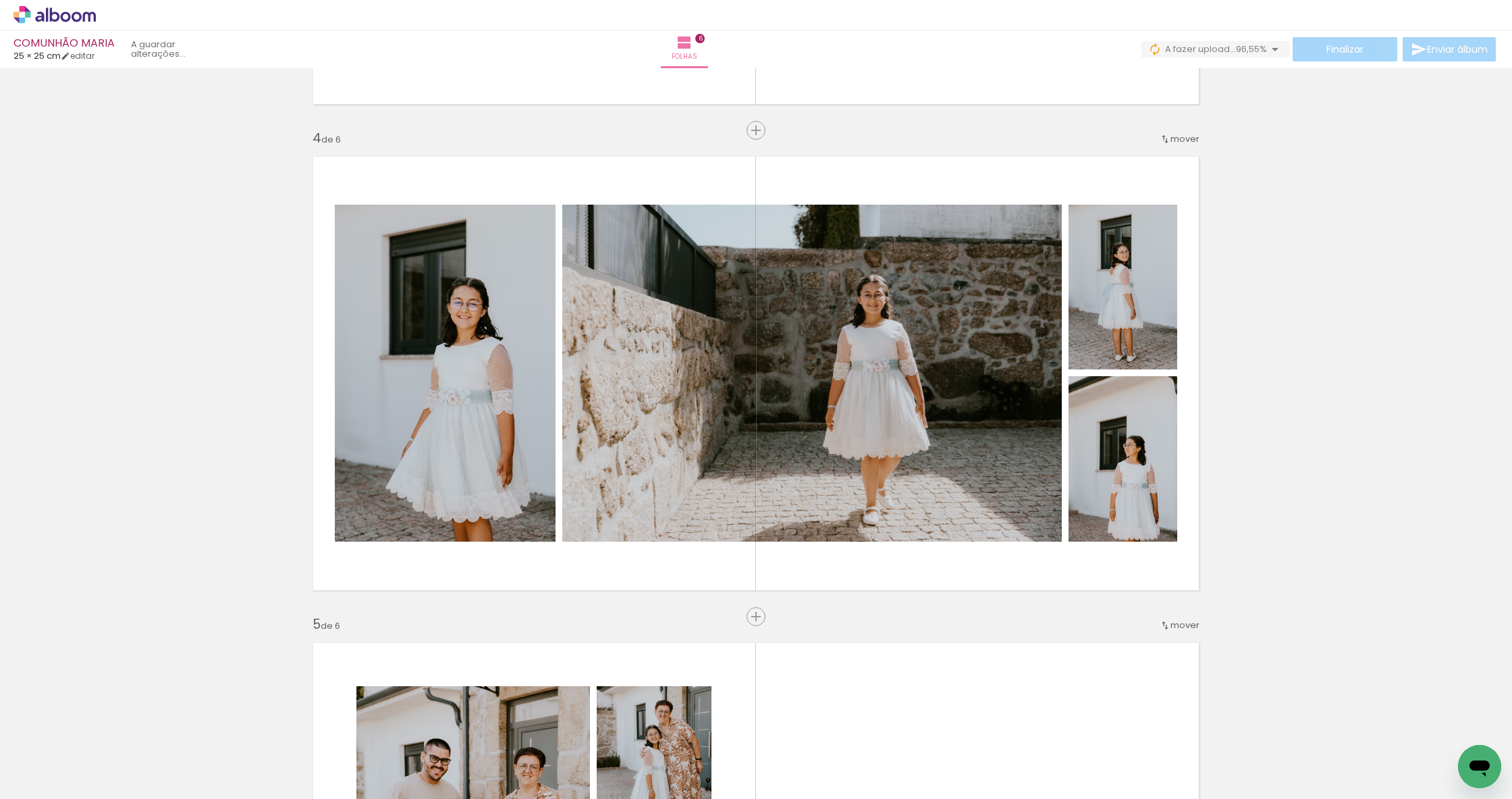
scroll to position [1419, 0]
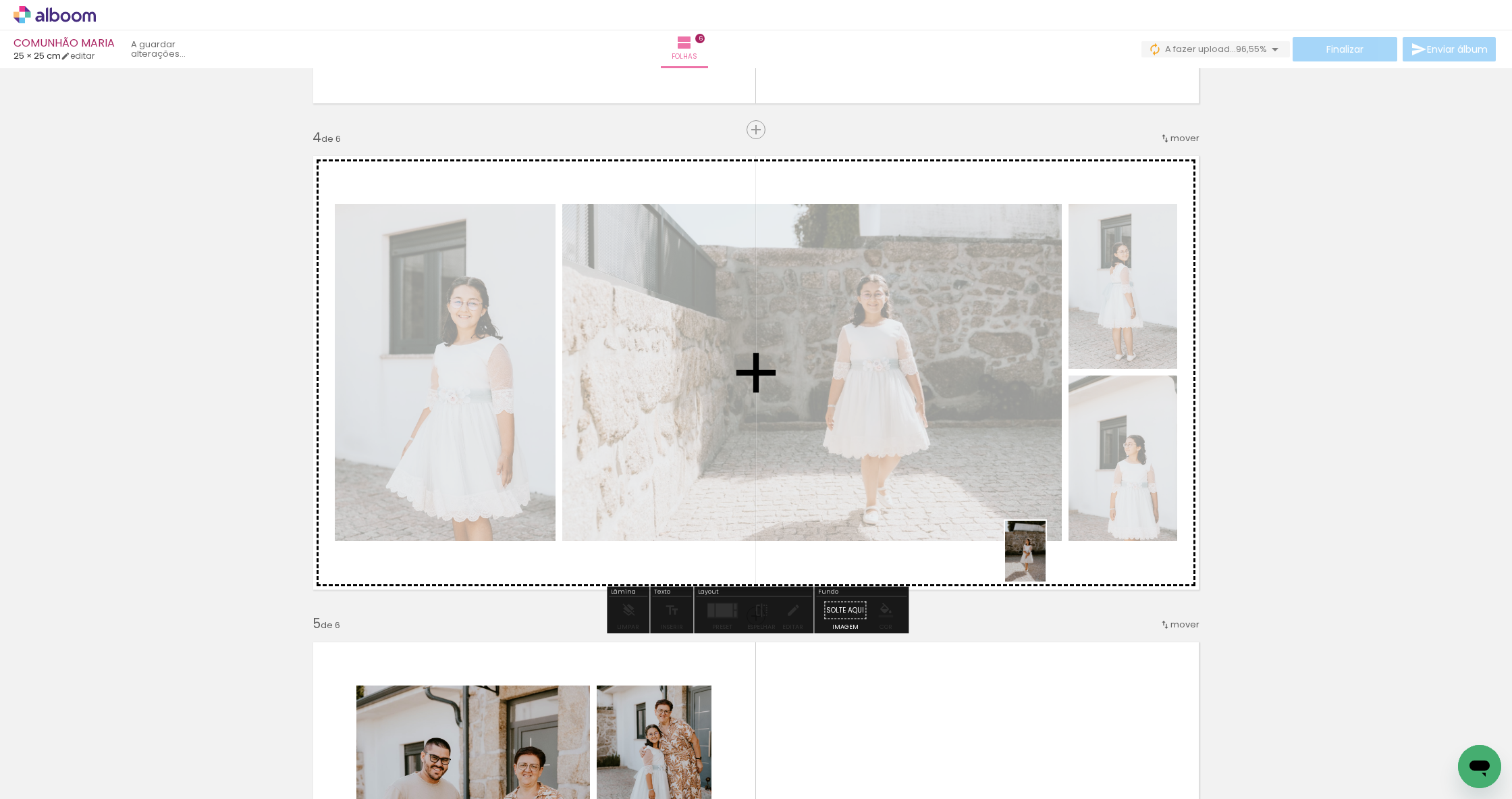
drag, startPoint x: 1413, startPoint y: 747, endPoint x: 1046, endPoint y: 561, distance: 411.4
click at [1046, 561] on quentale-workspace at bounding box center [756, 400] width 1512 height 799
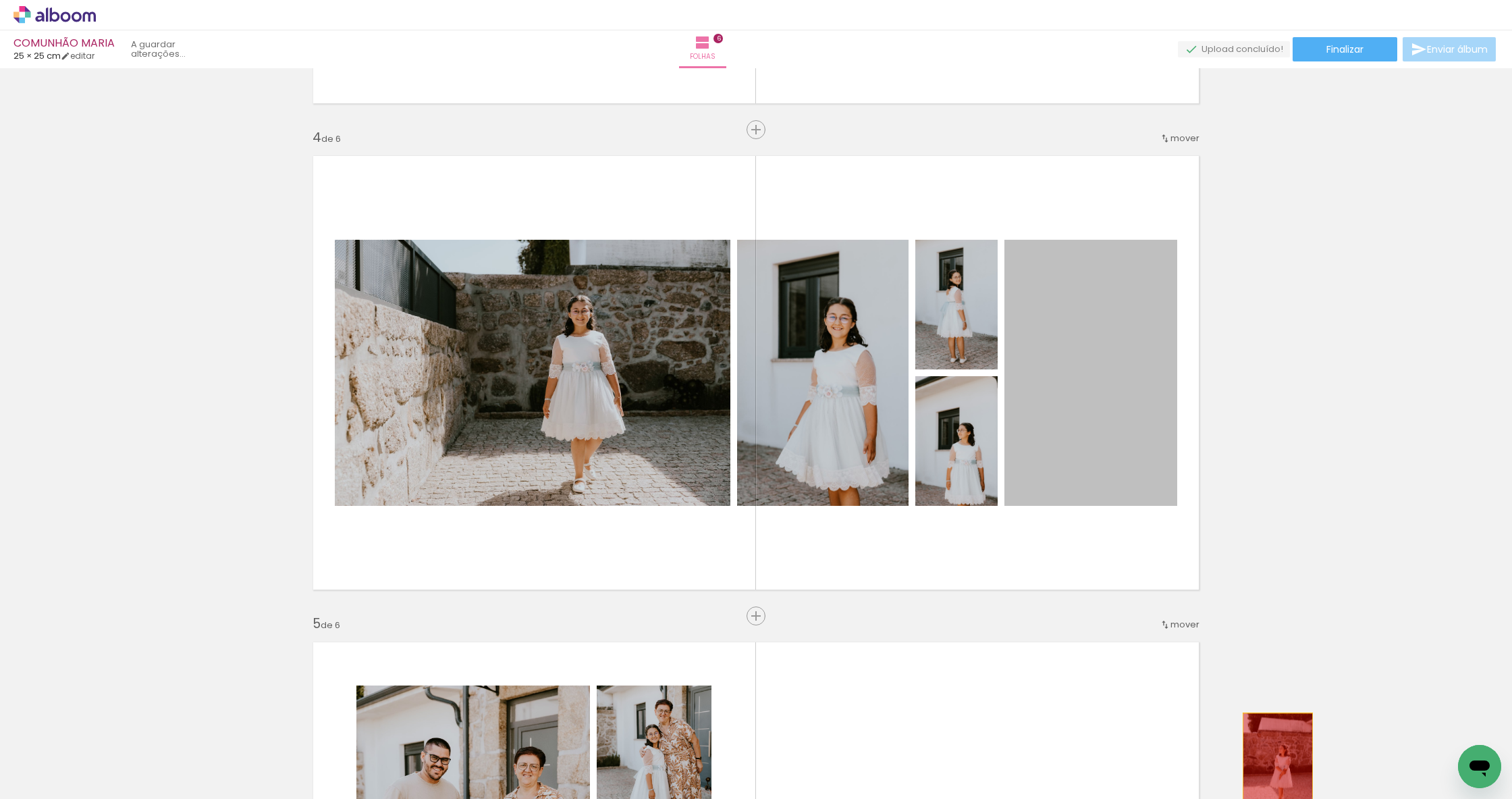
drag, startPoint x: 1089, startPoint y: 354, endPoint x: 1278, endPoint y: 766, distance: 453.3
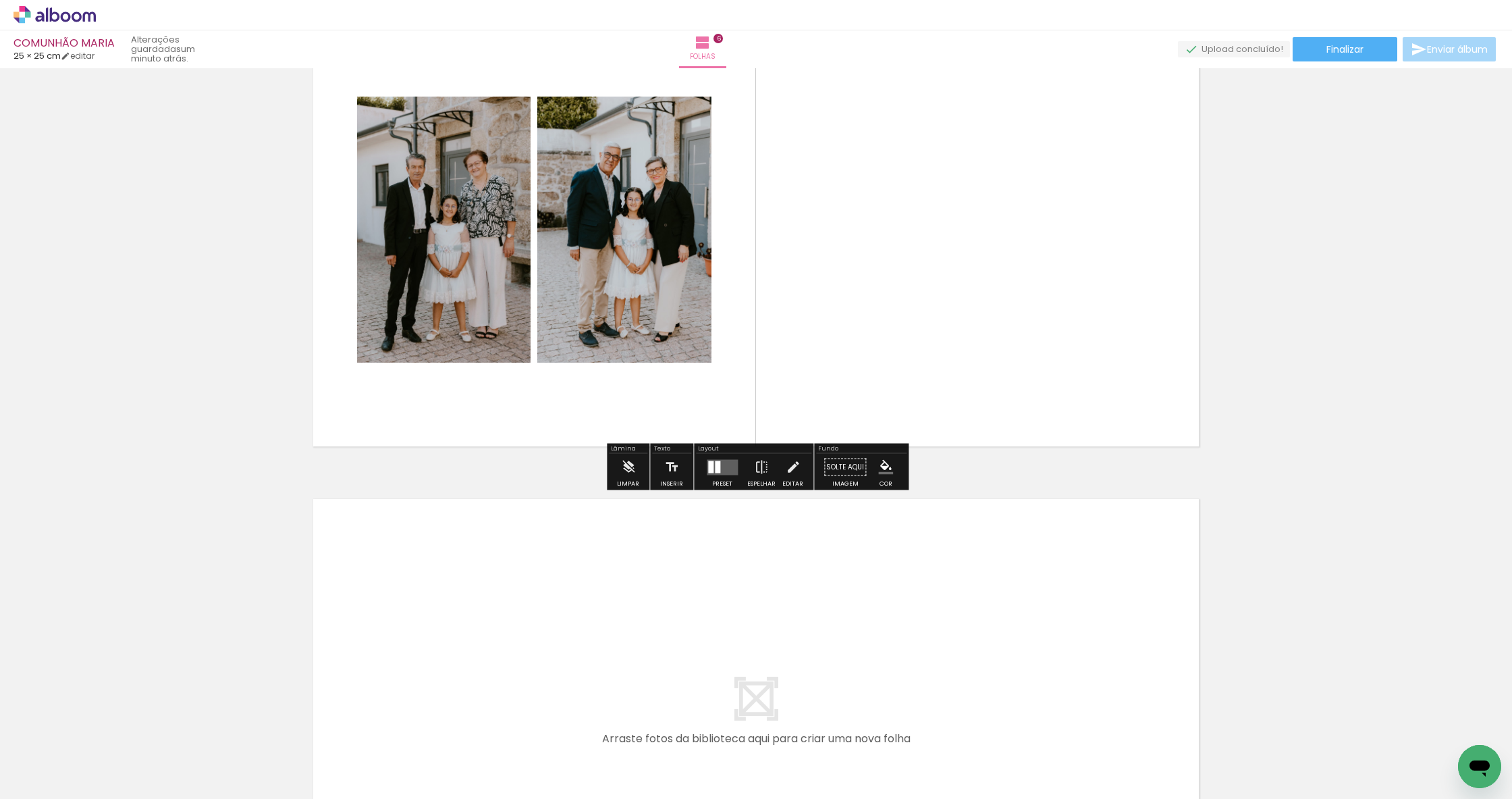
scroll to position [0, 0]
click at [32, 771] on paper-button "Adicionar Fotos" at bounding box center [41, 780] width 66 height 21
click at [0, 0] on input "file" at bounding box center [0, 0] width 0 height 0
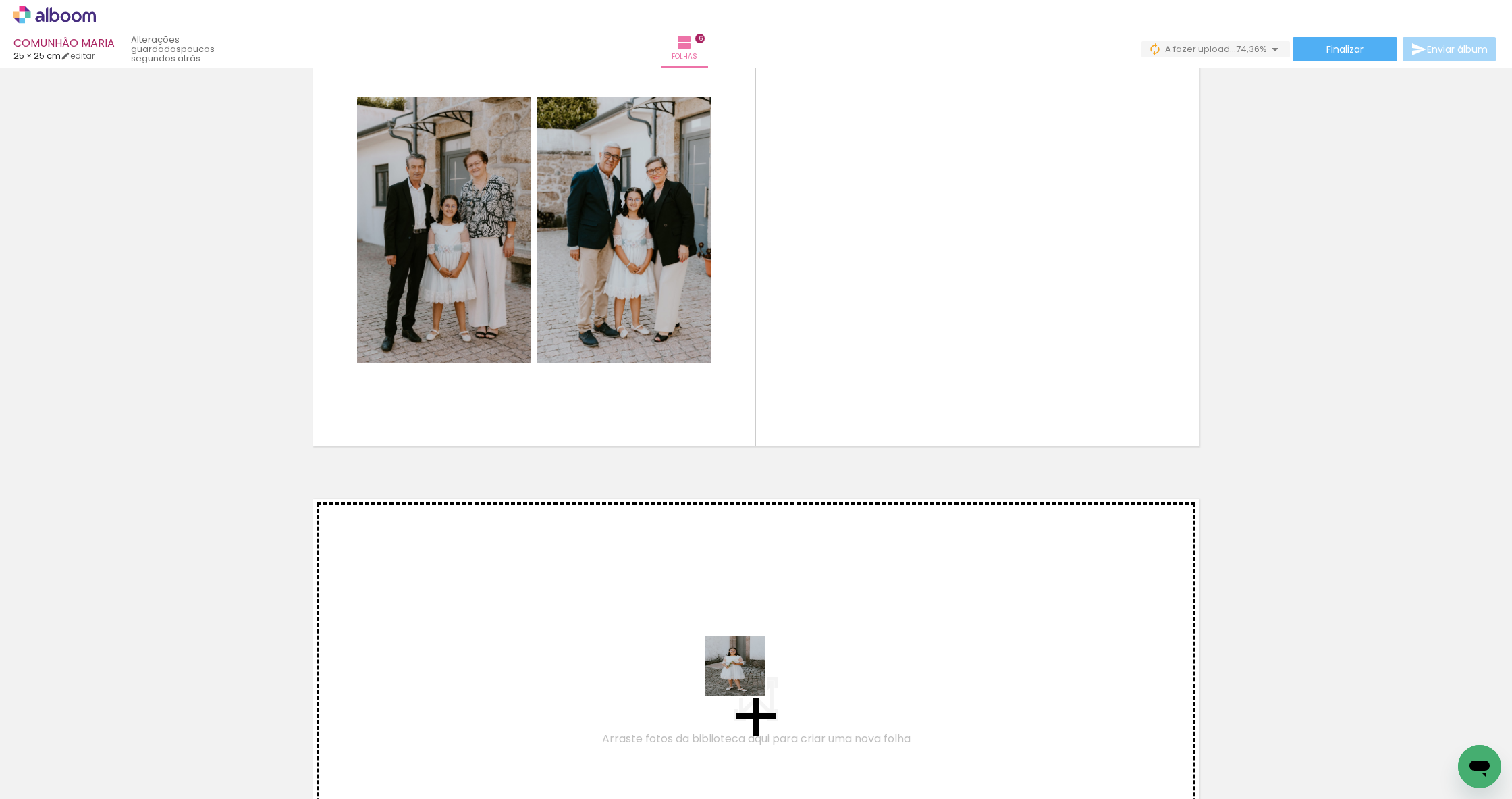
drag, startPoint x: 803, startPoint y: 740, endPoint x: 521, endPoint y: 521, distance: 357.1
click at [521, 521] on quentale-workspace at bounding box center [756, 400] width 1512 height 799
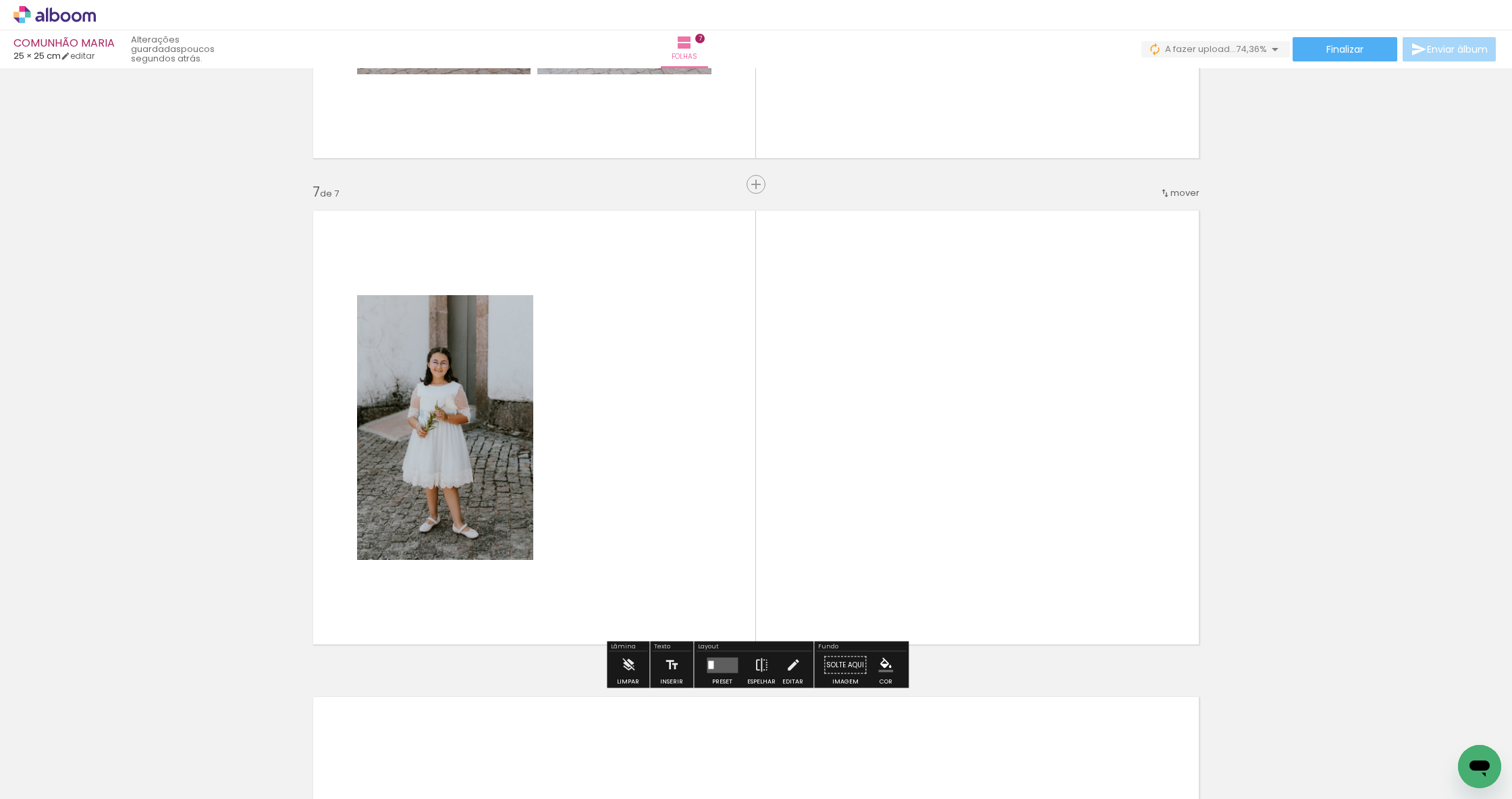
scroll to position [2860, 0]
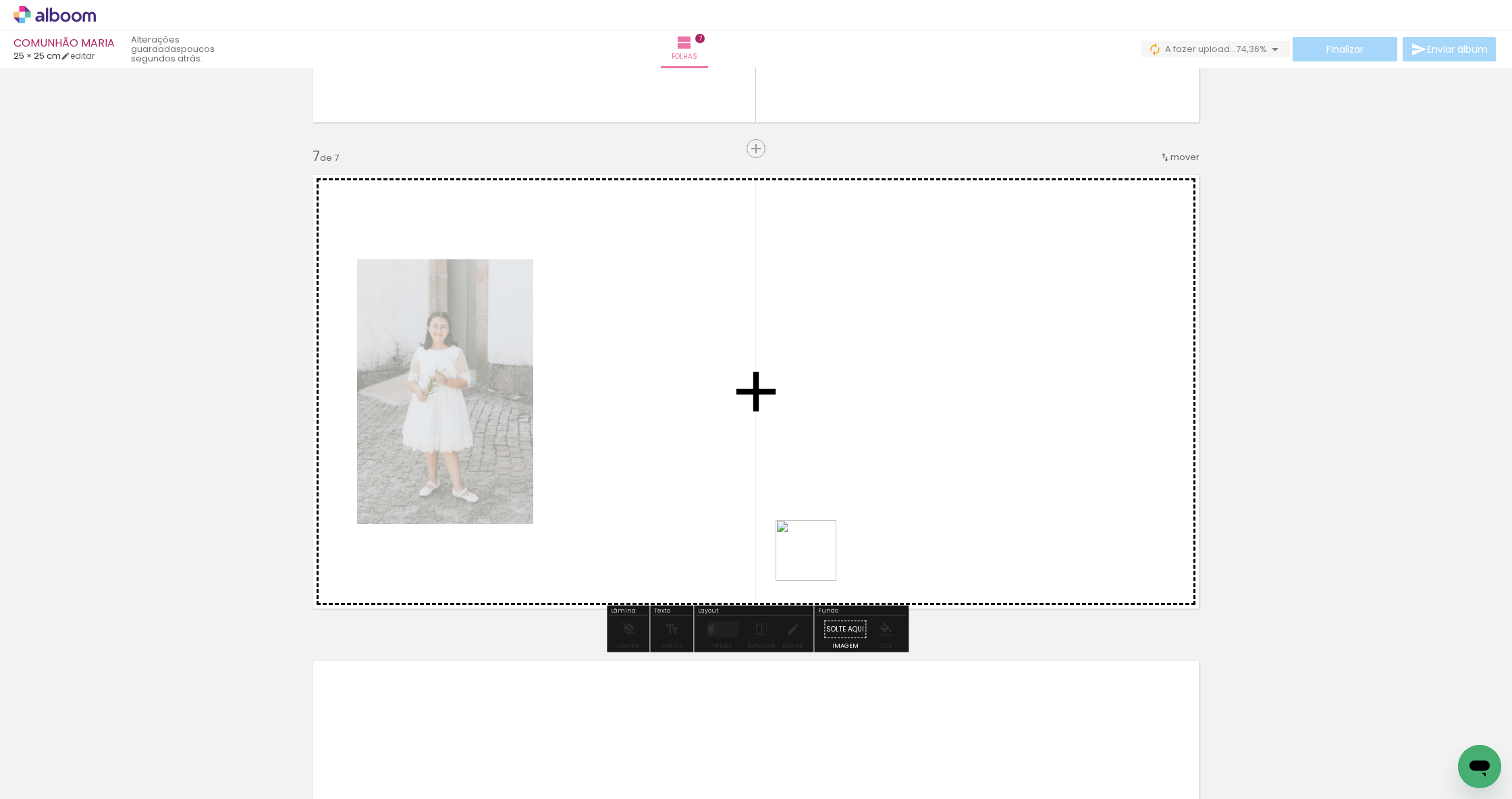
drag, startPoint x: 944, startPoint y: 743, endPoint x: 771, endPoint y: 449, distance: 341.1
click at [771, 449] on quentale-workspace at bounding box center [756, 400] width 1512 height 799
drag, startPoint x: 1026, startPoint y: 766, endPoint x: 995, endPoint y: 459, distance: 308.6
click at [995, 459] on quentale-workspace at bounding box center [756, 400] width 1512 height 799
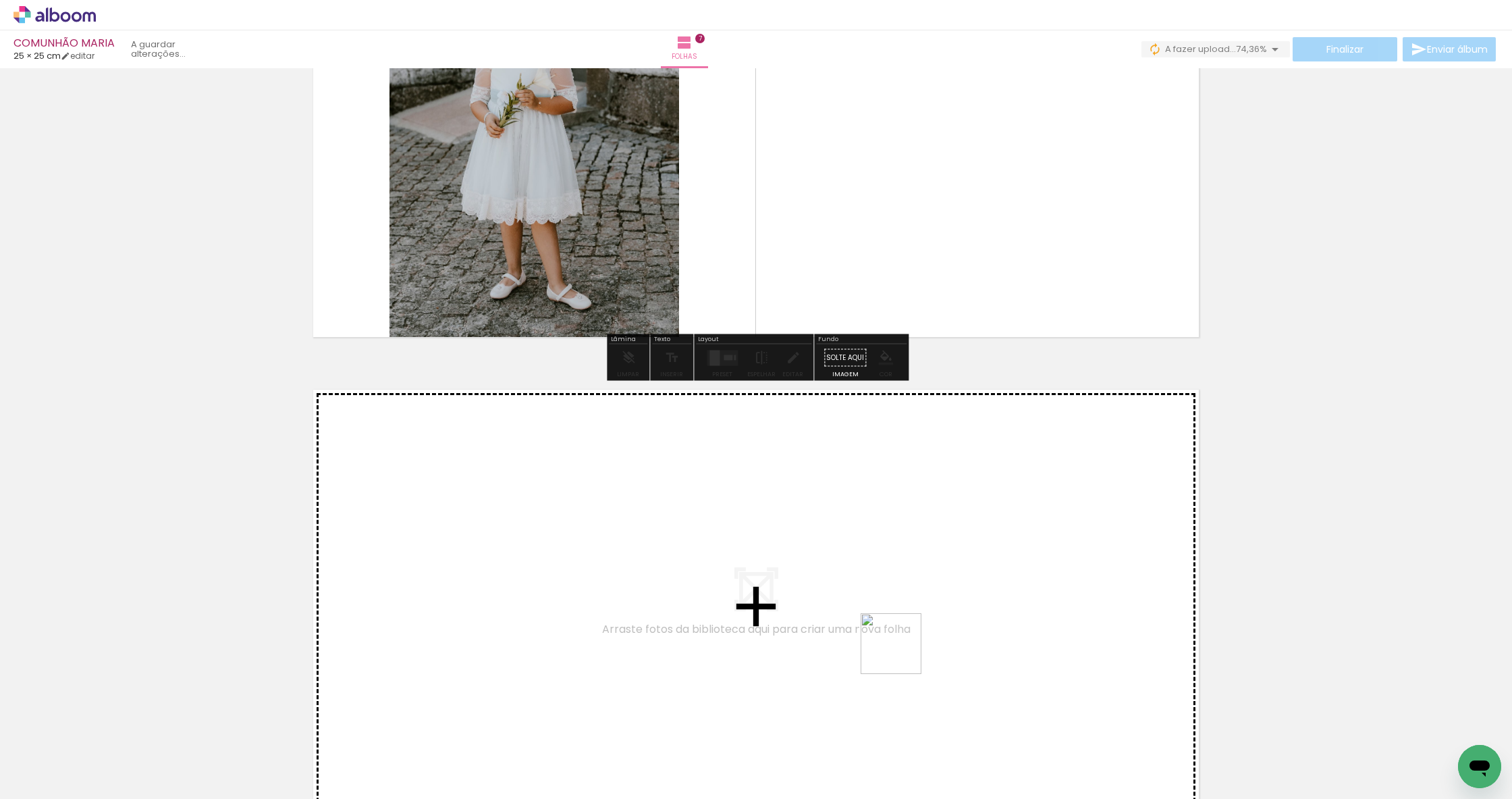
drag, startPoint x: 940, startPoint y: 678, endPoint x: 765, endPoint y: 568, distance: 206.7
click at [765, 568] on quentale-workspace at bounding box center [756, 400] width 1512 height 799
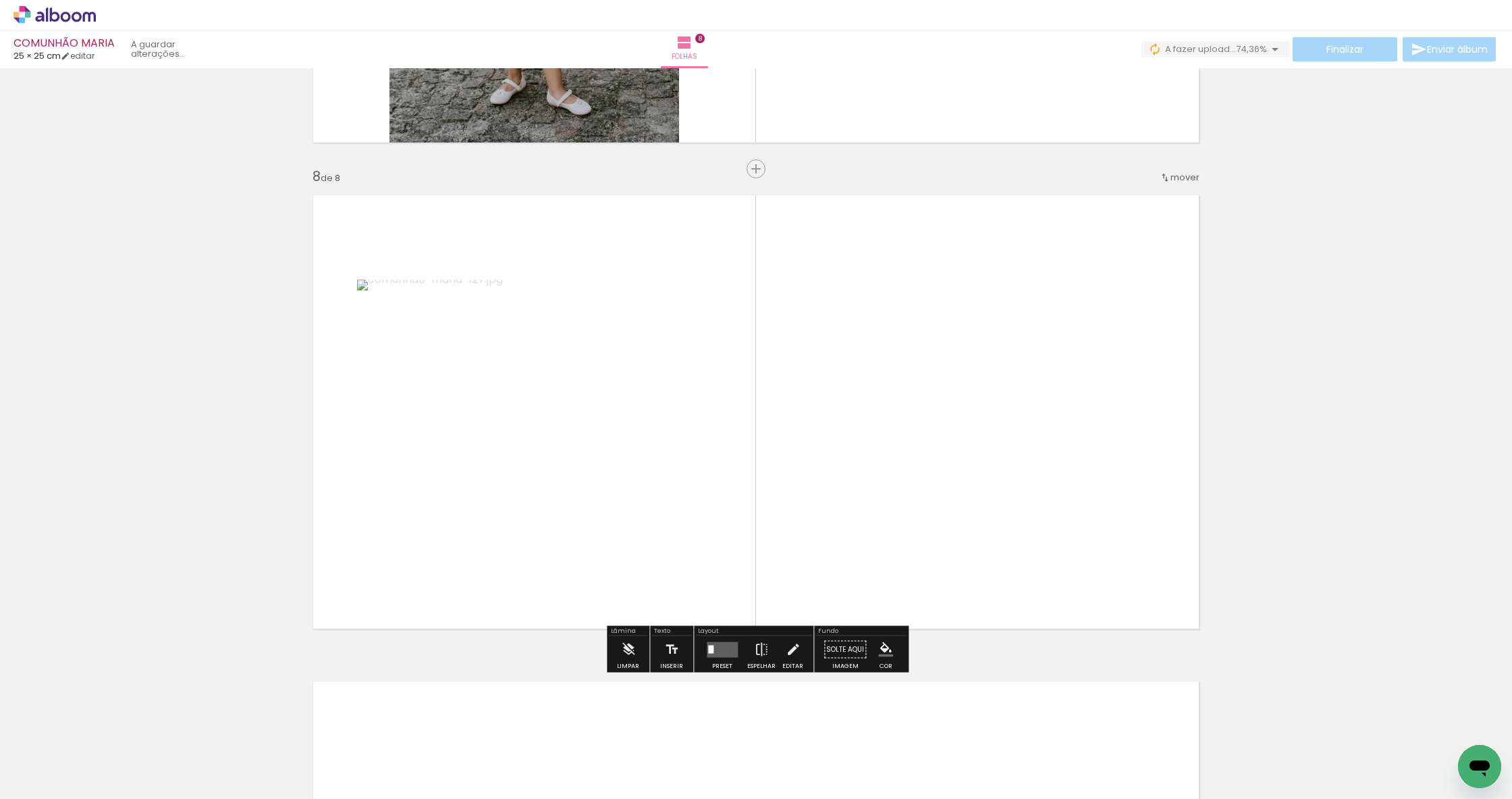
scroll to position [3346, 0]
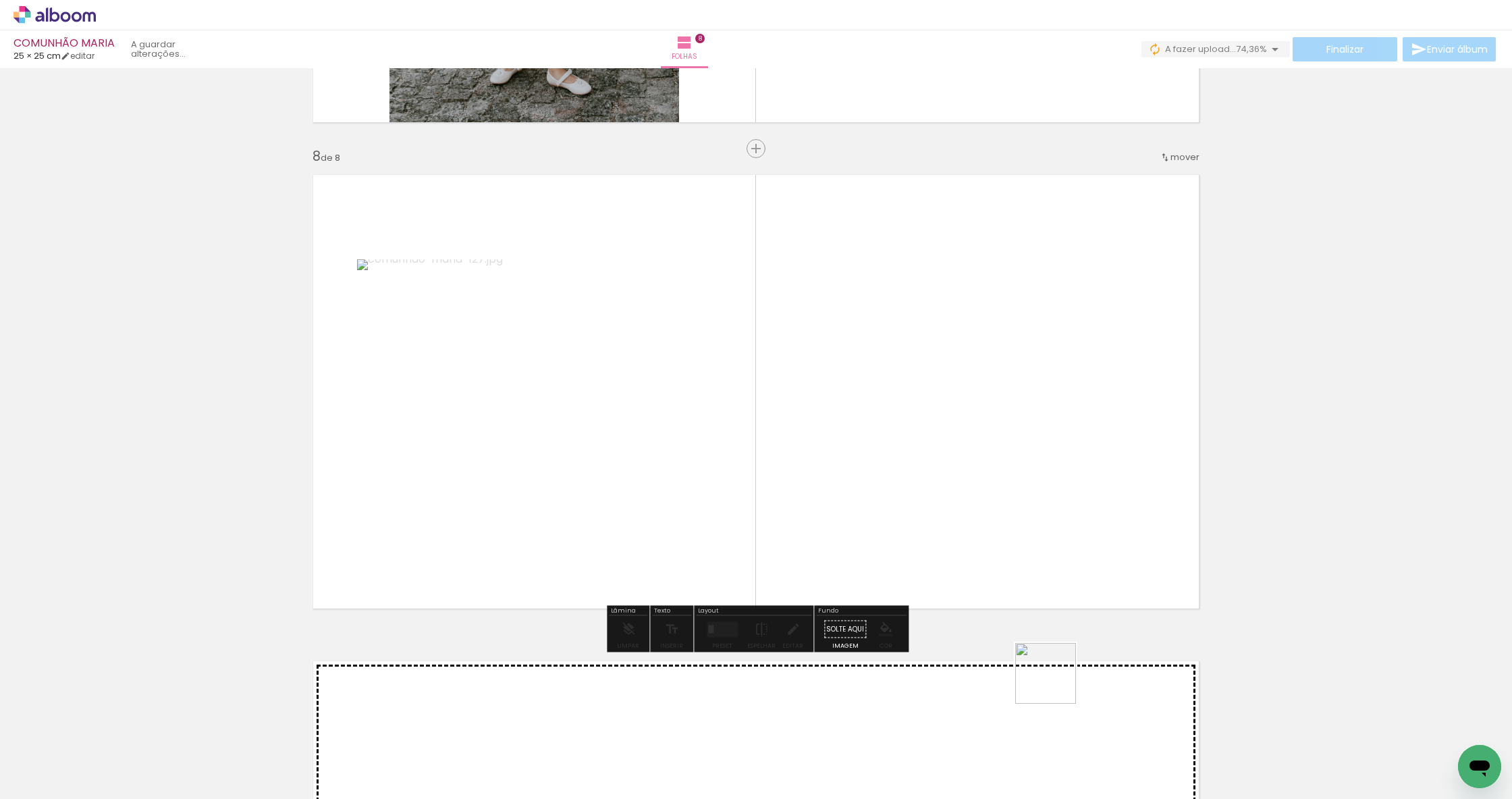
drag, startPoint x: 1056, startPoint y: 684, endPoint x: 848, endPoint y: 550, distance: 247.4
click at [848, 550] on quentale-workspace at bounding box center [756, 400] width 1512 height 799
drag, startPoint x: 1259, startPoint y: 755, endPoint x: 1054, endPoint y: 576, distance: 272.2
click at [1054, 576] on quentale-workspace at bounding box center [756, 400] width 1512 height 799
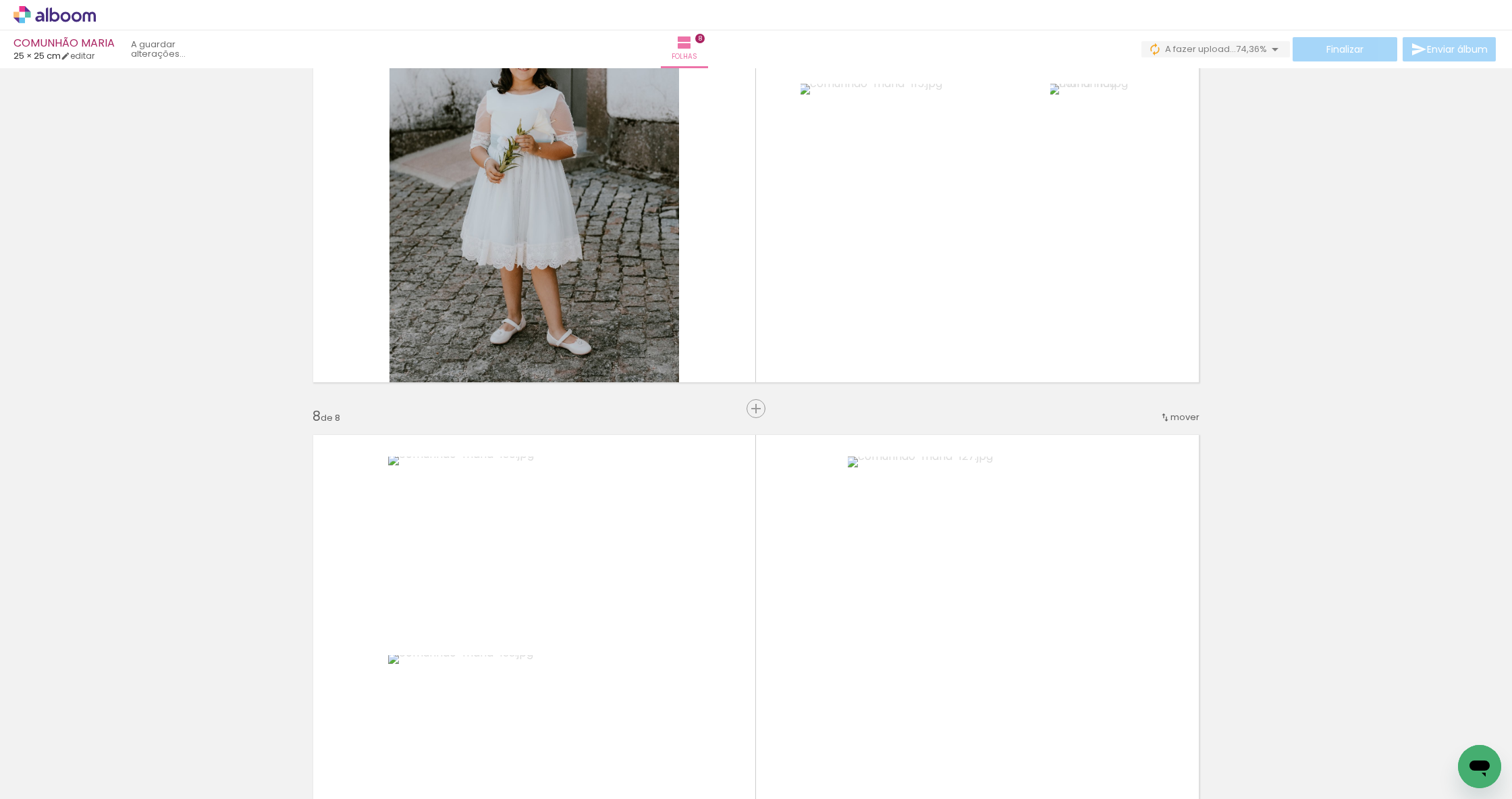
scroll to position [3186, 0]
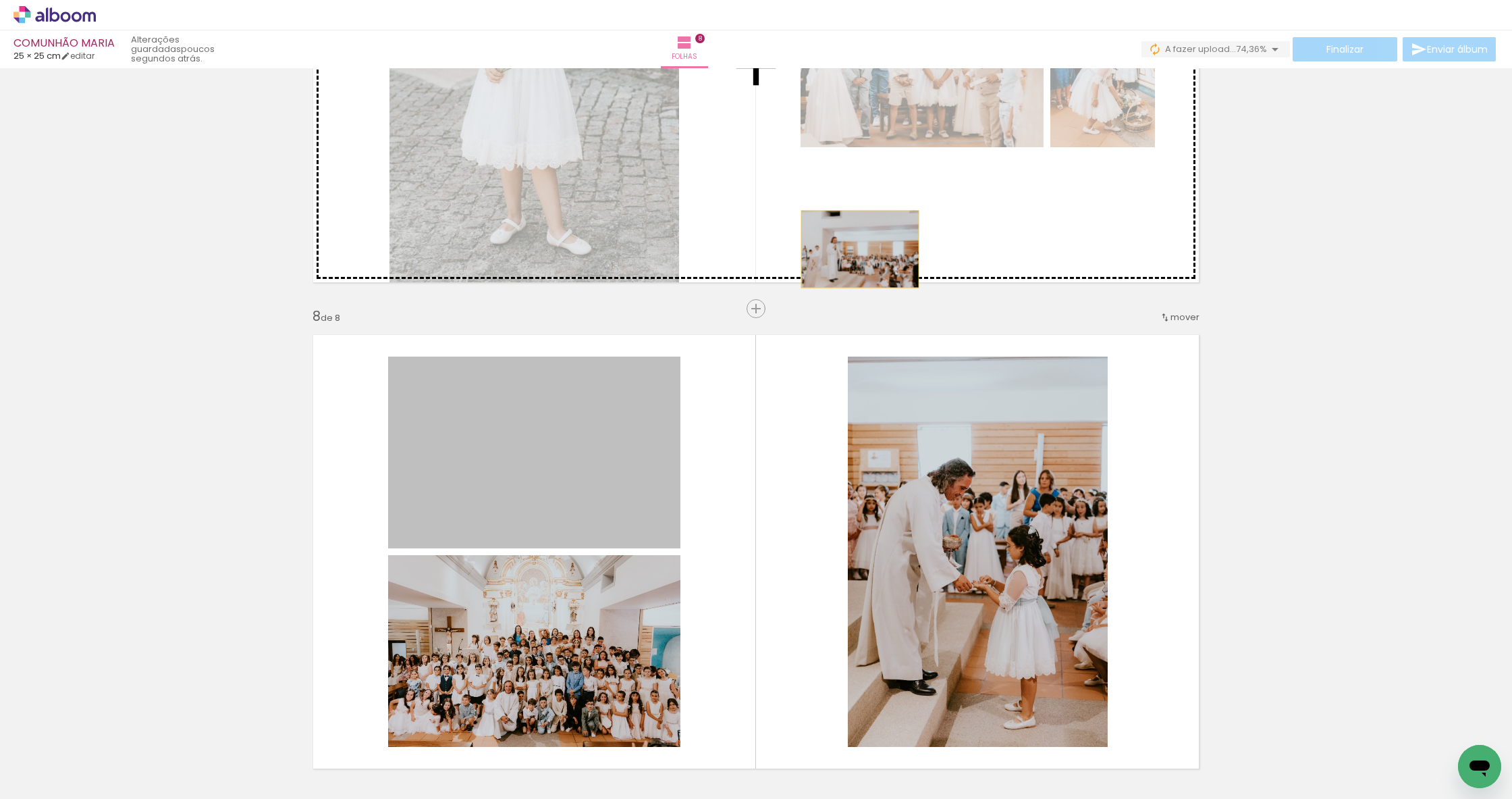
drag, startPoint x: 635, startPoint y: 455, endPoint x: 861, endPoint y: 248, distance: 306.5
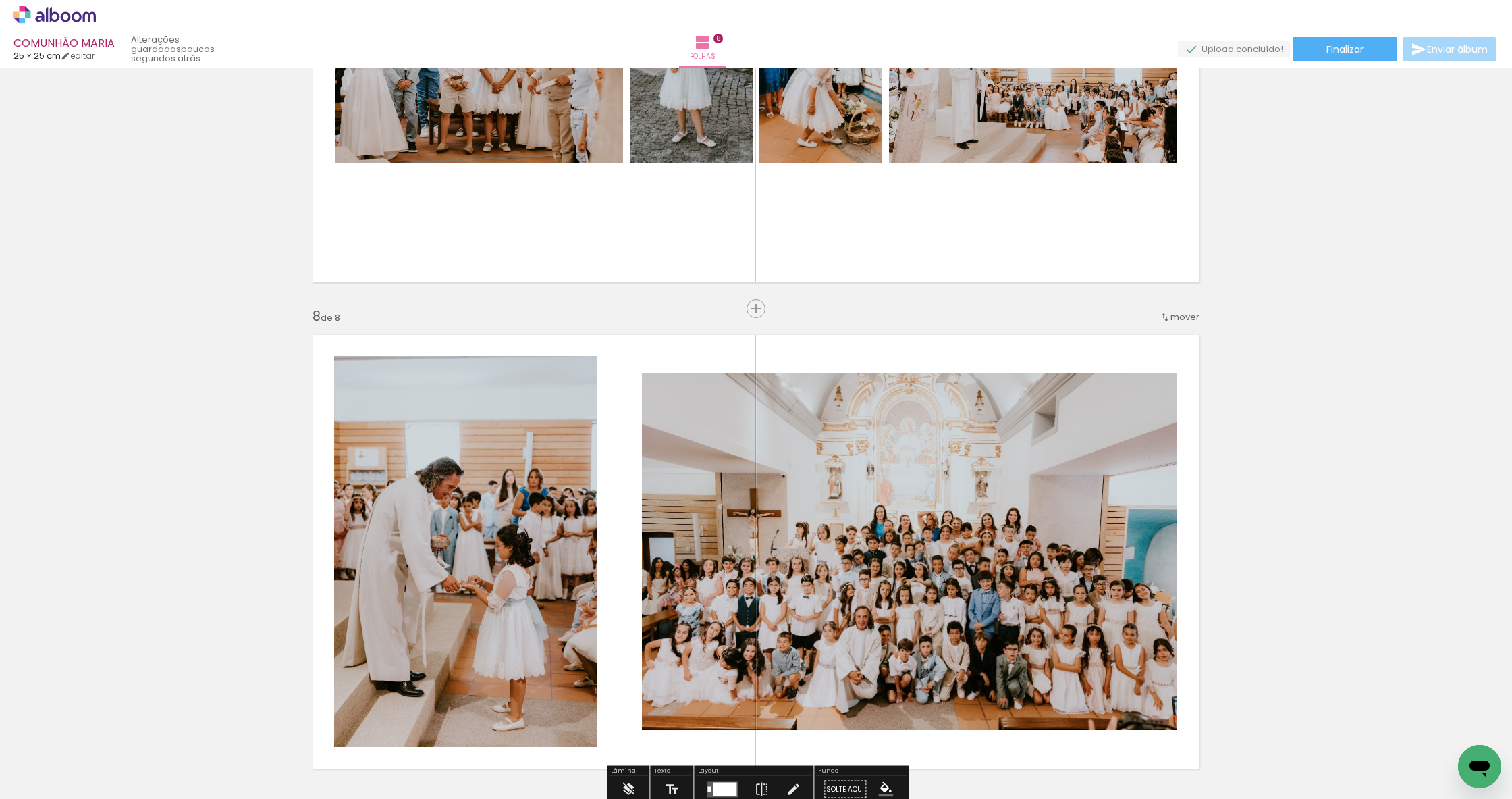
scroll to position [0, 0]
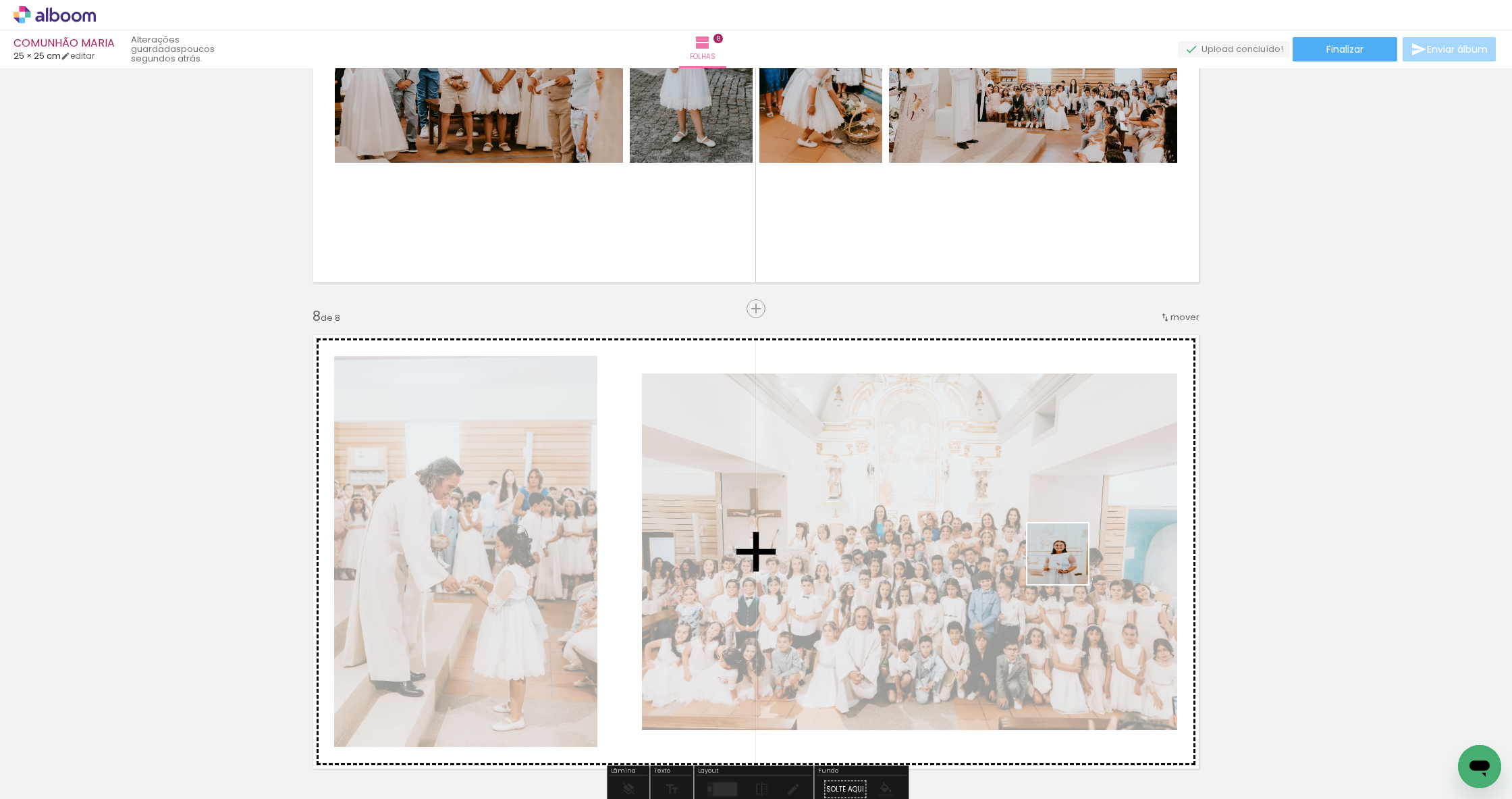
drag, startPoint x: 1460, startPoint y: 737, endPoint x: 1068, endPoint y: 564, distance: 428.5
click at [1068, 564] on quentale-workspace at bounding box center [756, 400] width 1512 height 799
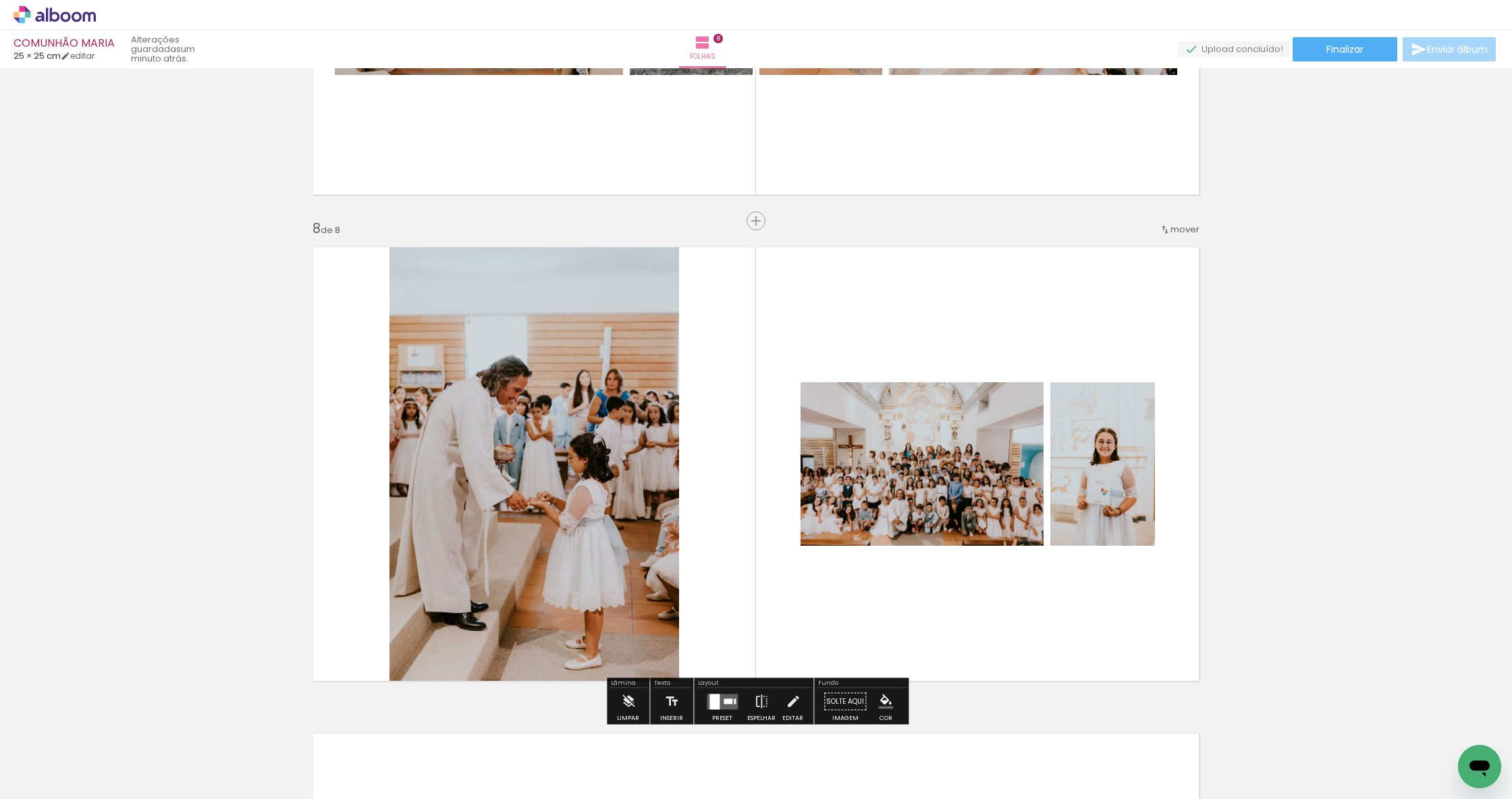
scroll to position [3430, 0]
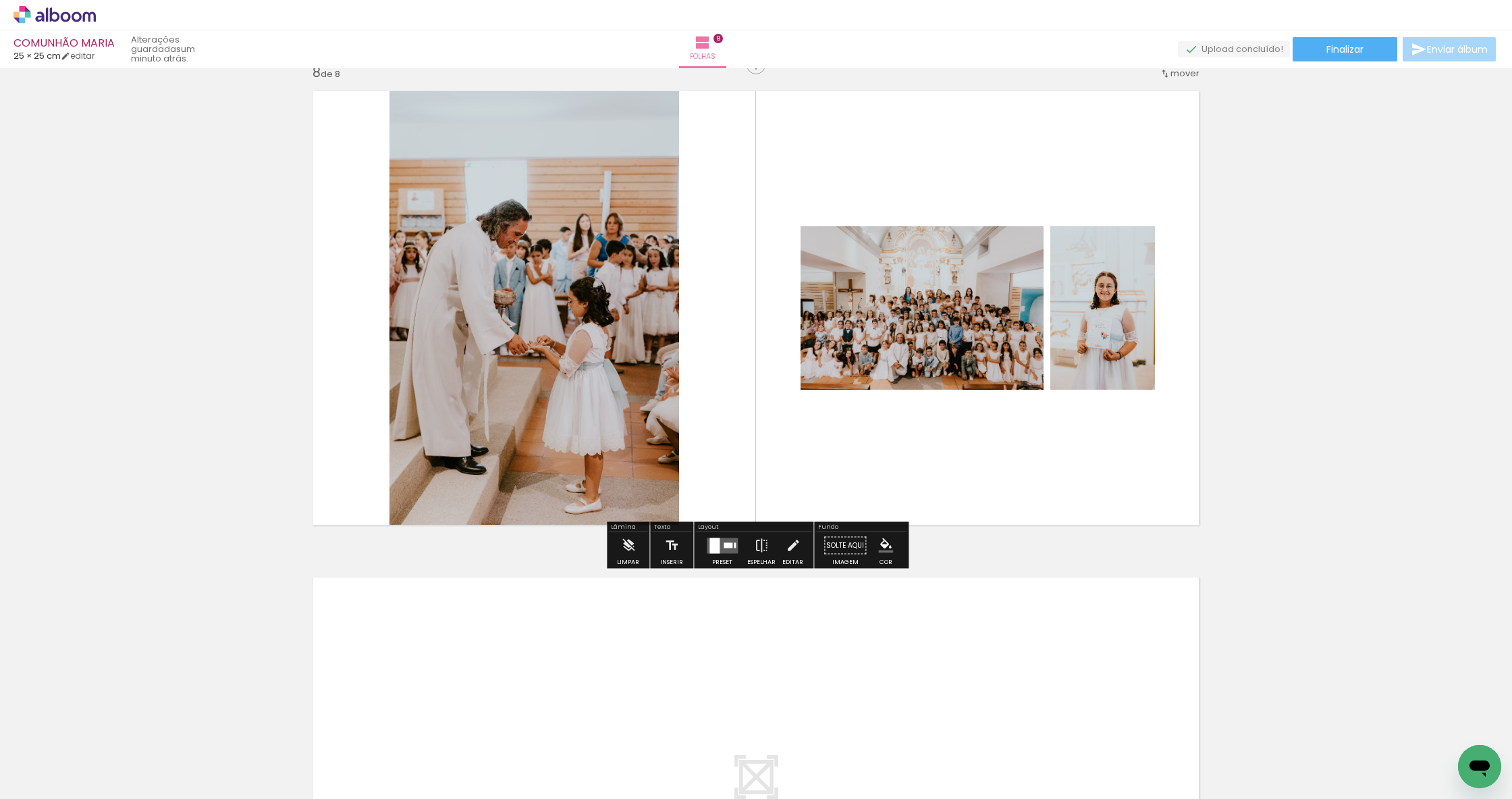
click at [725, 547] on div at bounding box center [728, 545] width 9 height 5
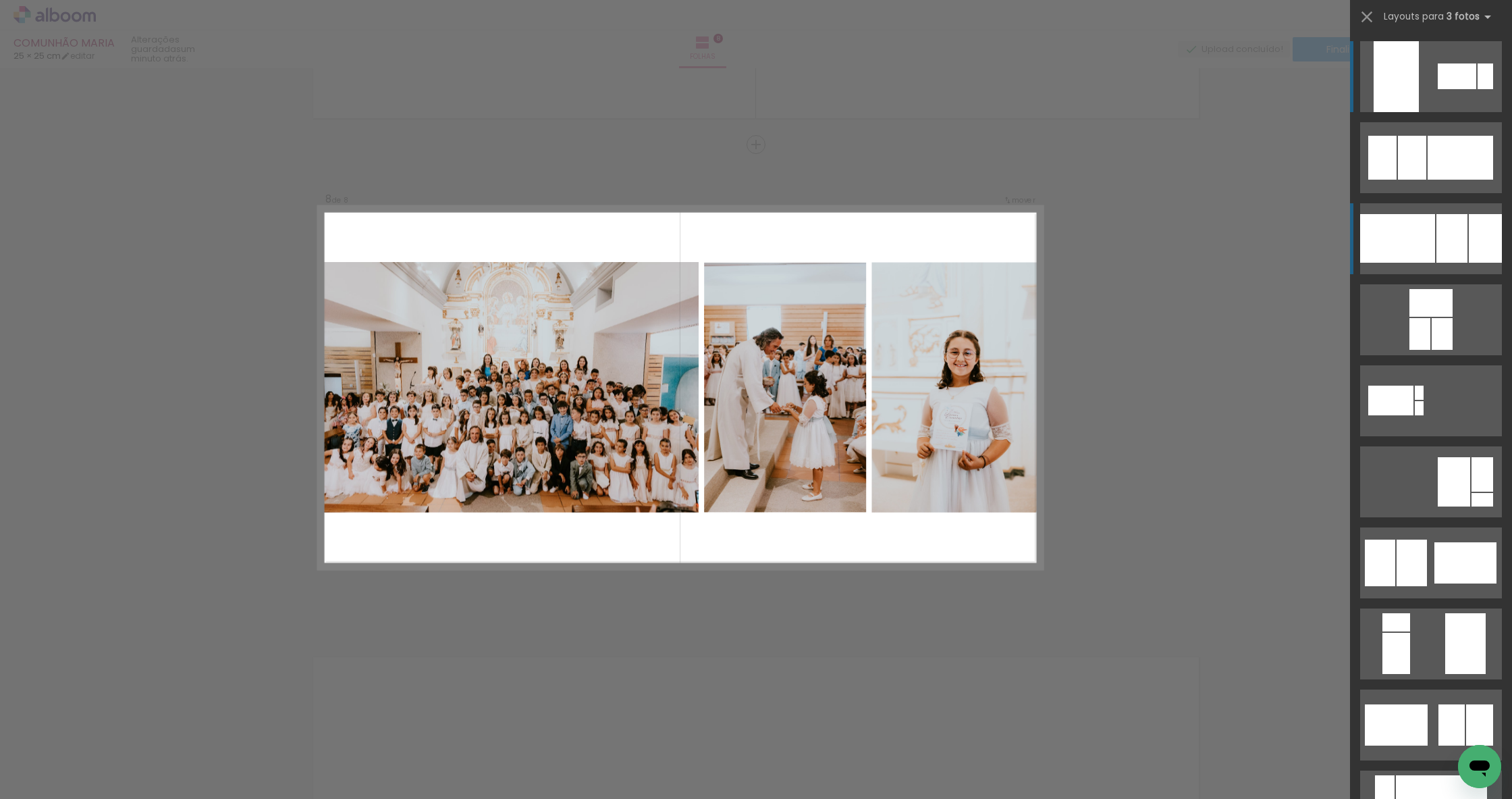
scroll to position [3346, 0]
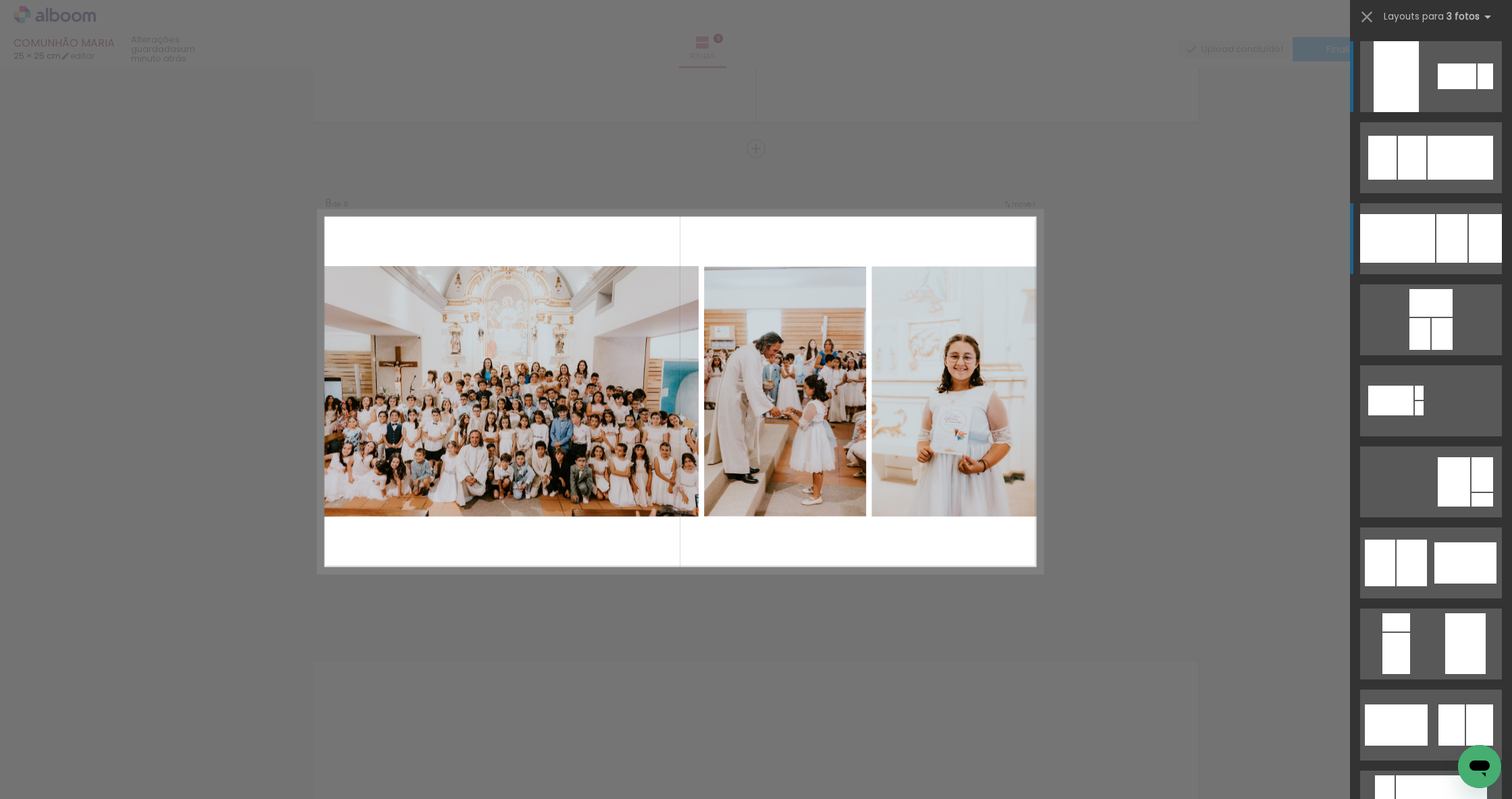
click at [1442, 261] on div at bounding box center [1452, 238] width 31 height 49
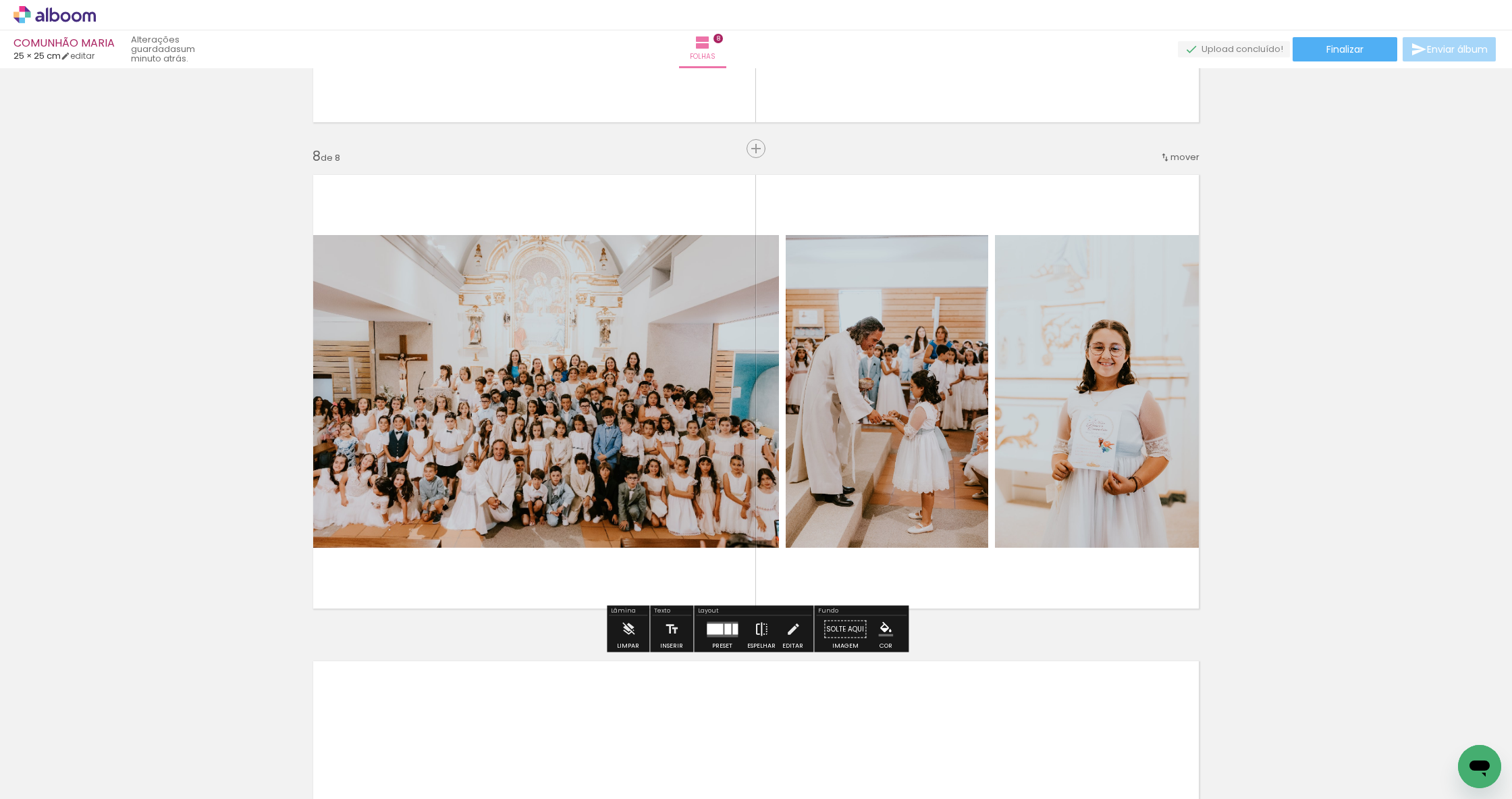
click at [754, 624] on iron-icon at bounding box center [761, 630] width 15 height 27
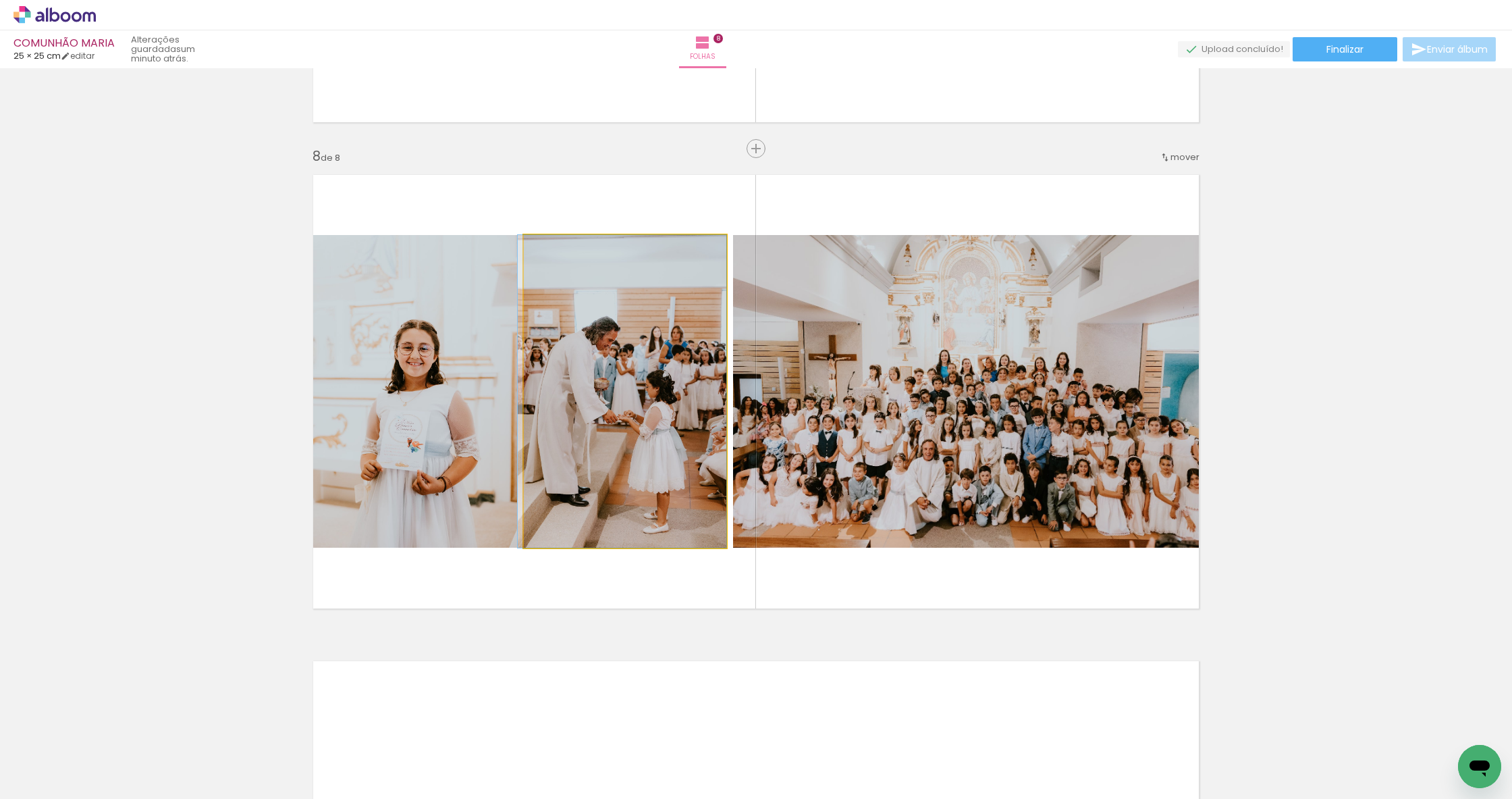
drag, startPoint x: 605, startPoint y: 421, endPoint x: 377, endPoint y: 403, distance: 228.7
click at [0, 0] on slot at bounding box center [0, 0] width 0 height 0
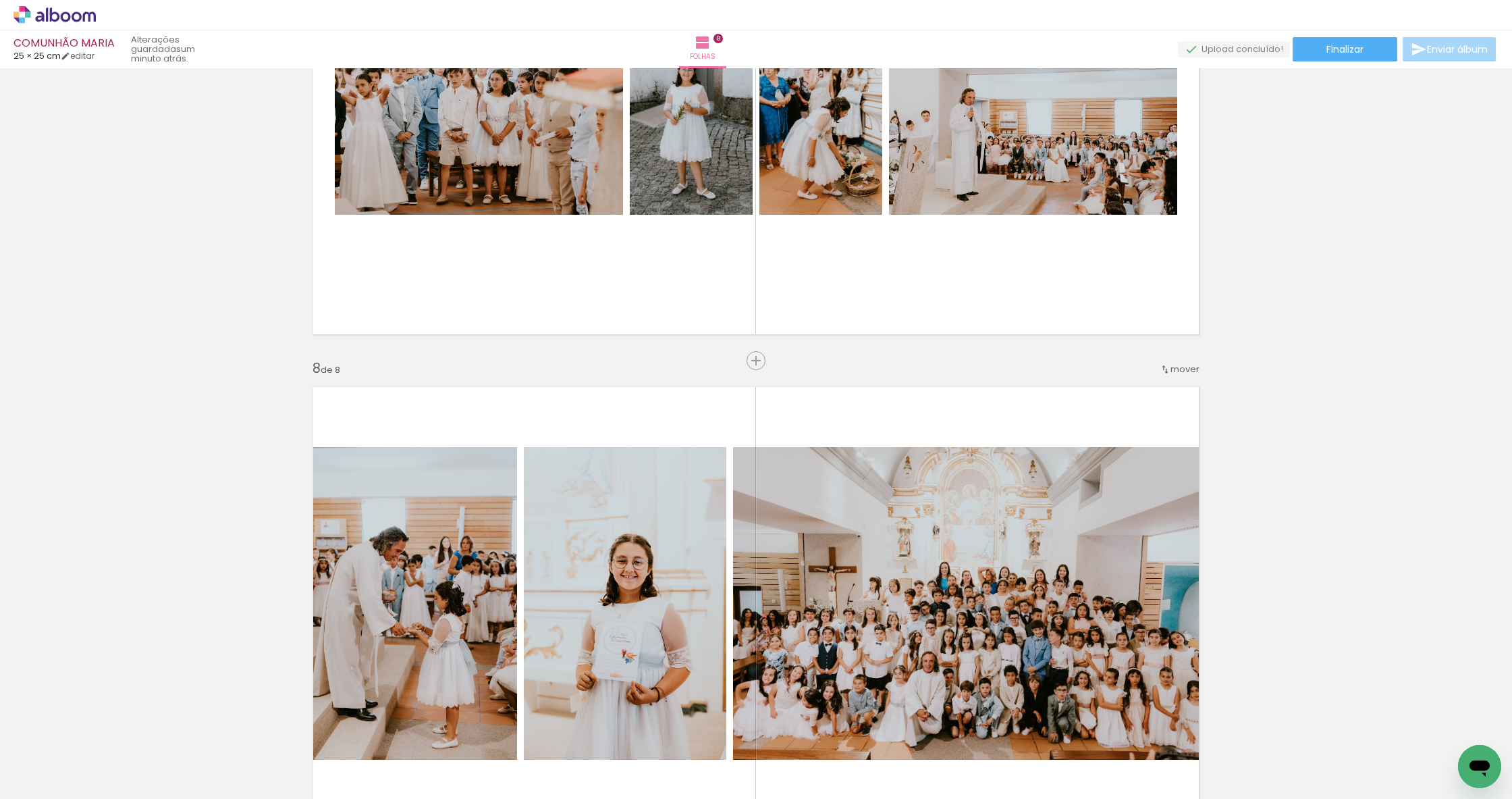
scroll to position [3003, 0]
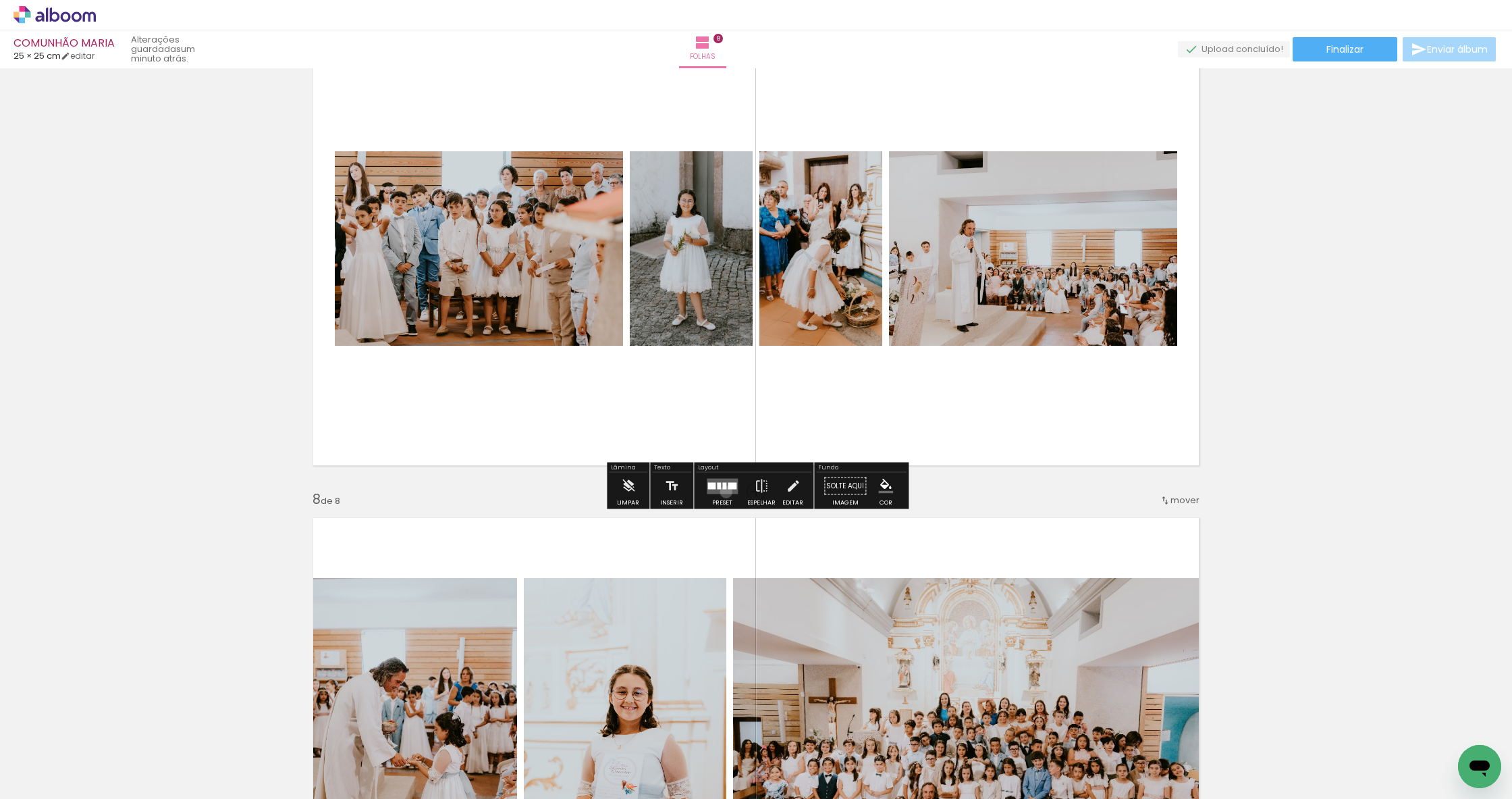
click at [724, 492] on quentale-layouter at bounding box center [723, 486] width 31 height 15
